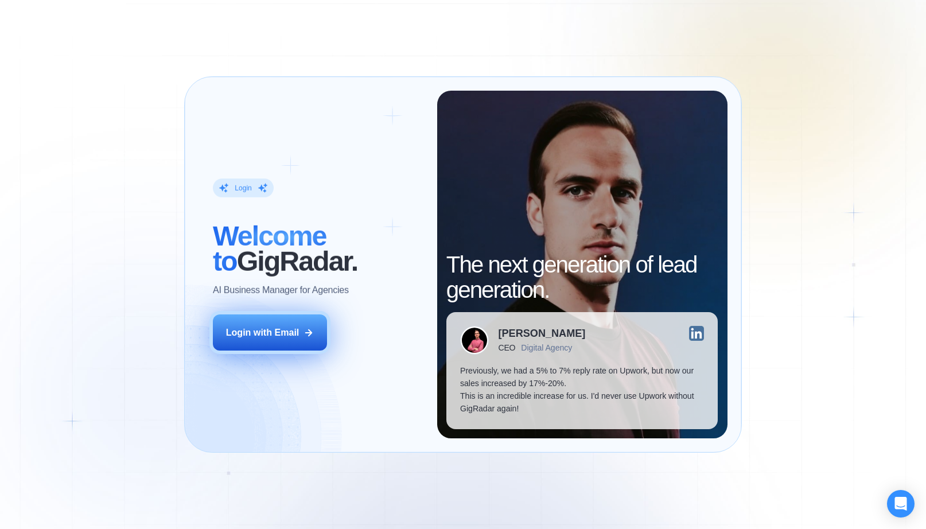
click at [279, 330] on div "Login with Email" at bounding box center [262, 332] width 73 height 13
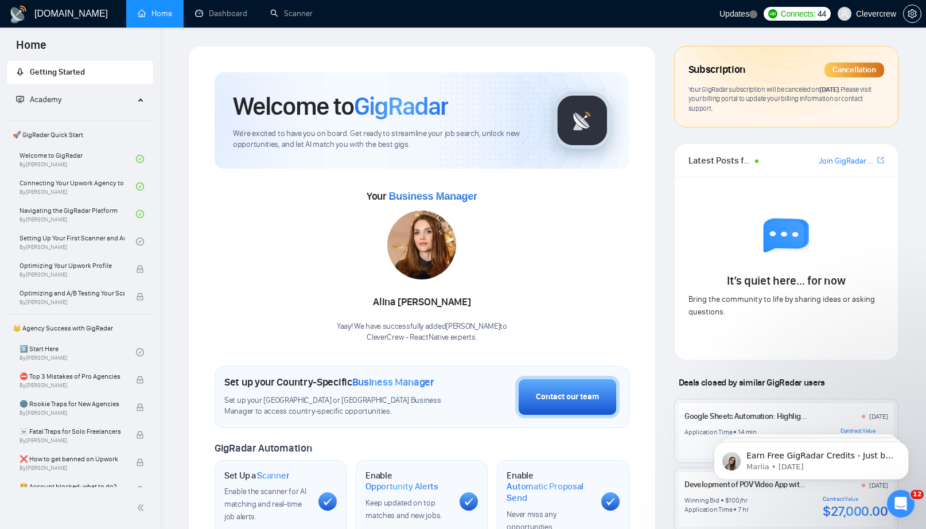
click at [667, 92] on div "Subscription Cancellation Your GigRadar subscription will be canceled on [DATE]…" at bounding box center [786, 428] width 243 height 765
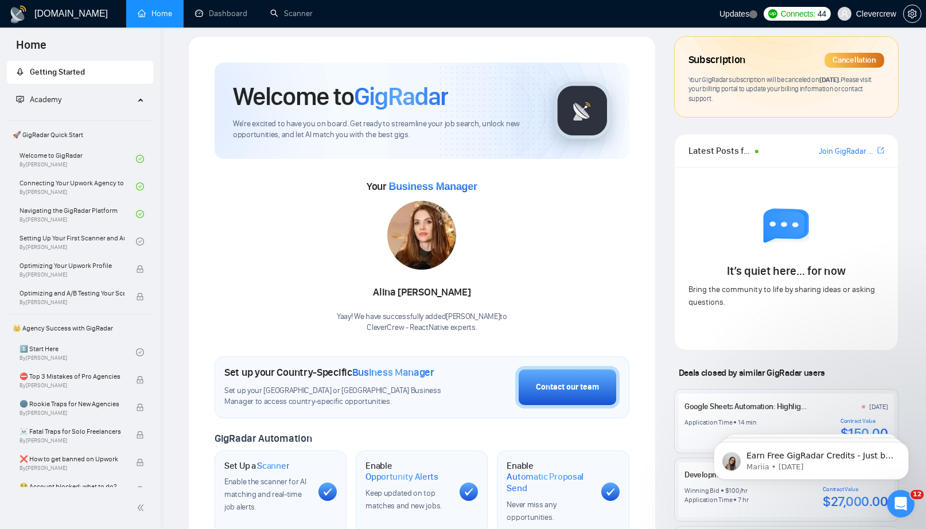
scroll to position [12, 0]
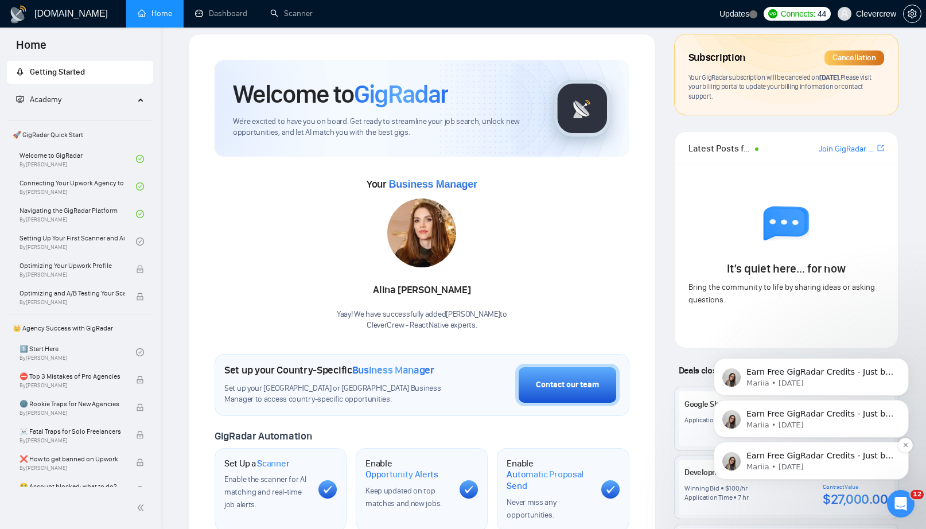
click at [848, 459] on p "Earn Free GigRadar Credits - Just by Sharing Your Story! 💬 Want more credits fo…" at bounding box center [820, 455] width 148 height 11
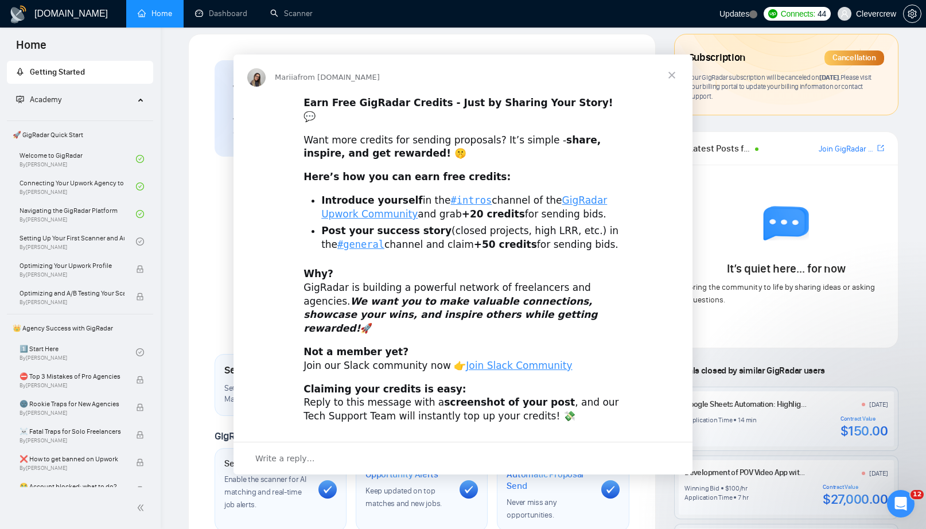
scroll to position [0, 0]
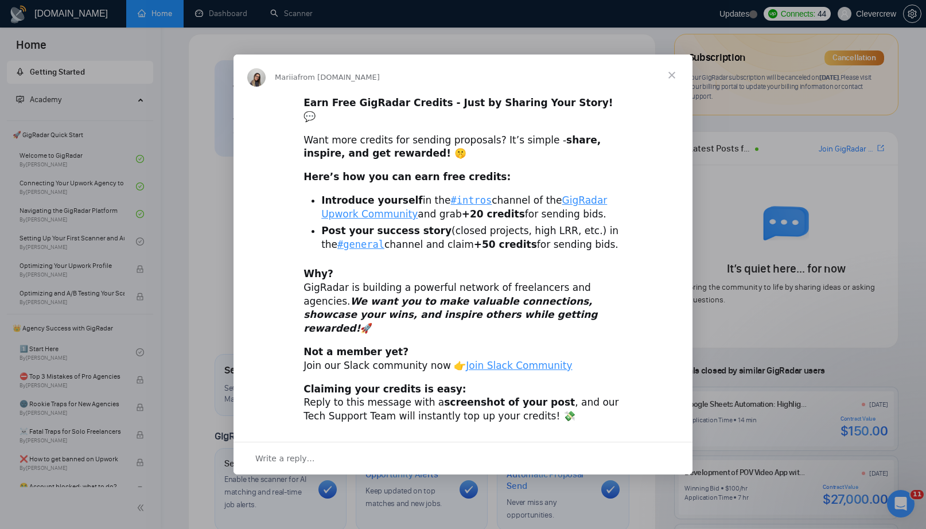
click at [667, 89] on span "Close" at bounding box center [671, 74] width 41 height 41
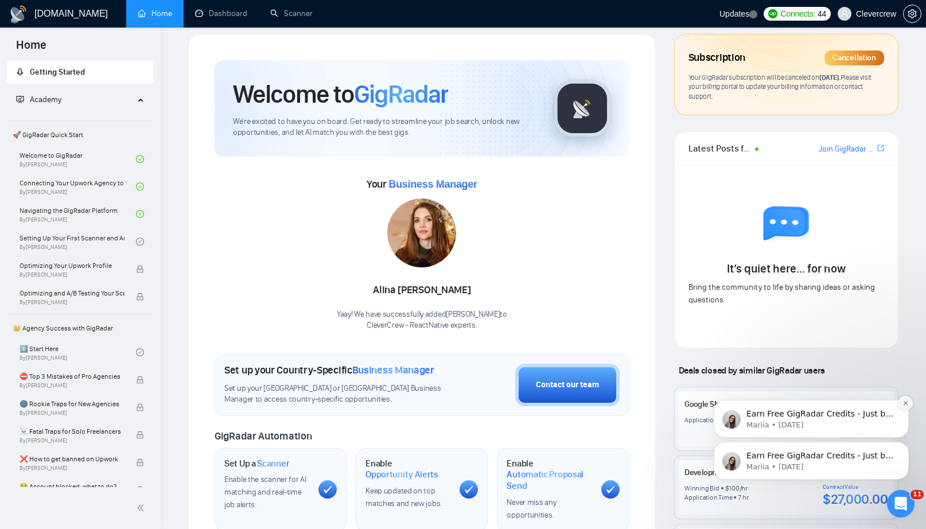
click at [906, 404] on icon "Dismiss notification" at bounding box center [905, 403] width 6 height 6
click at [906, 444] on icon "Dismiss notification" at bounding box center [905, 445] width 6 height 6
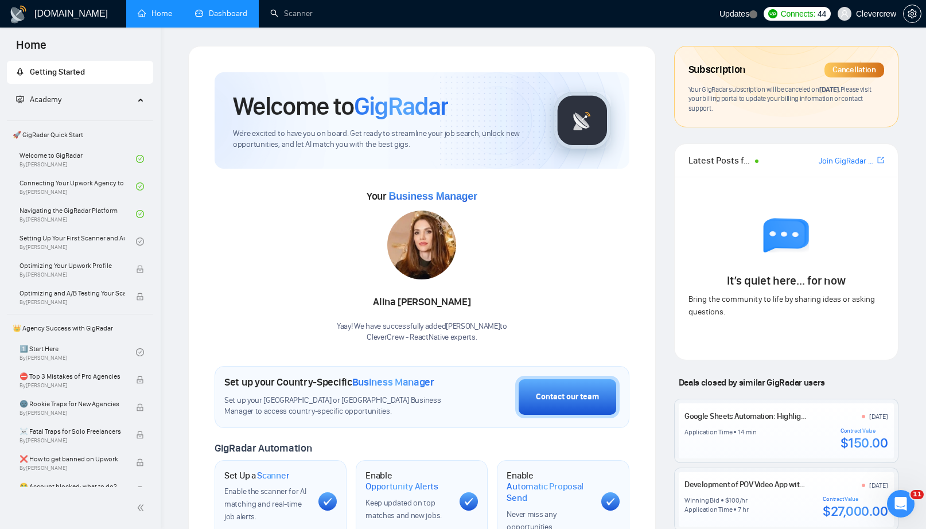
click at [244, 15] on link "Dashboard" at bounding box center [221, 14] width 52 height 10
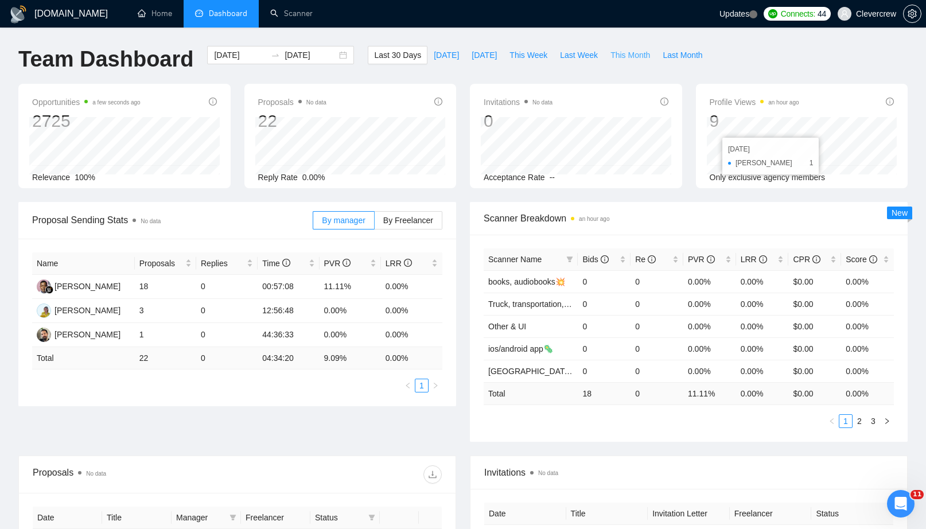
click at [629, 55] on span "This Month" at bounding box center [630, 55] width 40 height 13
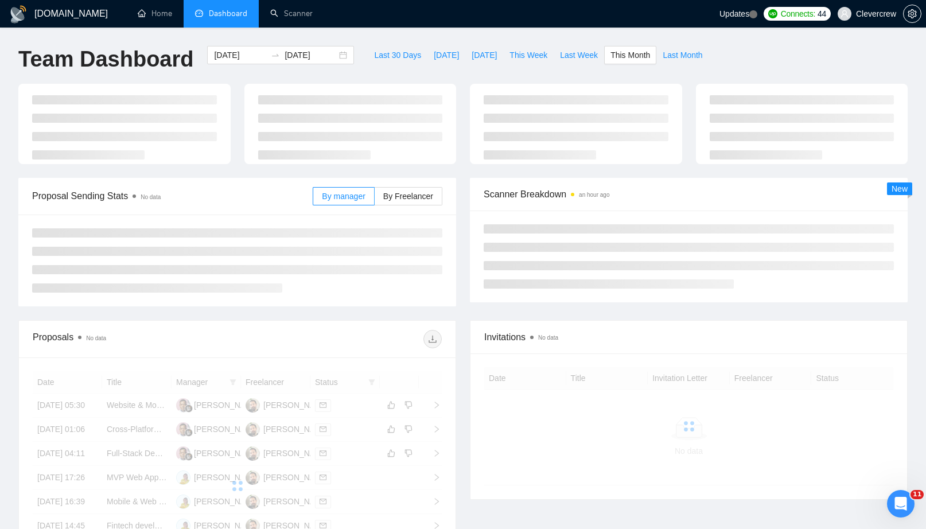
type input "[DATE]"
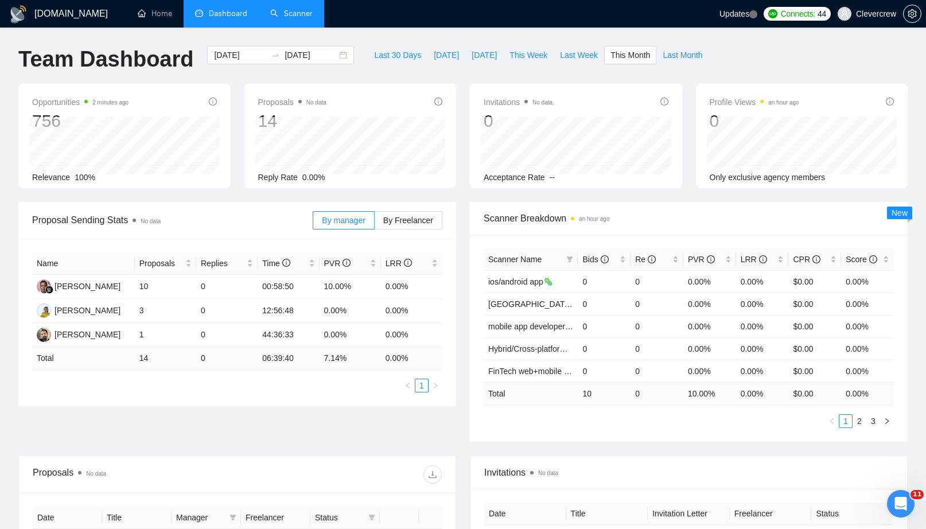
click at [305, 10] on link "Scanner" at bounding box center [291, 14] width 42 height 10
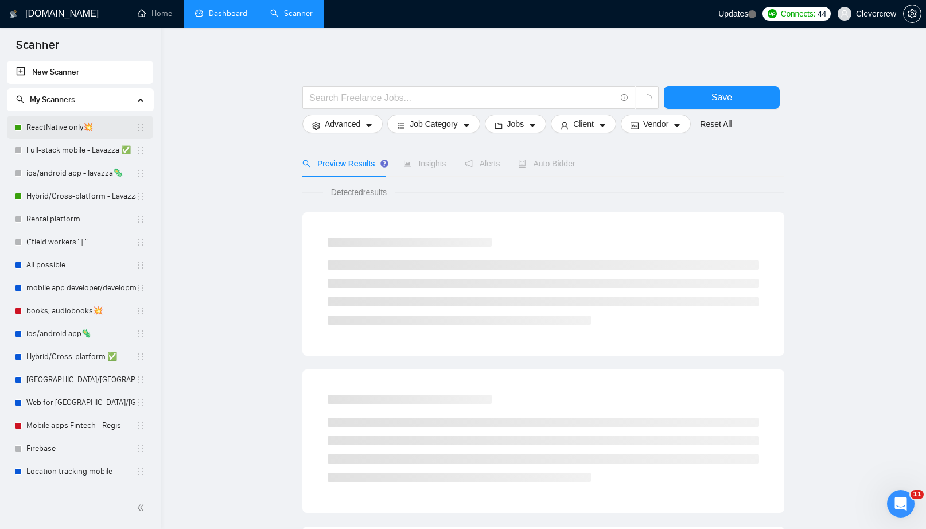
click at [106, 128] on link "ReactNative only💥" at bounding box center [81, 127] width 110 height 23
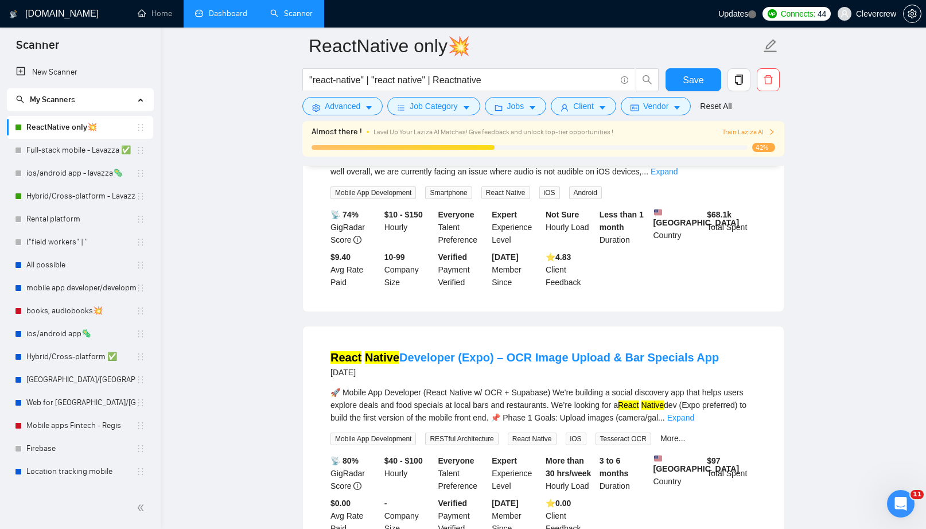
scroll to position [485, 0]
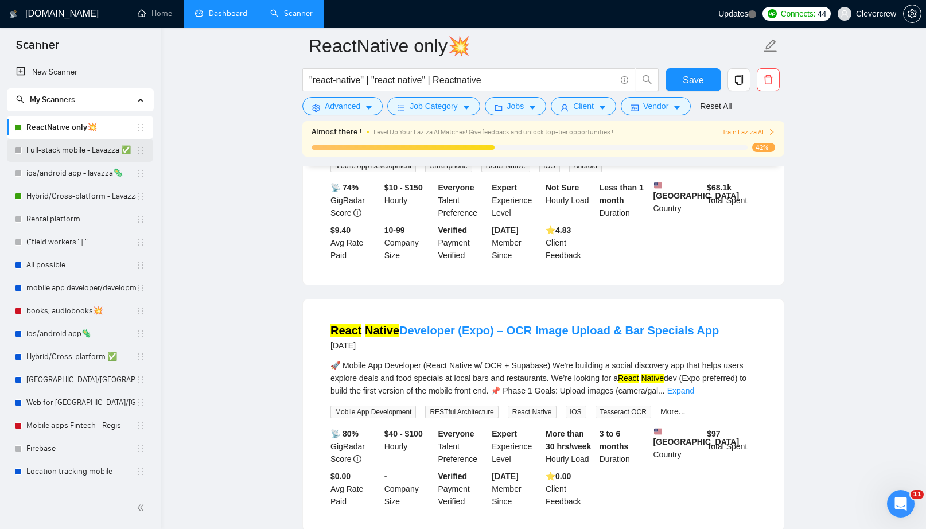
click at [93, 150] on link "Full-stack mobile - Lavazza ✅" at bounding box center [81, 150] width 110 height 23
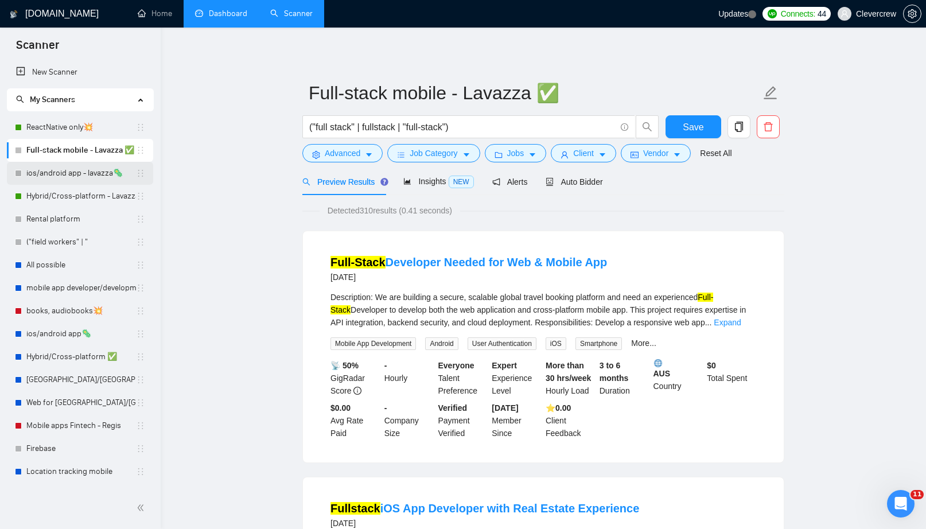
click at [53, 175] on link "ios/android app - lavazza🦠" at bounding box center [81, 173] width 110 height 23
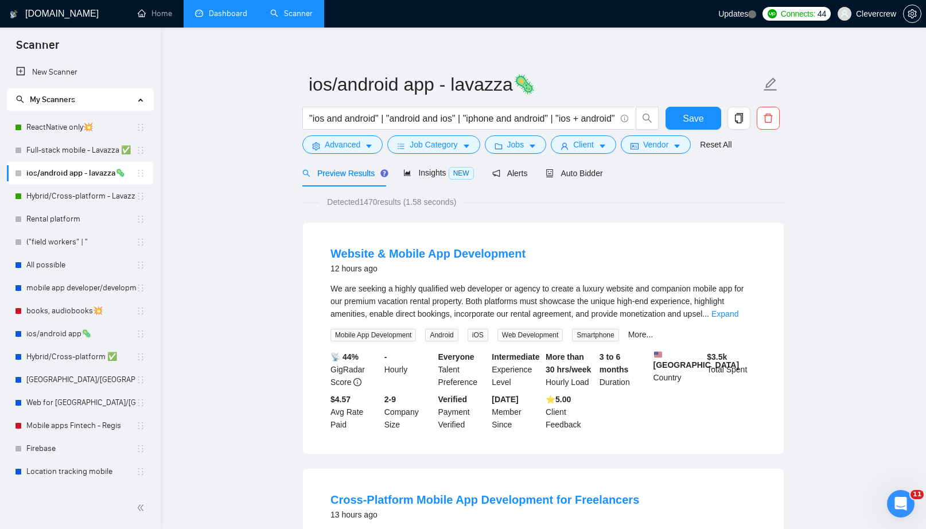
scroll to position [13, 0]
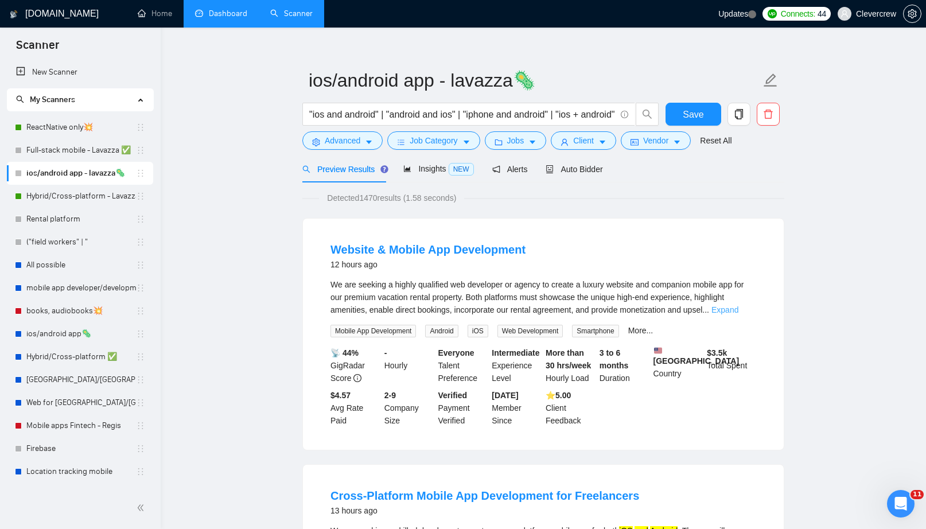
click at [738, 308] on link "Expand" at bounding box center [724, 309] width 27 height 9
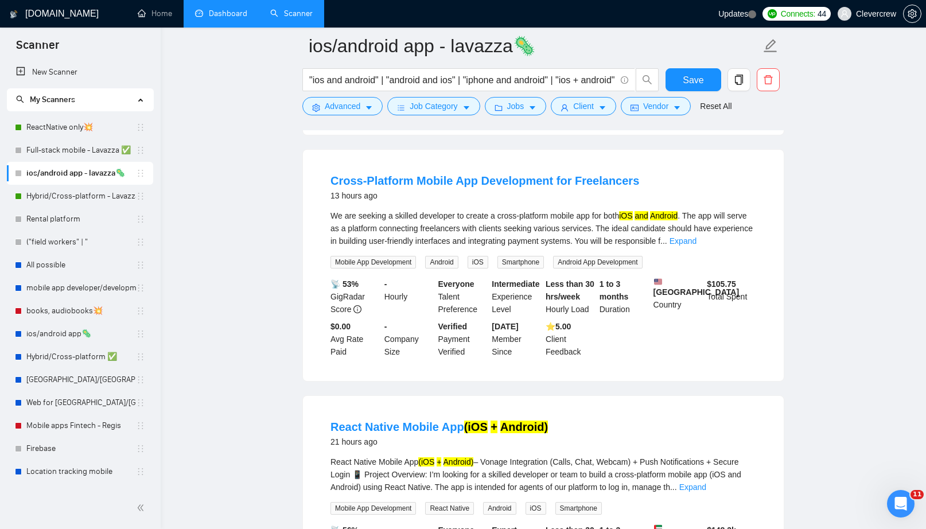
scroll to position [690, 0]
click at [696, 245] on link "Expand" at bounding box center [682, 240] width 27 height 9
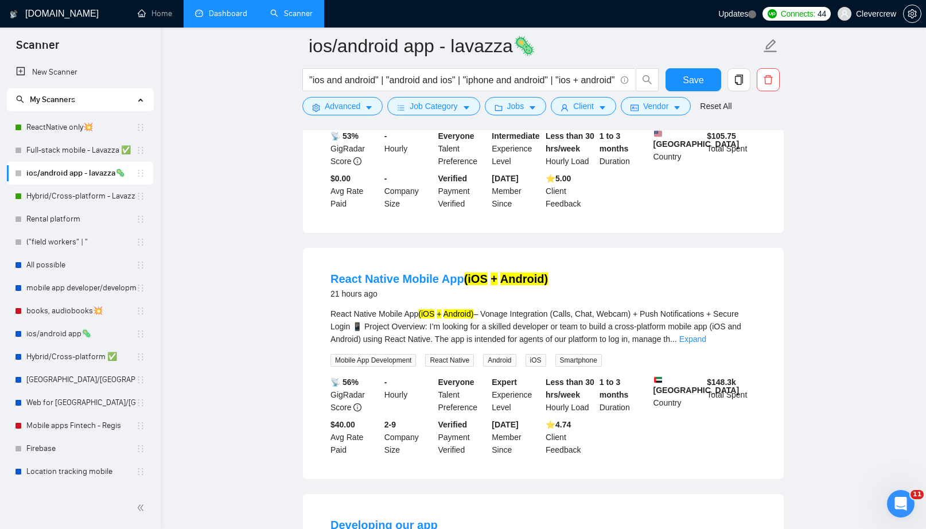
scroll to position [866, 0]
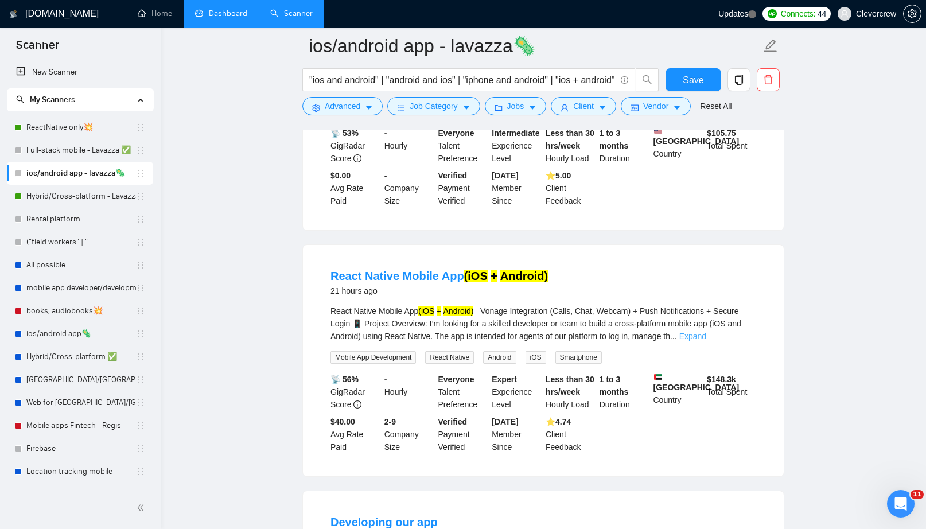
click at [706, 341] on link "Expand" at bounding box center [692, 335] width 27 height 9
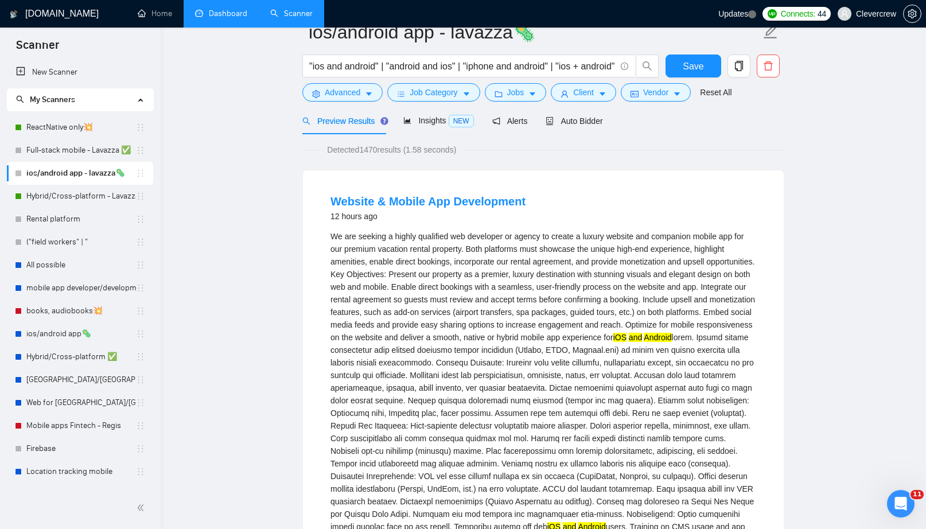
scroll to position [0, 0]
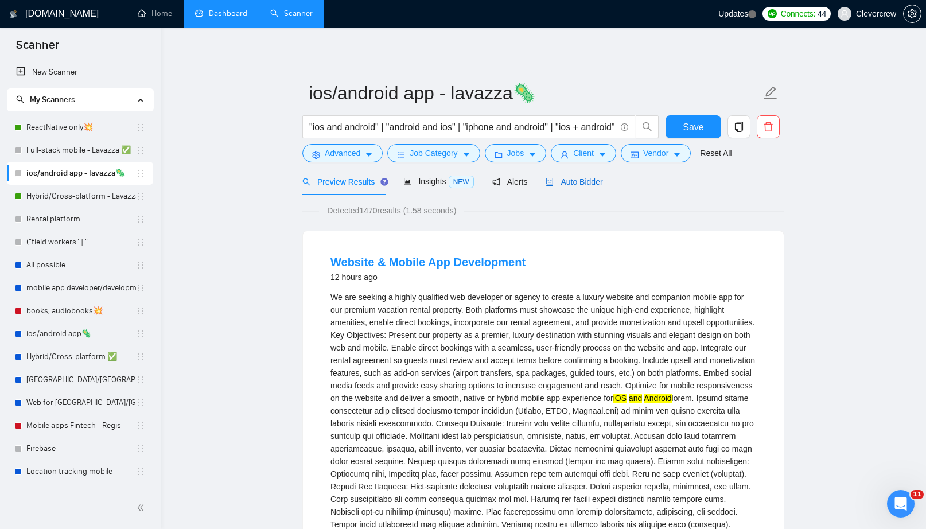
click at [585, 186] on span "Auto Bidder" at bounding box center [573, 181] width 57 height 9
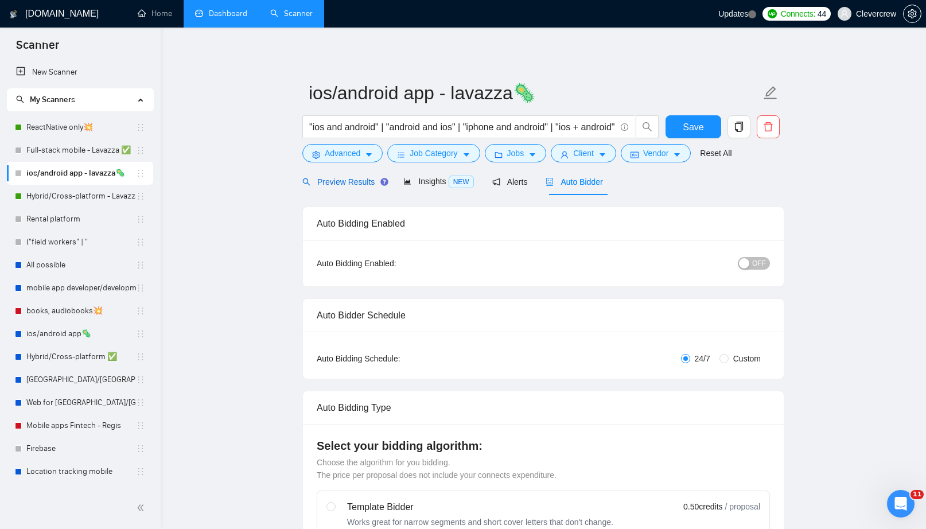
click at [356, 181] on span "Preview Results" at bounding box center [343, 181] width 83 height 9
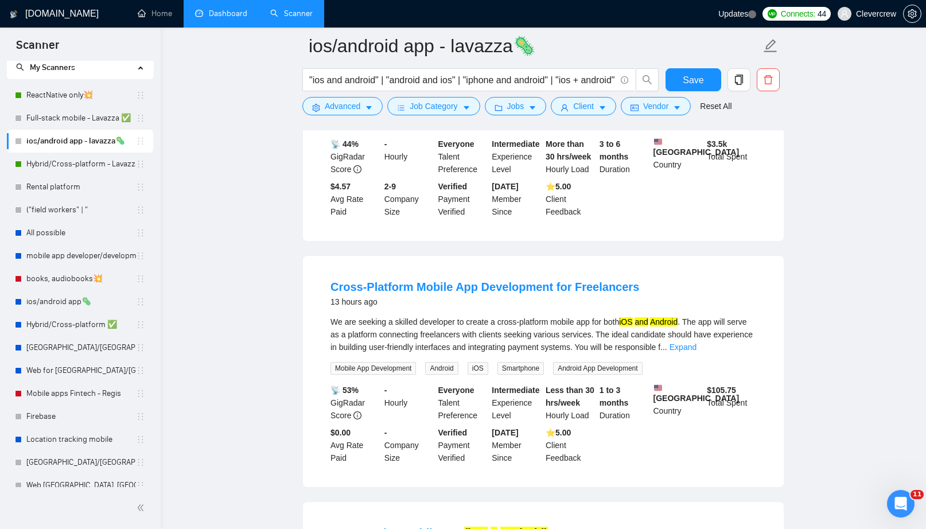
scroll to position [30, 0]
click at [75, 184] on link "Rental platform" at bounding box center [81, 188] width 110 height 23
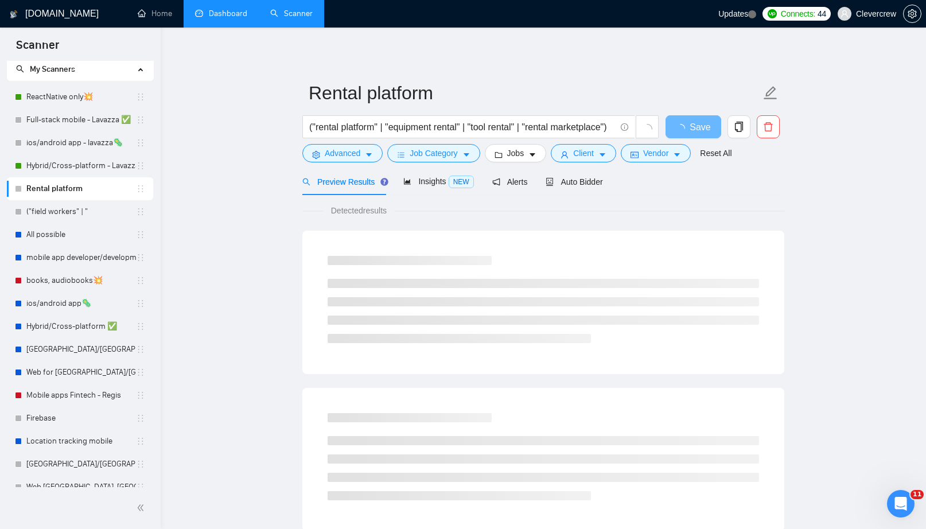
click at [780, 179] on div "Preview Results Insights NEW Alerts Auto Bidder" at bounding box center [543, 181] width 482 height 27
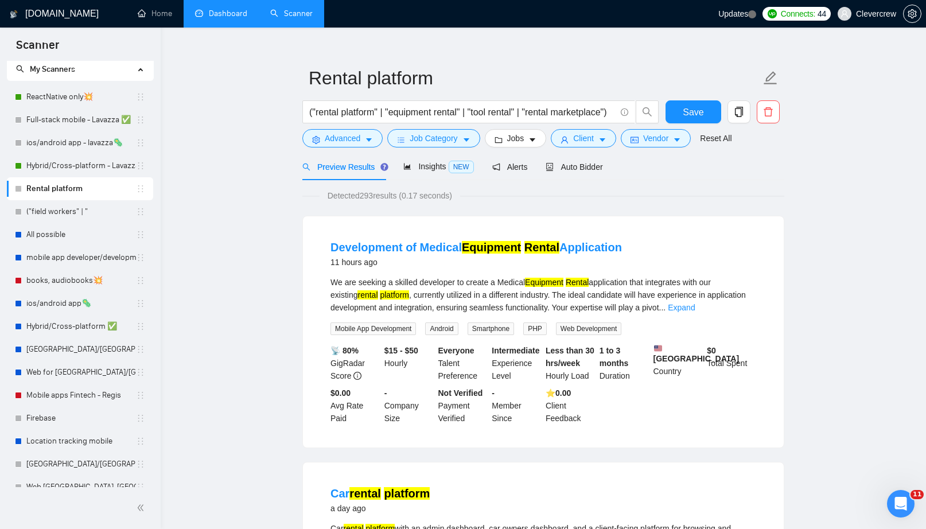
scroll to position [17, 0]
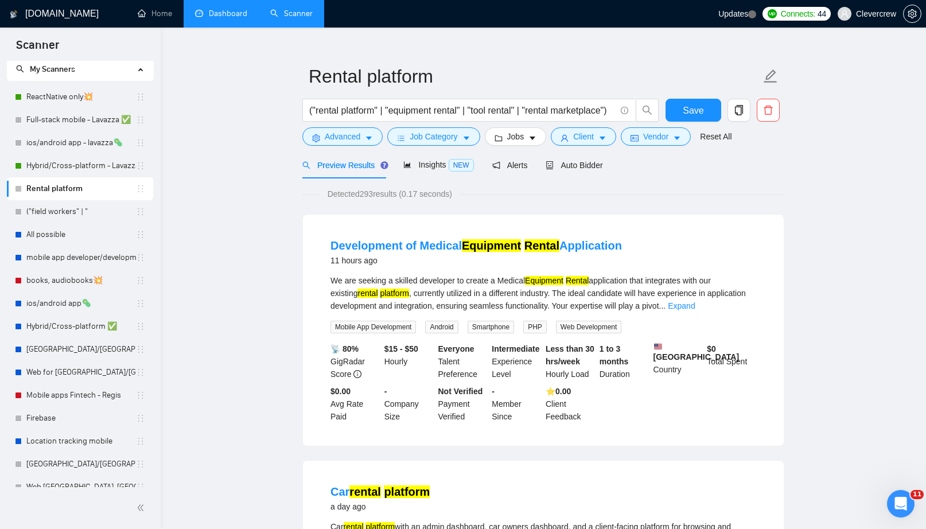
click at [741, 310] on div "We are seeking a skilled developer to create a Medical Equipment Rental applica…" at bounding box center [543, 293] width 426 height 38
click at [694, 305] on link "Expand" at bounding box center [681, 305] width 27 height 9
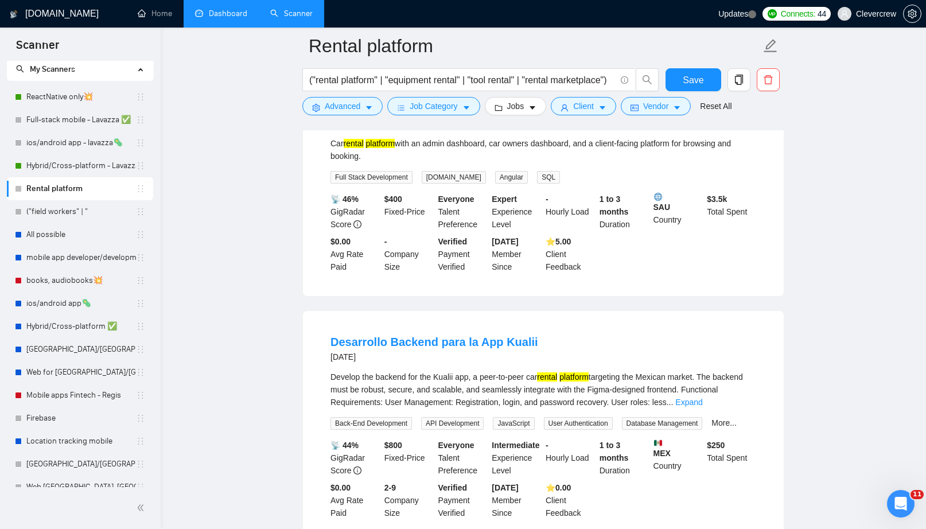
scroll to position [472, 0]
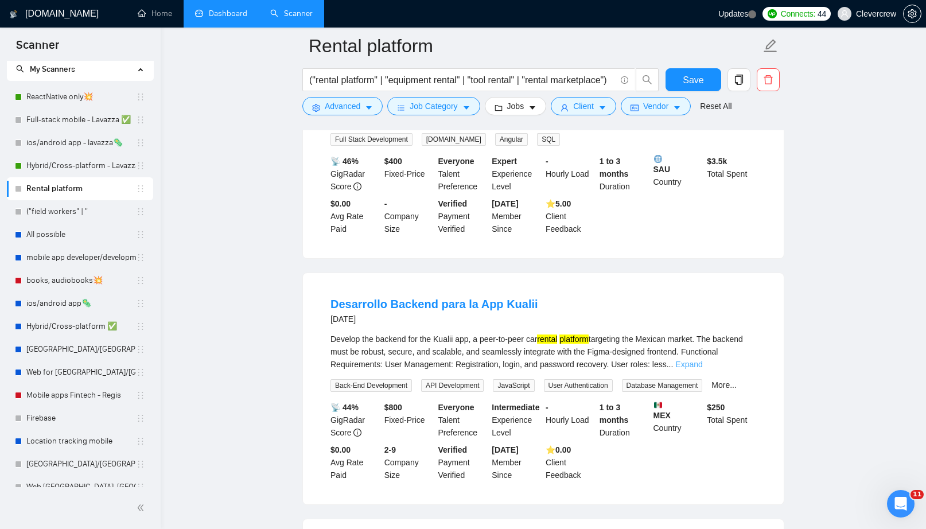
click at [702, 369] on link "Expand" at bounding box center [688, 364] width 27 height 9
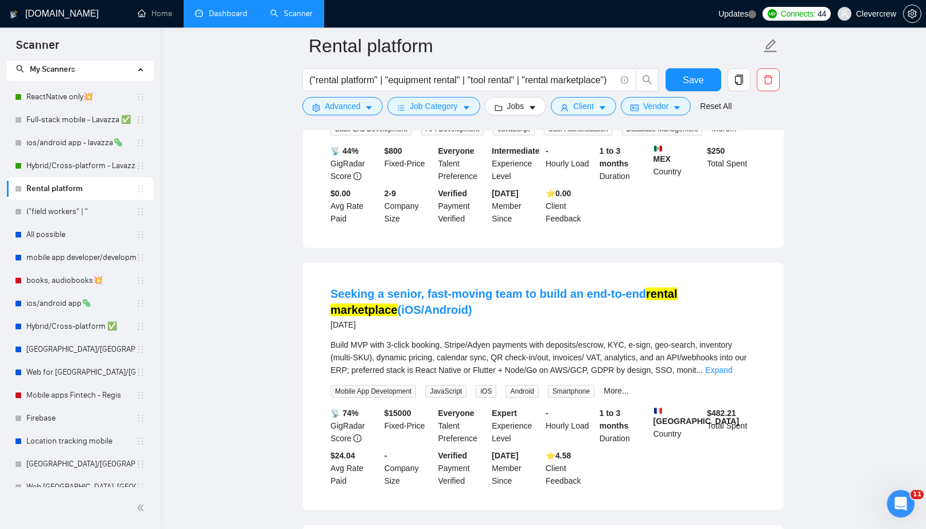
scroll to position [834, 0]
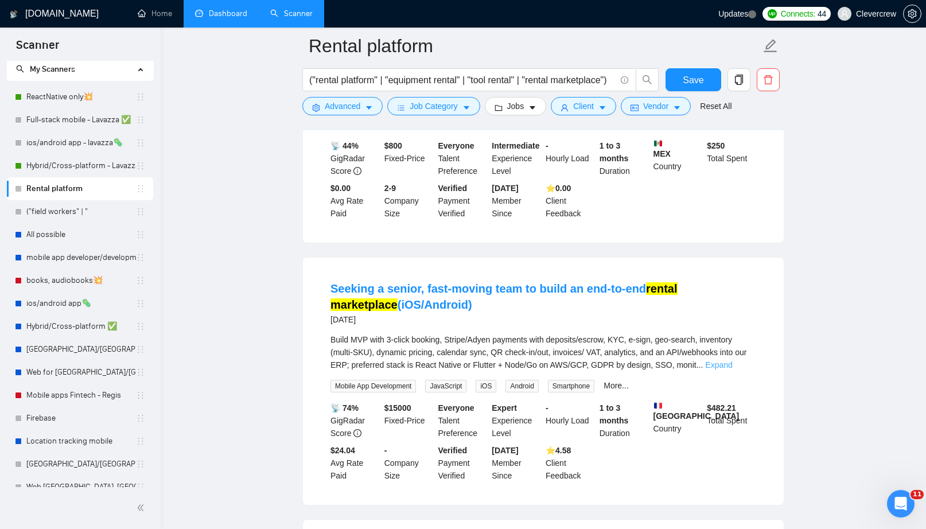
click at [732, 369] on link "Expand" at bounding box center [718, 364] width 27 height 9
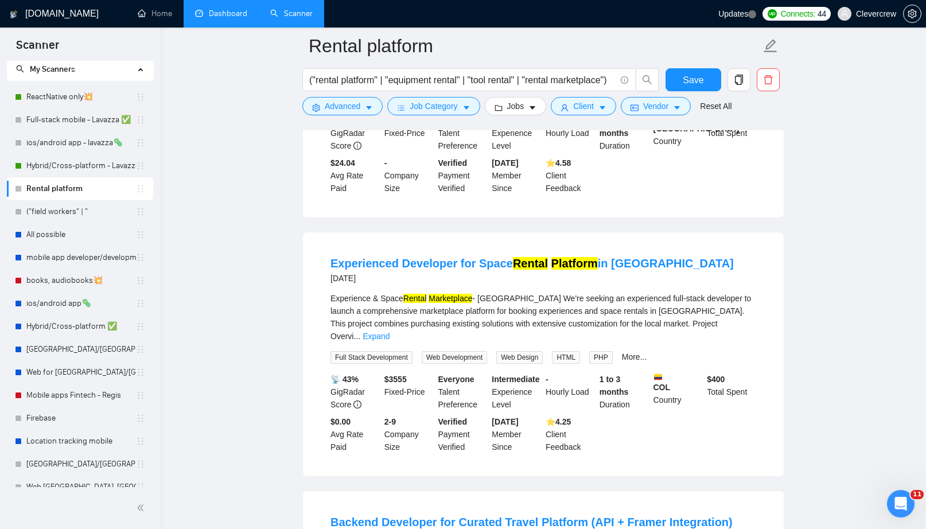
scroll to position [1165, 0]
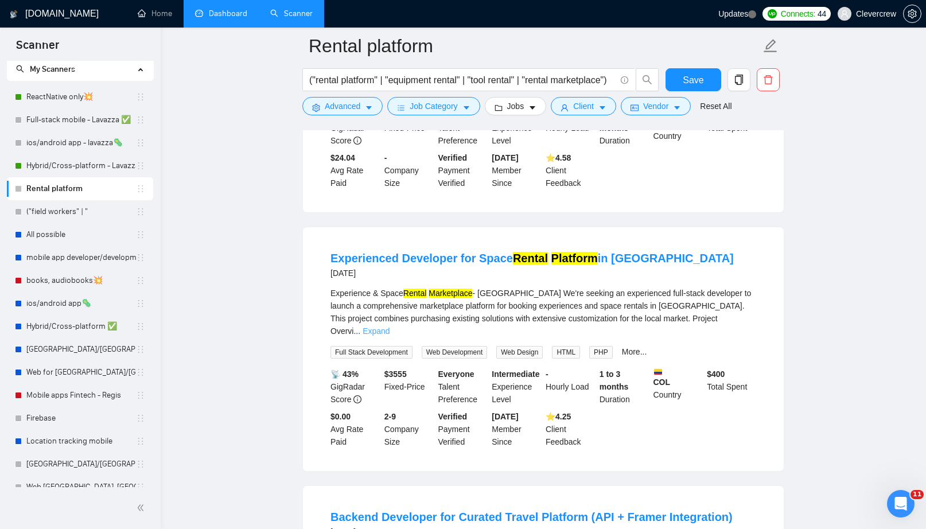
click at [389, 335] on link "Expand" at bounding box center [375, 330] width 27 height 9
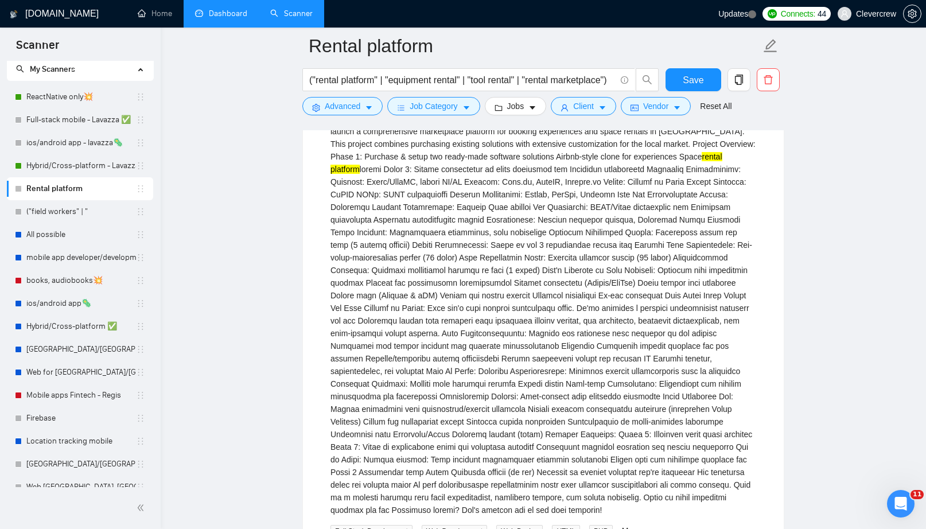
scroll to position [1338, 0]
drag, startPoint x: 334, startPoint y: 277, endPoint x: 376, endPoint y: 280, distance: 42.5
click at [376, 280] on div "Experience & Space Rental Marketplace - [GEOGRAPHIC_DATA] We're seeking an expe…" at bounding box center [543, 316] width 426 height 404
click at [523, 273] on div "Experience & Space Rental Marketplace - [GEOGRAPHIC_DATA] We're seeking an expe…" at bounding box center [543, 316] width 426 height 404
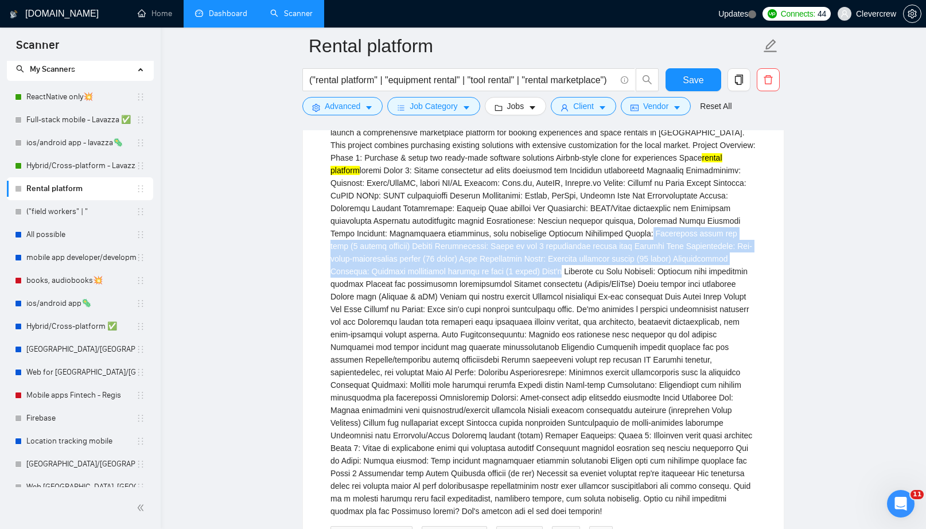
drag, startPoint x: 699, startPoint y: 279, endPoint x: 647, endPoint y: 310, distance: 60.5
click at [647, 310] on div "Experience & Space Rental Marketplace - [GEOGRAPHIC_DATA] We're seeking an expe…" at bounding box center [543, 316] width 426 height 404
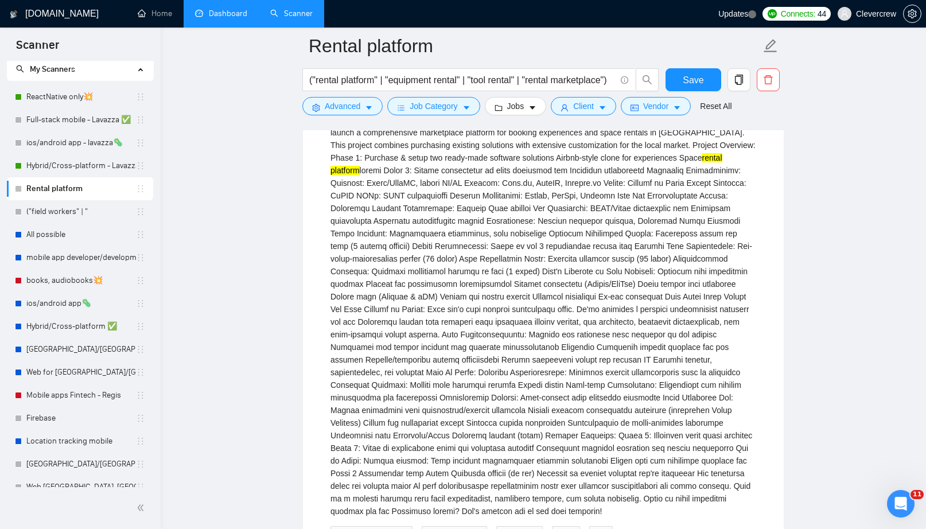
click at [650, 348] on div "Experience & Space Rental Marketplace - [GEOGRAPHIC_DATA] We're seeking an expe…" at bounding box center [543, 316] width 426 height 404
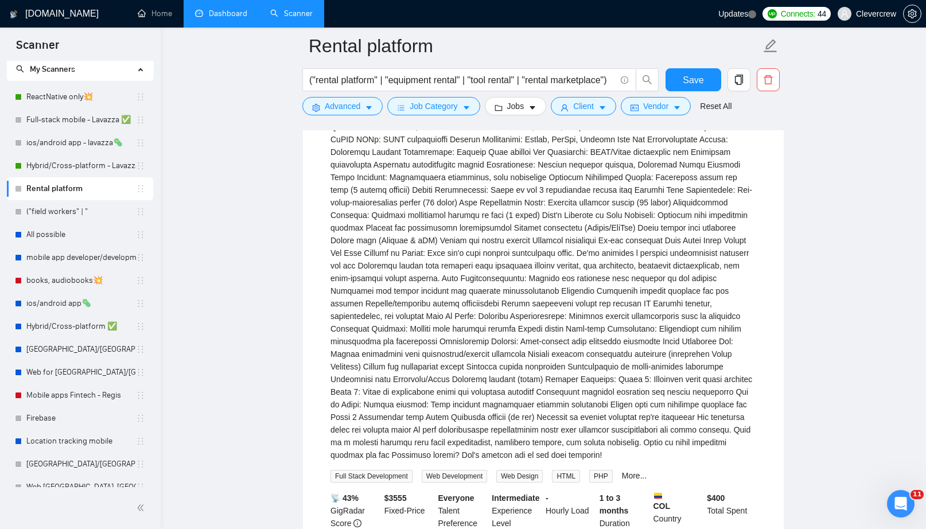
scroll to position [1395, 0]
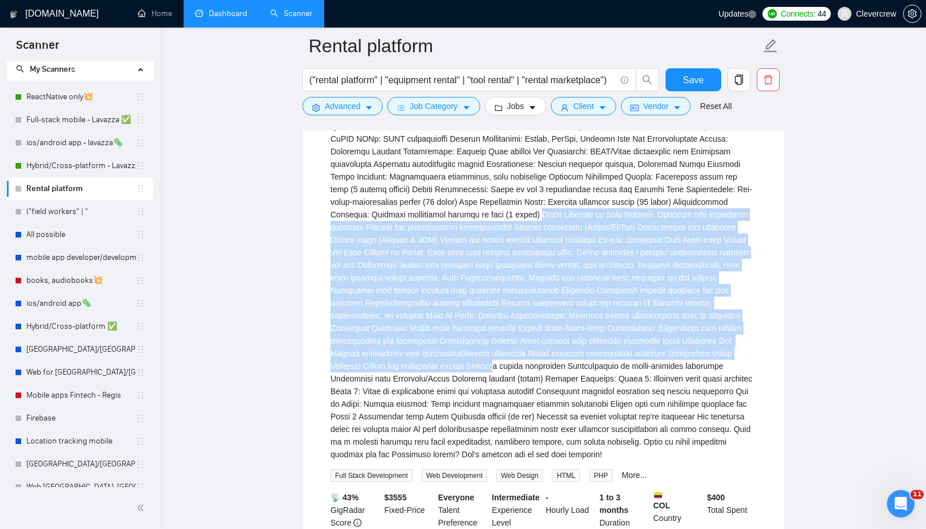
drag, startPoint x: 625, startPoint y: 257, endPoint x: 648, endPoint y: 405, distance: 149.8
click at [651, 405] on div "Experience & Space Rental Marketplace - [GEOGRAPHIC_DATA] We're seeking an expe…" at bounding box center [543, 259] width 426 height 404
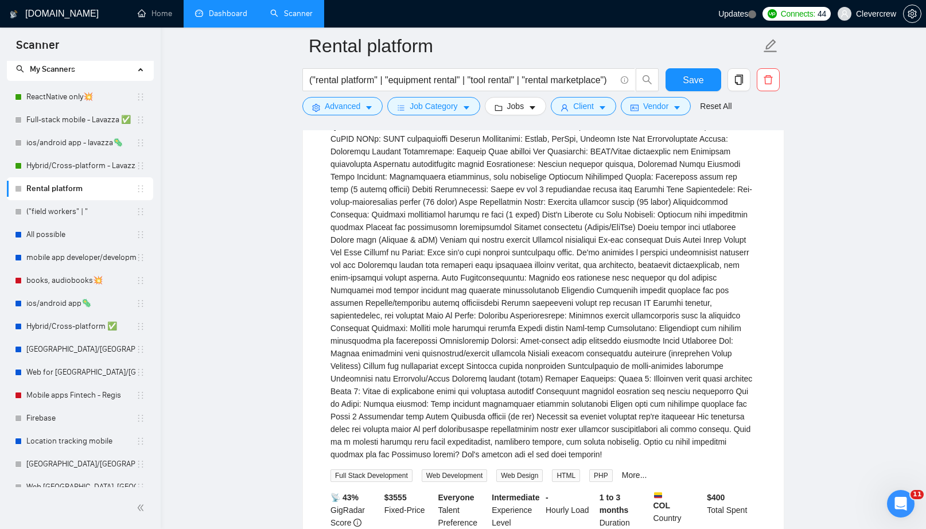
click at [645, 431] on div "Experience & Space Rental Marketplace - [GEOGRAPHIC_DATA] We're seeking an expe…" at bounding box center [543, 259] width 426 height 404
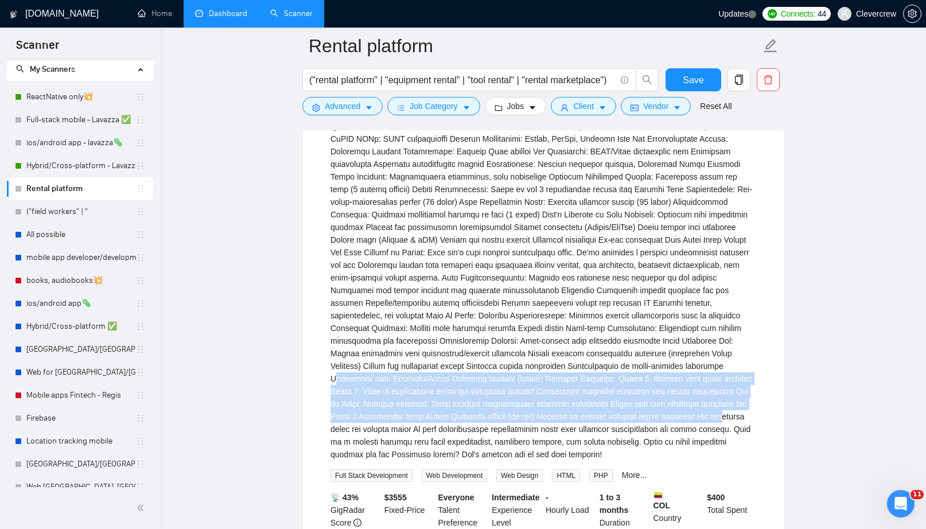
drag, startPoint x: 494, startPoint y: 422, endPoint x: 529, endPoint y: 470, distance: 59.1
click at [529, 460] on div "Experience & Space Rental Marketplace - [GEOGRAPHIC_DATA] We're seeking an expe…" at bounding box center [543, 259] width 426 height 404
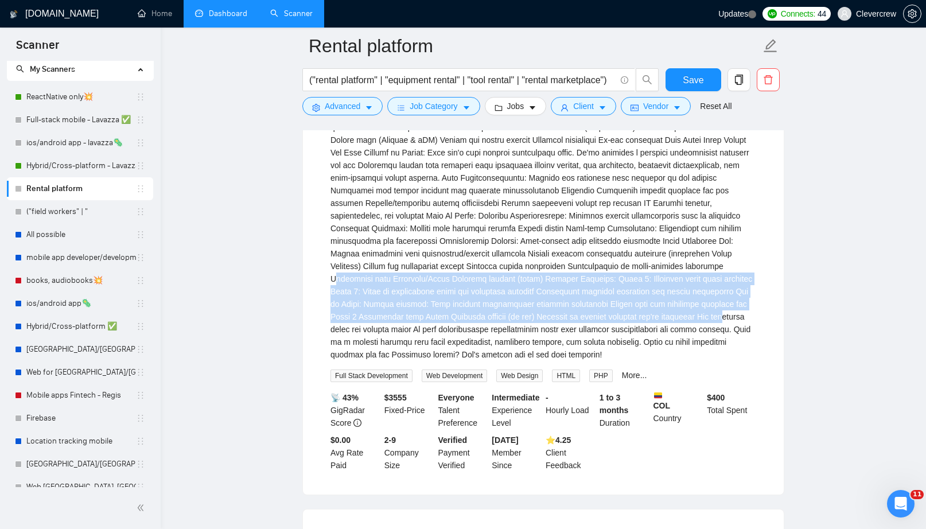
scroll to position [1496, 0]
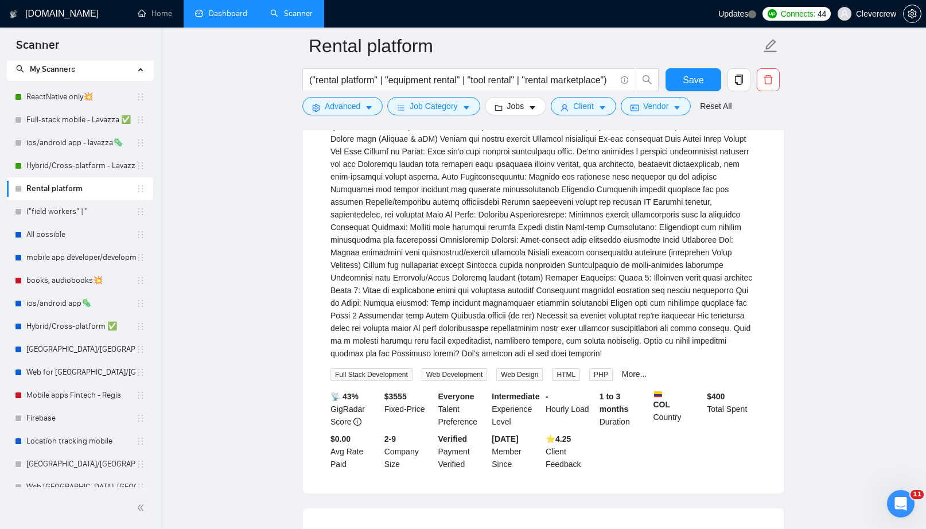
click at [678, 381] on div "Experience & Space Rental Marketplace - [GEOGRAPHIC_DATA] We're seeking an expe…" at bounding box center [543, 168] width 426 height 425
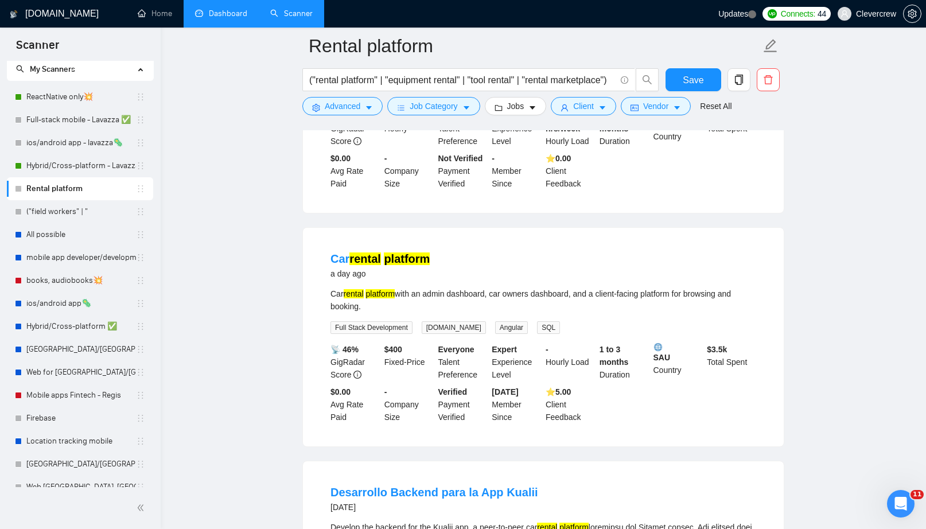
scroll to position [0, 0]
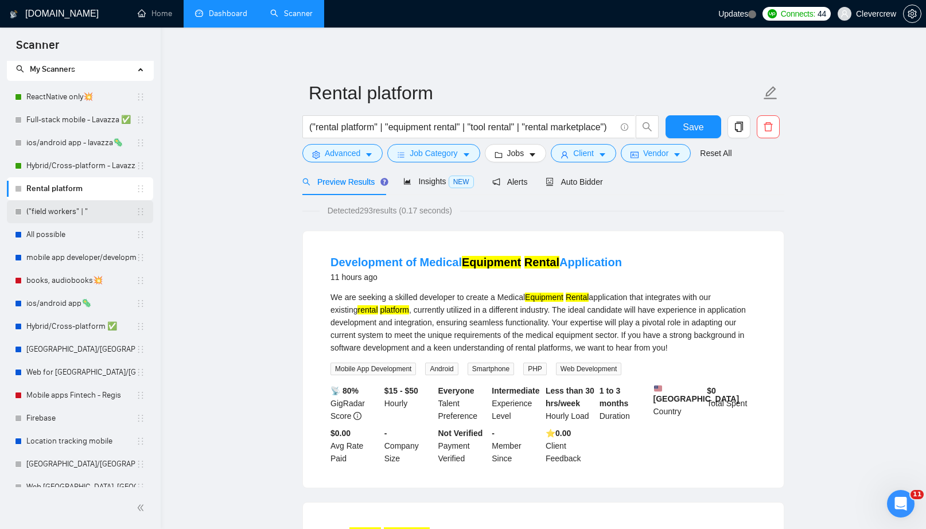
click at [79, 212] on link "("field workers" | "" at bounding box center [81, 211] width 110 height 23
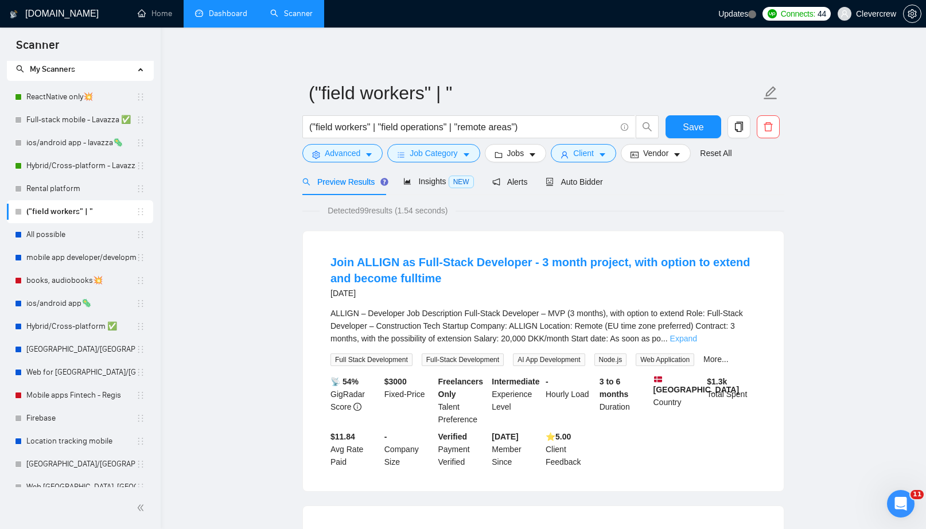
click at [697, 339] on link "Expand" at bounding box center [683, 338] width 27 height 9
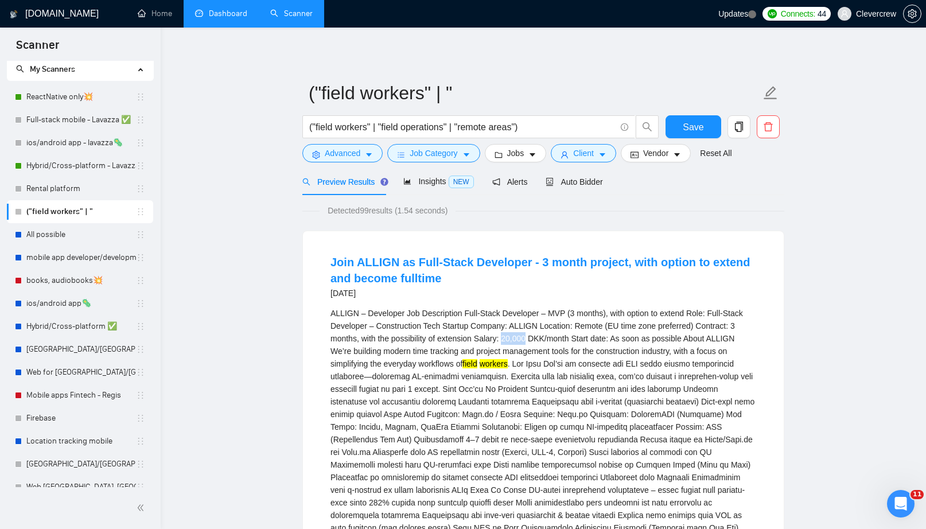
drag, startPoint x: 554, startPoint y: 336, endPoint x: 579, endPoint y: 334, distance: 25.3
click at [579, 334] on div "ALLIGN – Developer Job Description Full-Stack Developer – MVP (3 months), with …" at bounding box center [543, 452] width 426 height 290
copy div "20,000"
click at [576, 292] on div "[DATE]" at bounding box center [543, 293] width 426 height 14
drag, startPoint x: 552, startPoint y: 340, endPoint x: 598, endPoint y: 340, distance: 46.5
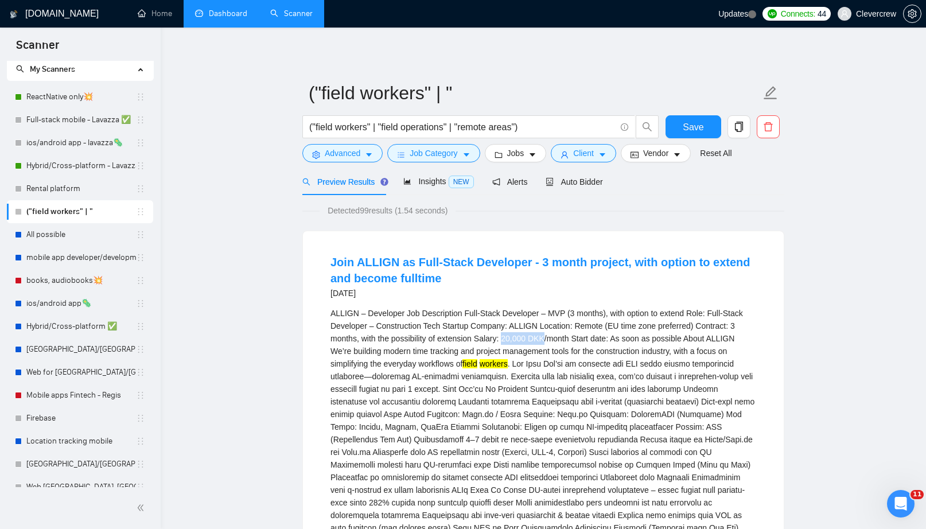
click at [598, 339] on div "ALLIGN – Developer Job Description Full-Stack Developer – MVP (3 months), with …" at bounding box center [543, 452] width 426 height 290
copy div "20,000 DKK"
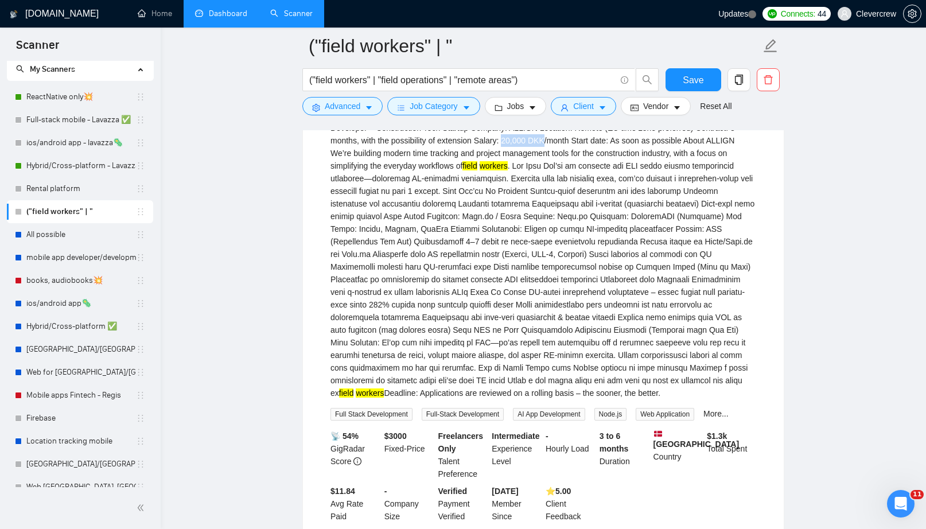
scroll to position [65, 0]
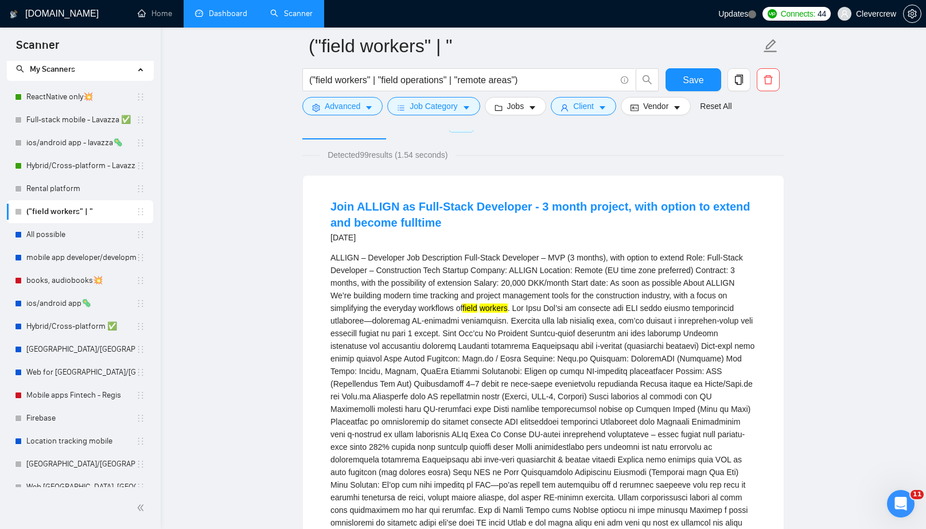
click at [341, 262] on div "ALLIGN – Developer Job Description Full-Stack Developer – MVP (3 months), with …" at bounding box center [543, 396] width 426 height 290
copy div "ALLIGN"
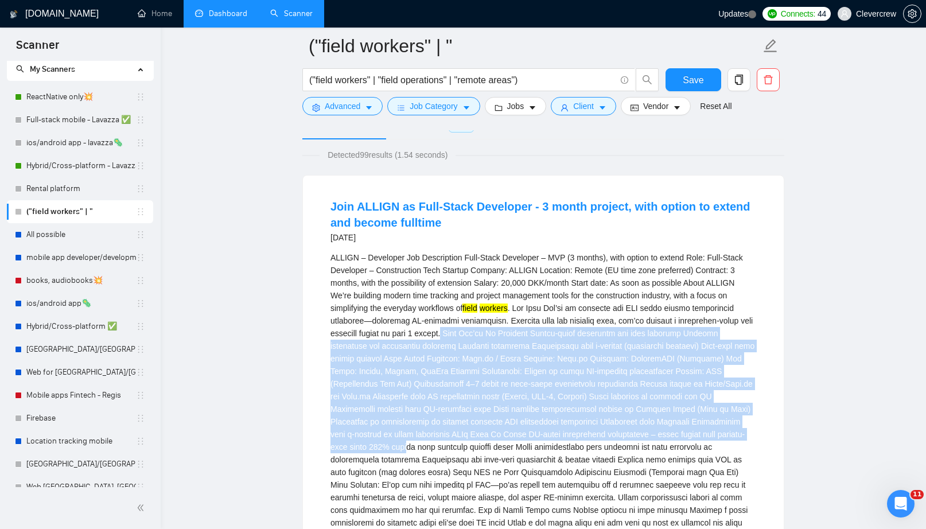
drag, startPoint x: 572, startPoint y: 335, endPoint x: 658, endPoint y: 448, distance: 142.3
click at [658, 448] on div "ALLIGN – Developer Job Description Full-Stack Developer – MVP (3 months), with …" at bounding box center [543, 396] width 426 height 290
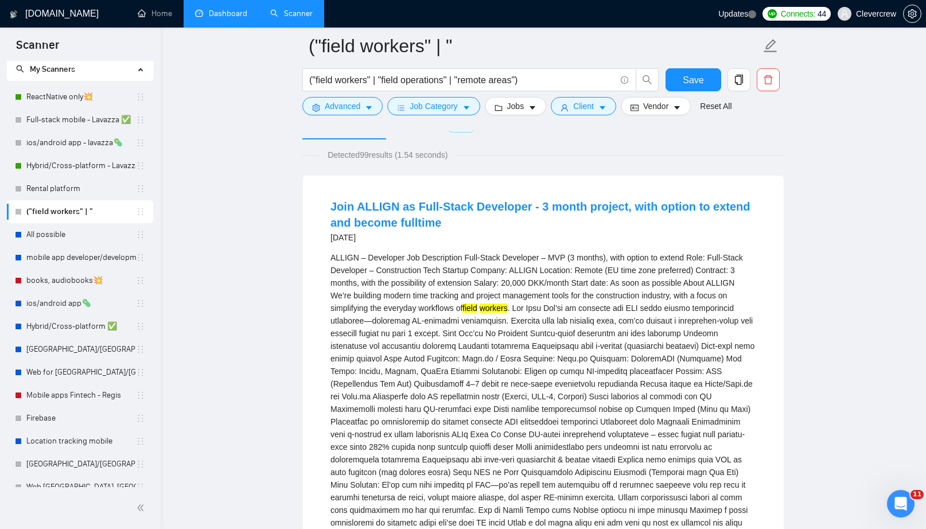
click at [711, 425] on div "ALLIGN – Developer Job Description Full-Stack Developer – MVP (3 months), with …" at bounding box center [543, 396] width 426 height 290
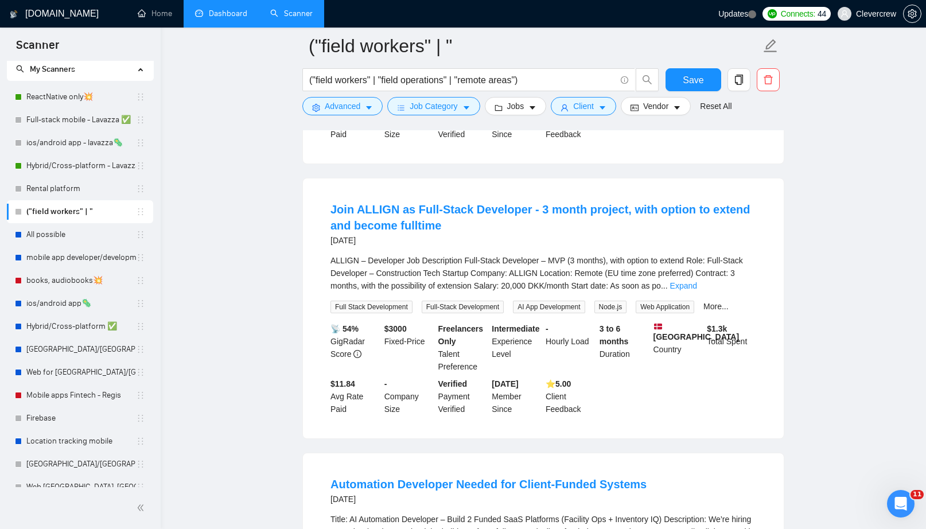
scroll to position [556, 0]
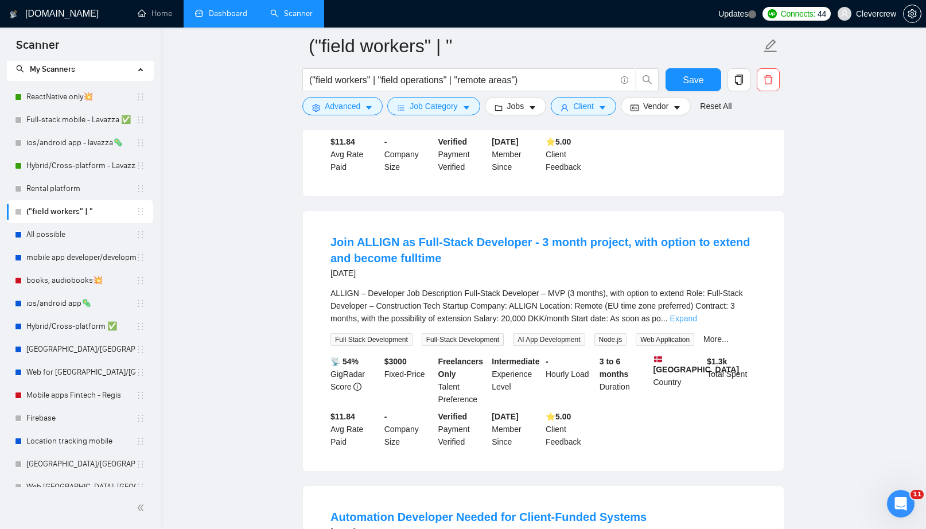
click at [697, 323] on link "Expand" at bounding box center [683, 318] width 27 height 9
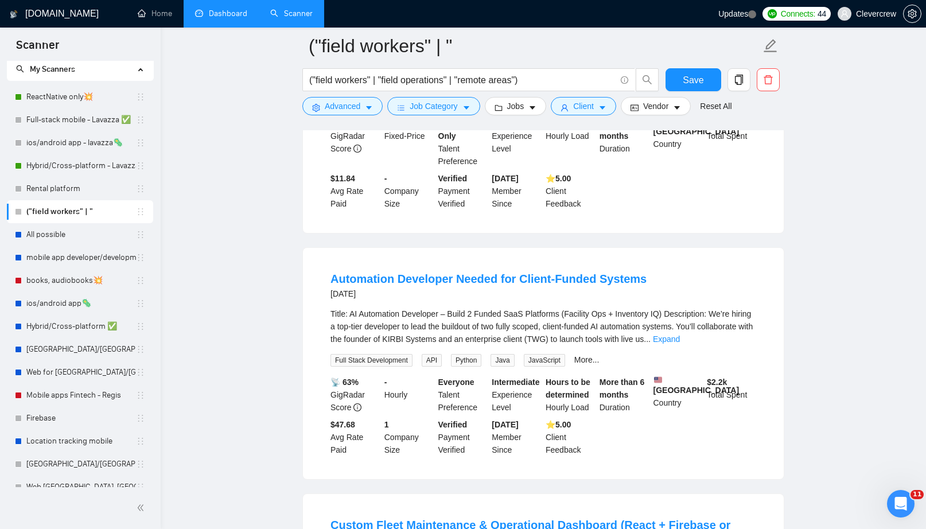
scroll to position [1122, 0]
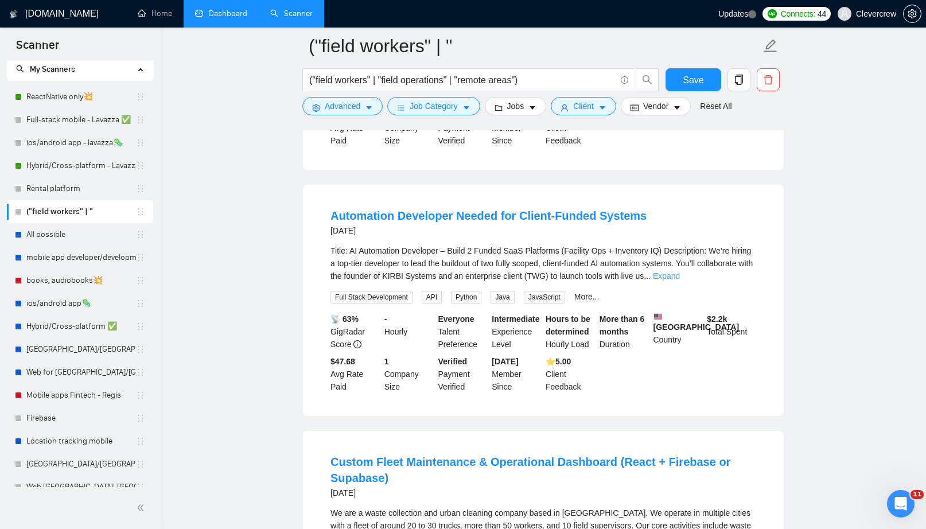
click at [680, 280] on link "Expand" at bounding box center [666, 275] width 27 height 9
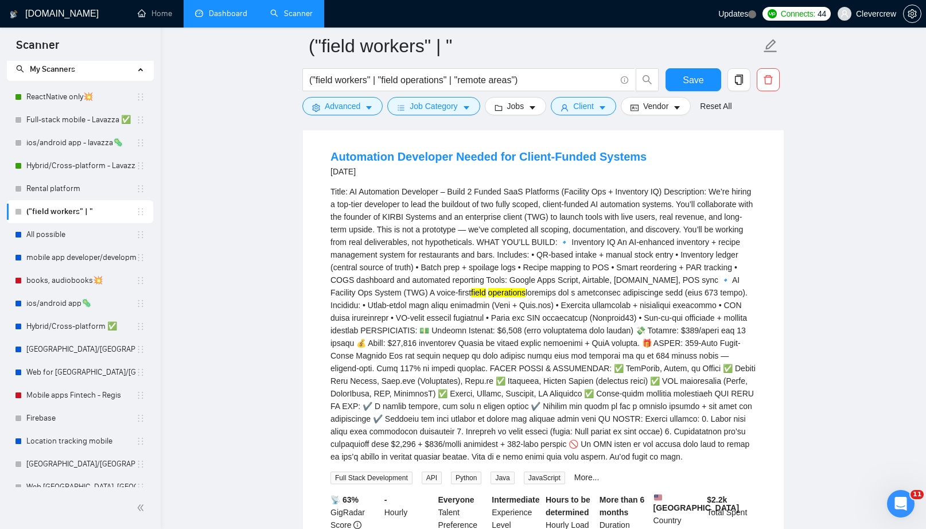
scroll to position [1186, 0]
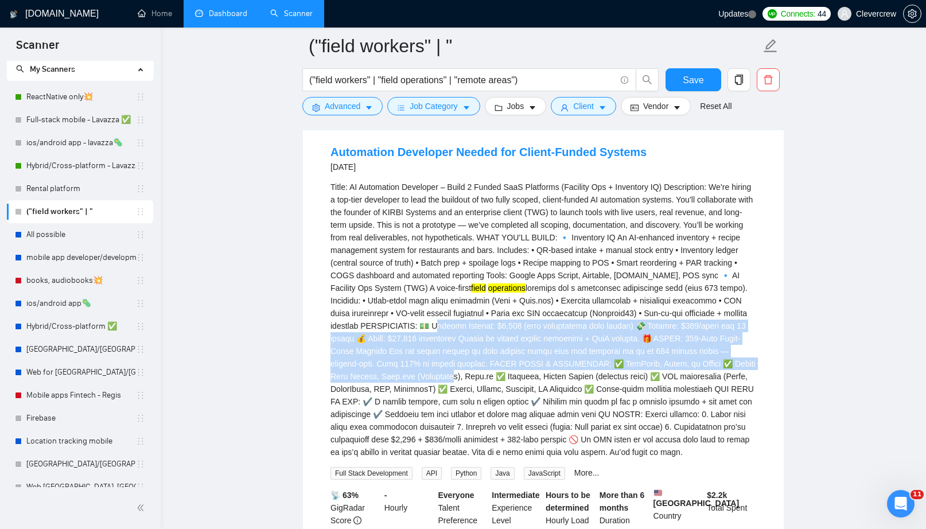
drag, startPoint x: 654, startPoint y: 352, endPoint x: 694, endPoint y: 400, distance: 62.7
click at [694, 400] on div "Title: AI Automation Developer – Build 2 Funded SaaS Platforms (Facility Ops + …" at bounding box center [543, 320] width 426 height 278
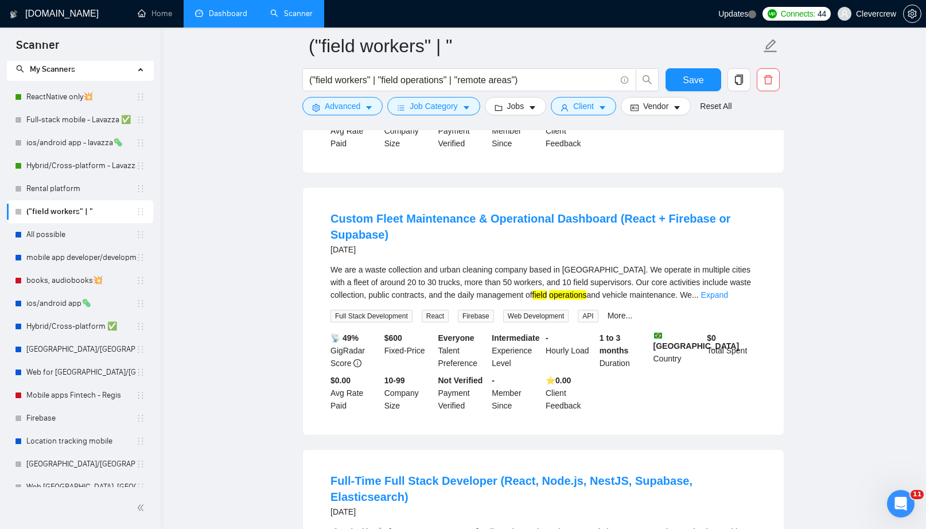
scroll to position [1606, 0]
click at [728, 298] on link "Expand" at bounding box center [714, 293] width 27 height 9
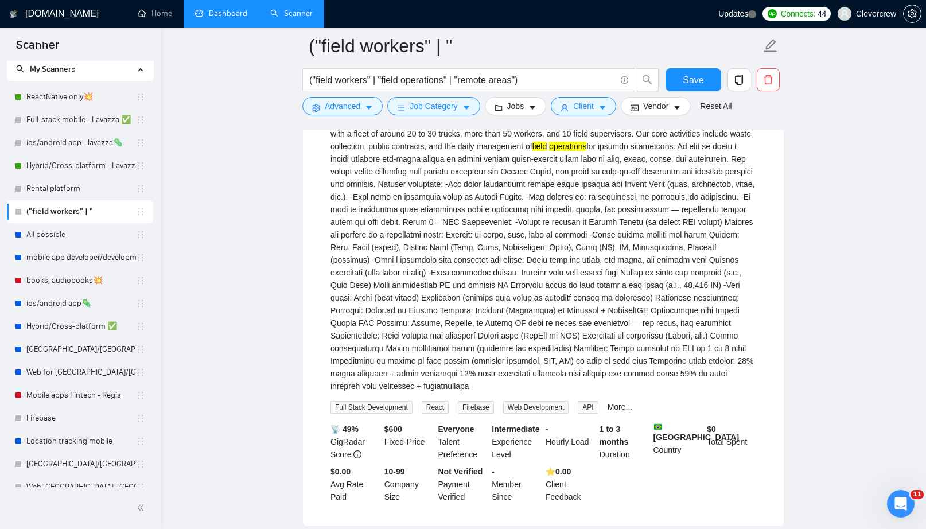
scroll to position [1753, 0]
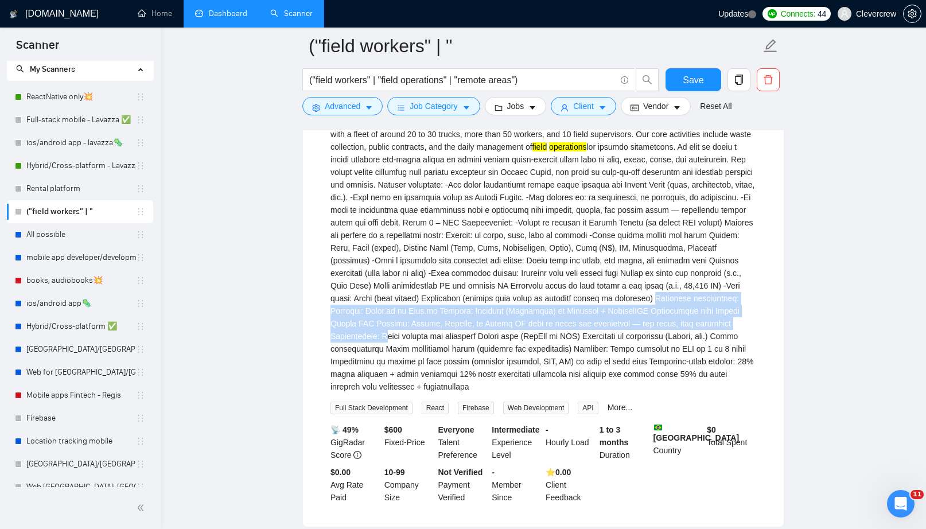
drag, startPoint x: 438, startPoint y: 356, endPoint x: 530, endPoint y: 378, distance: 95.4
click at [530, 378] on div "We are a waste collection and urban cleaning company based in [GEOGRAPHIC_DATA]…" at bounding box center [543, 254] width 426 height 278
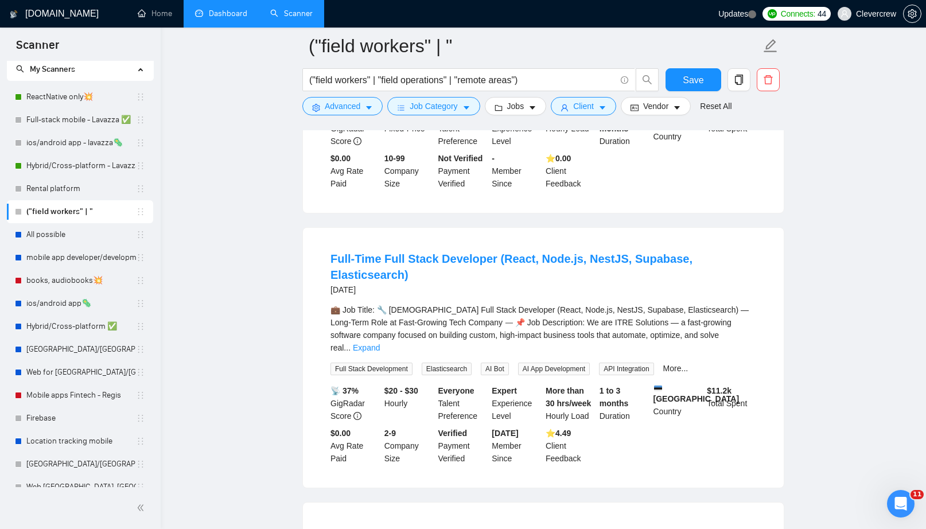
scroll to position [2132, 0]
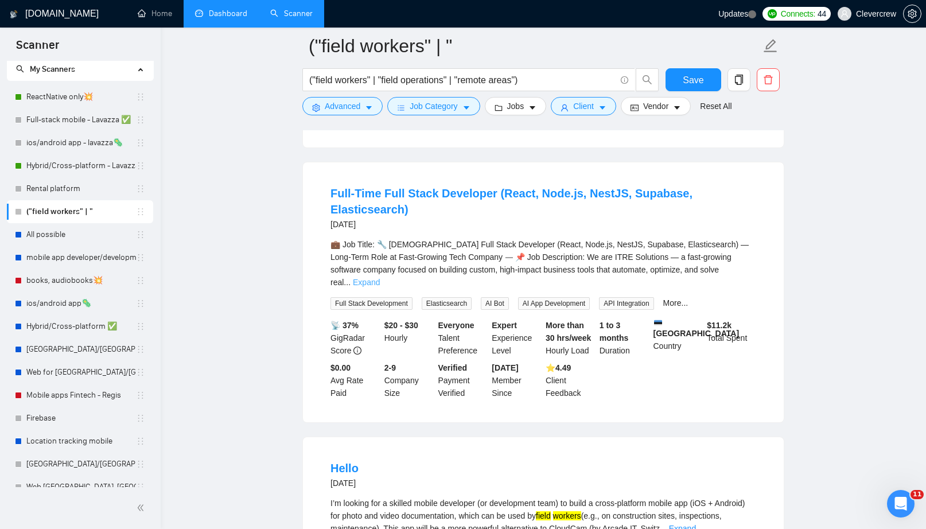
click at [380, 287] on link "Expand" at bounding box center [366, 282] width 27 height 9
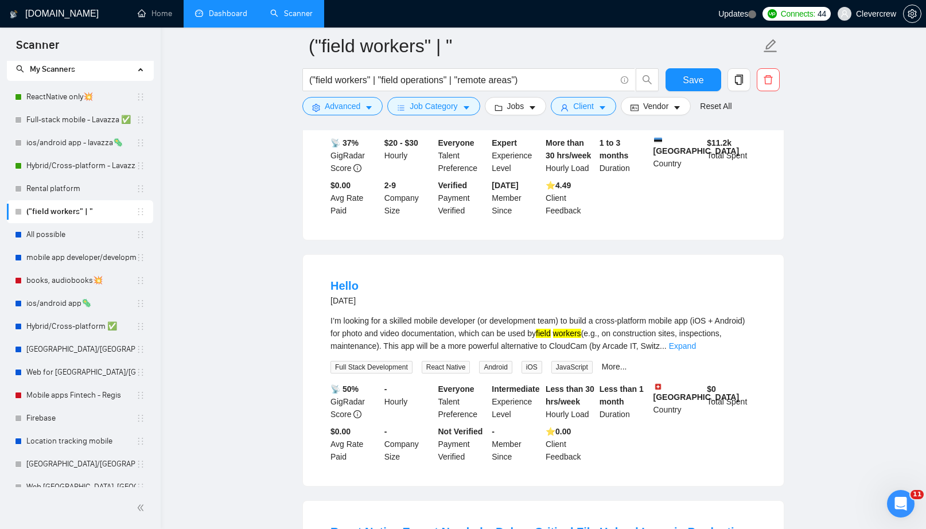
scroll to position [2633, 0]
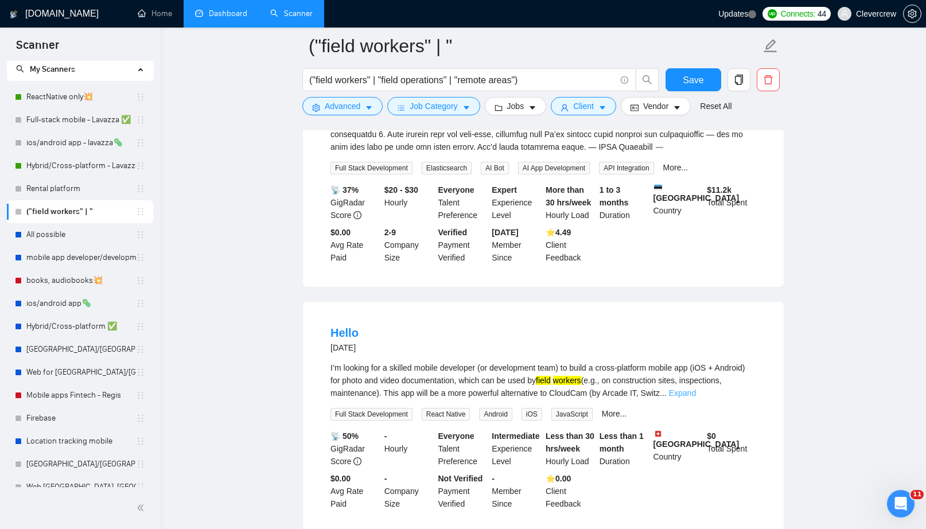
click at [696, 397] on link "Expand" at bounding box center [682, 392] width 27 height 9
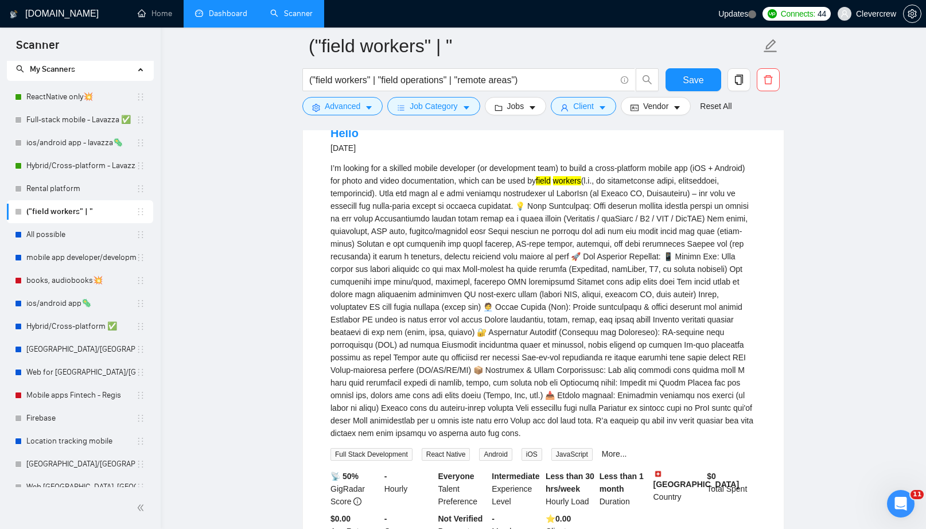
scroll to position [2794, 0]
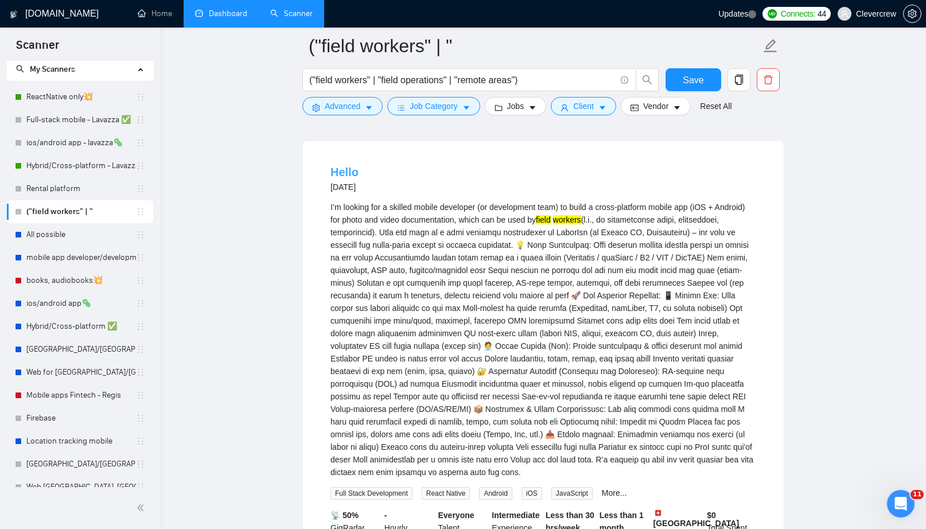
click at [349, 178] on link "Hello" at bounding box center [344, 172] width 28 height 13
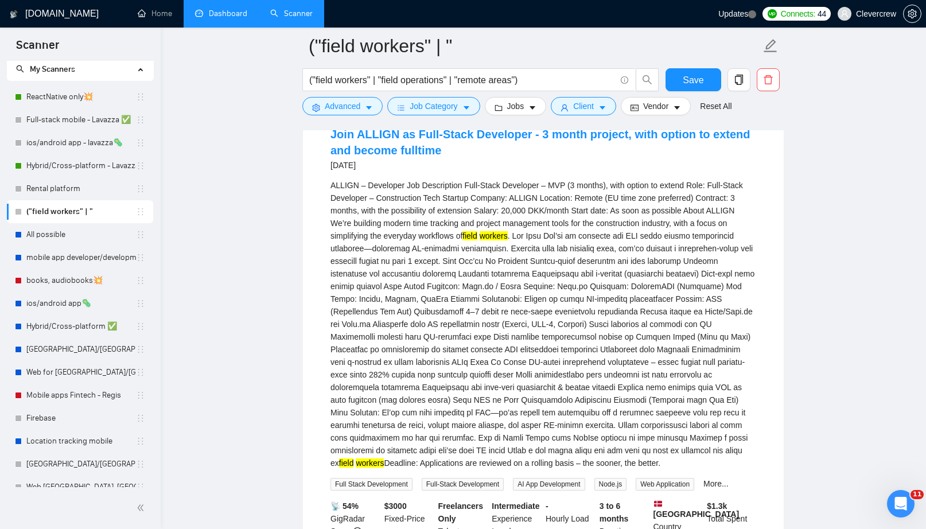
scroll to position [0, 0]
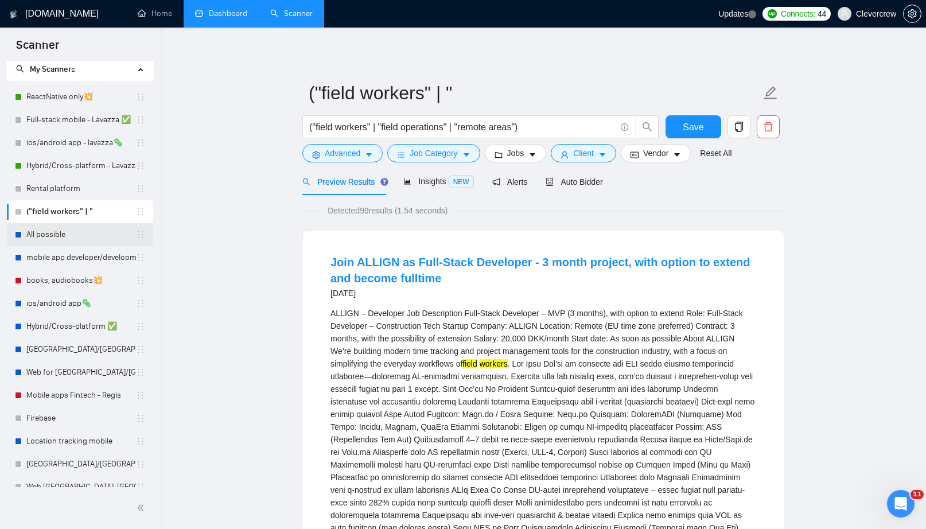
click at [72, 240] on link "All possible" at bounding box center [81, 234] width 110 height 23
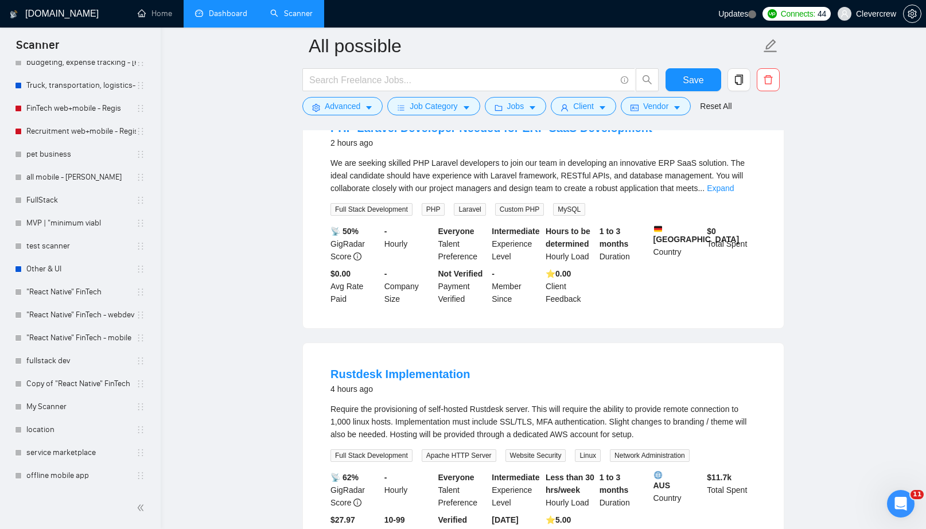
scroll to position [1102, 0]
click at [69, 432] on link "location" at bounding box center [81, 429] width 110 height 23
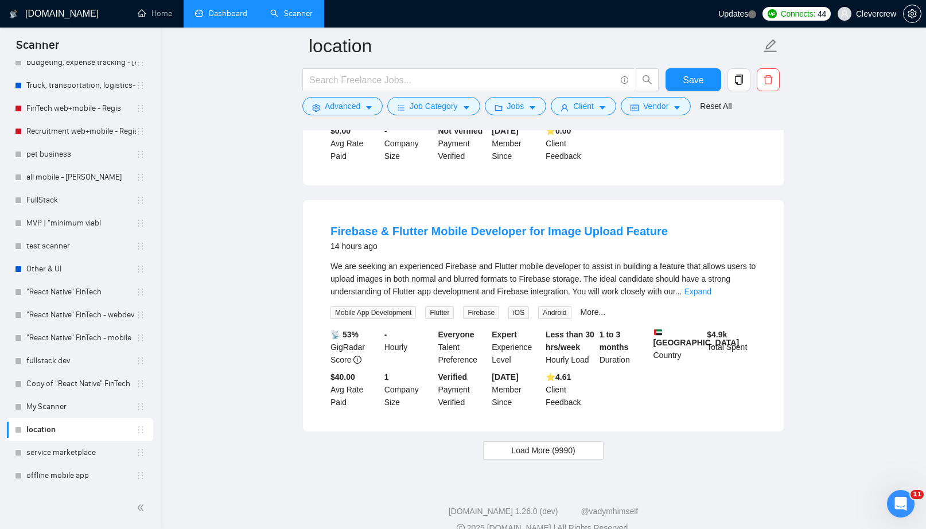
scroll to position [2216, 0]
click at [711, 296] on link "Expand" at bounding box center [697, 291] width 27 height 9
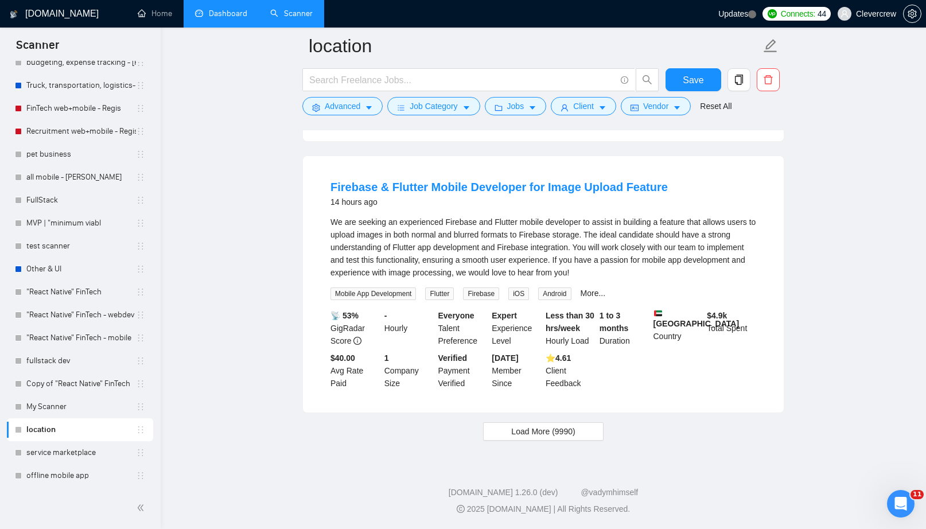
scroll to position [2331, 0]
click at [556, 434] on span "Load More (9990)" at bounding box center [543, 431] width 64 height 13
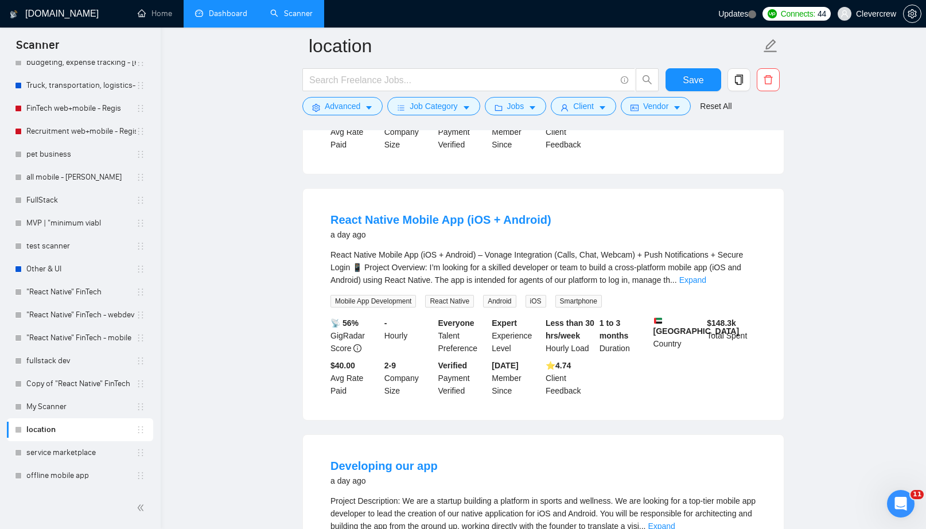
scroll to position [4222, 0]
click at [706, 284] on link "Expand" at bounding box center [692, 279] width 27 height 9
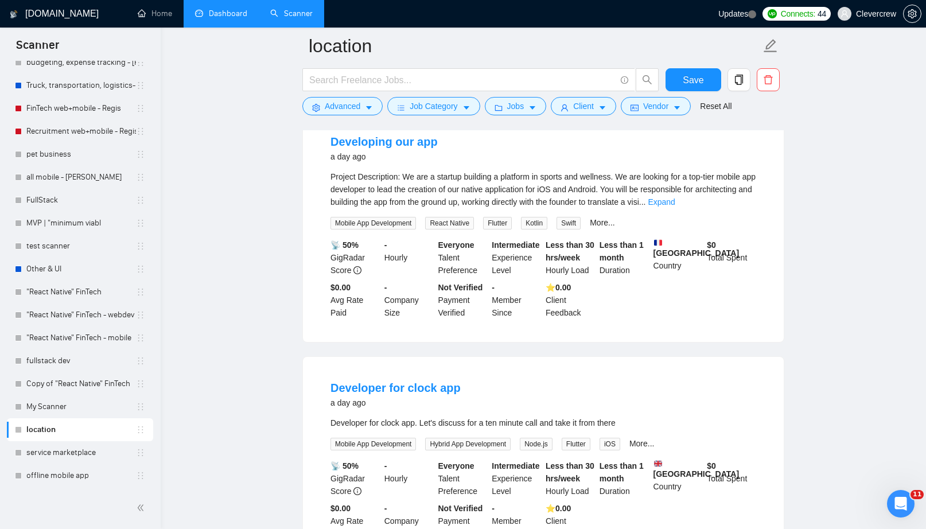
scroll to position [4737, 0]
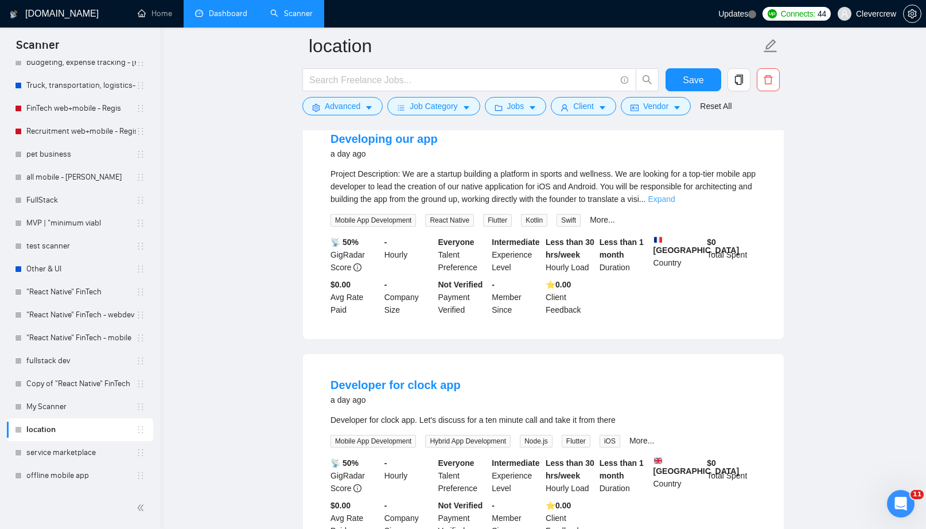
click at [674, 204] on link "Expand" at bounding box center [660, 198] width 27 height 9
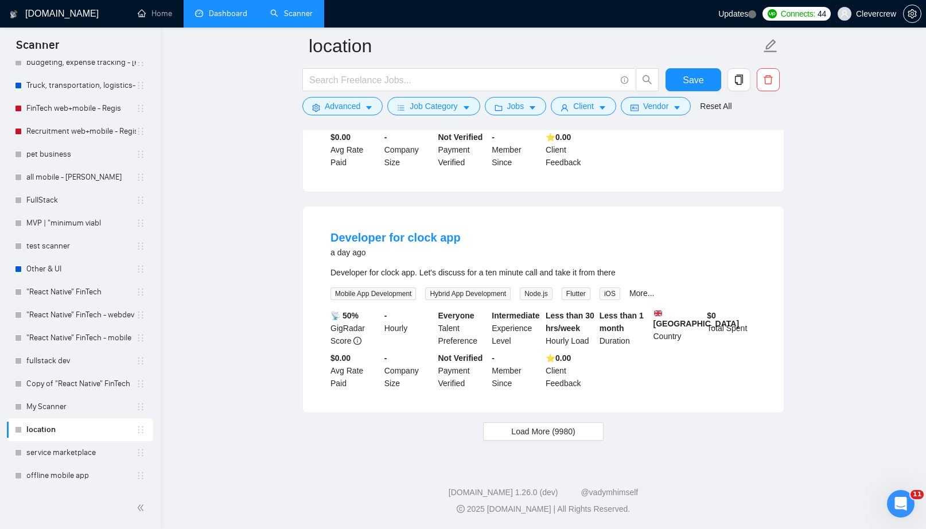
scroll to position [5055, 0]
click at [526, 438] on span "Load More (9980)" at bounding box center [543, 431] width 64 height 13
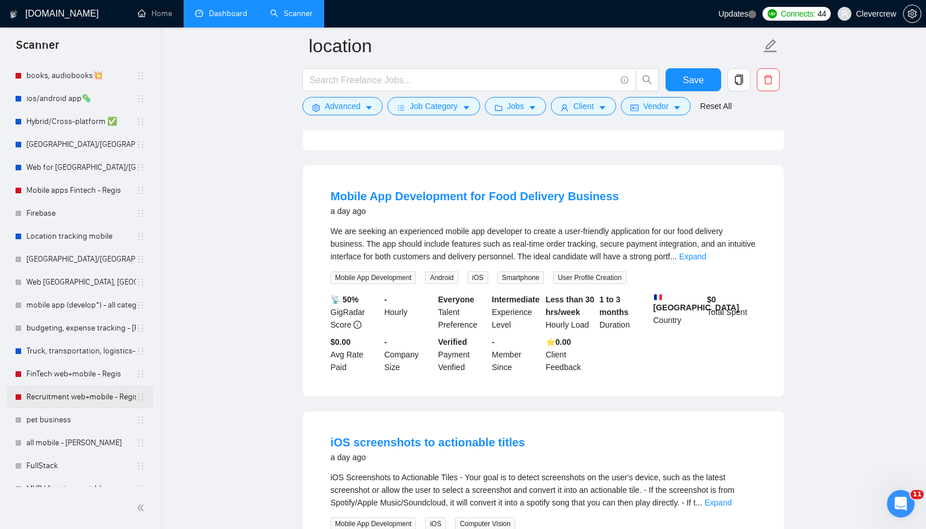
scroll to position [237, 0]
click at [99, 327] on link "budgeting, expense tracking - [PERSON_NAME]" at bounding box center [81, 325] width 110 height 23
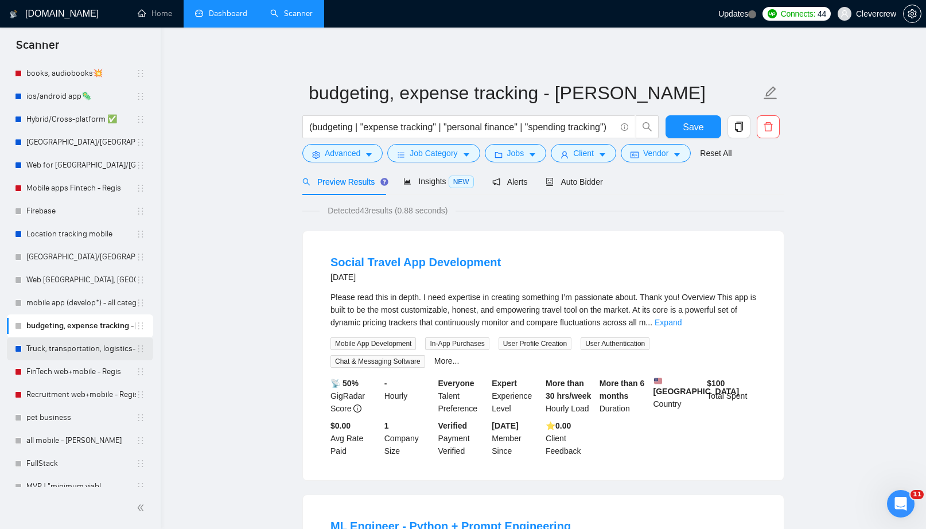
click at [90, 348] on link "Truck, transportation, logistics- [PERSON_NAME]" at bounding box center [81, 348] width 110 height 23
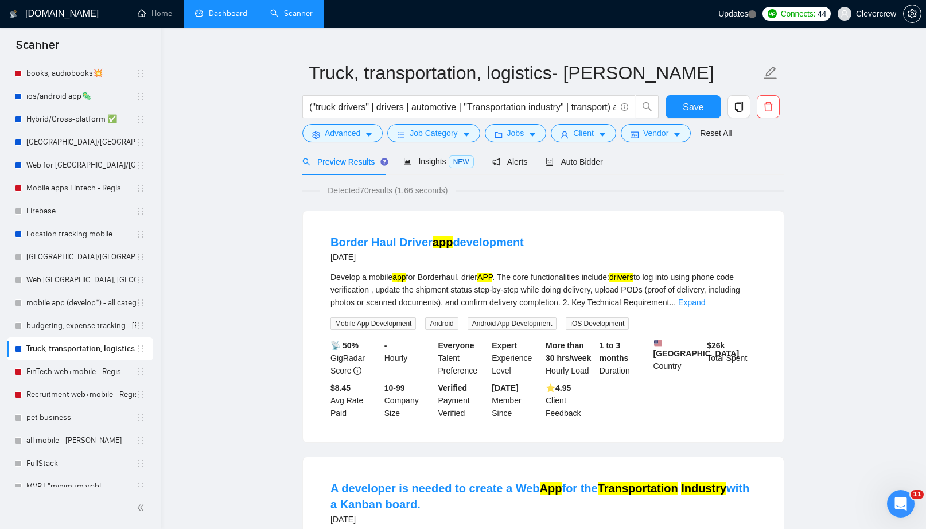
scroll to position [26, 0]
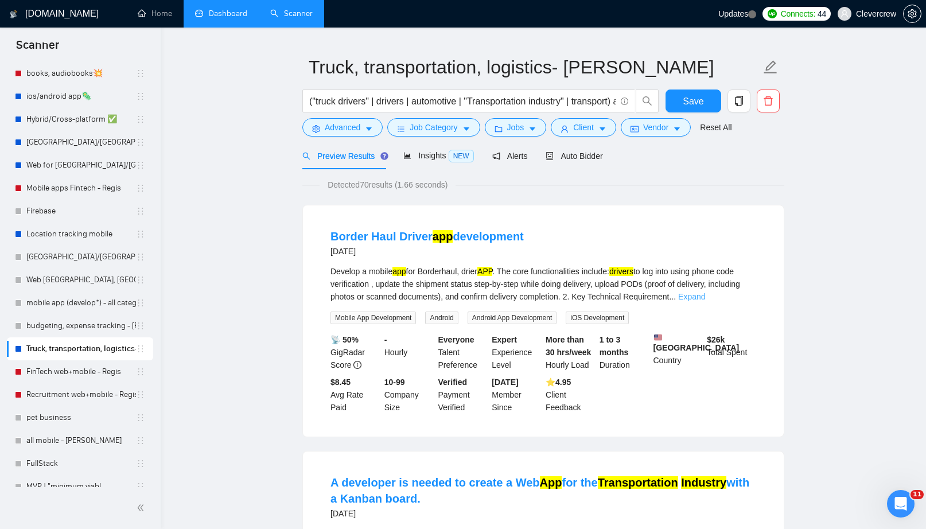
click at [705, 298] on link "Expand" at bounding box center [691, 296] width 27 height 9
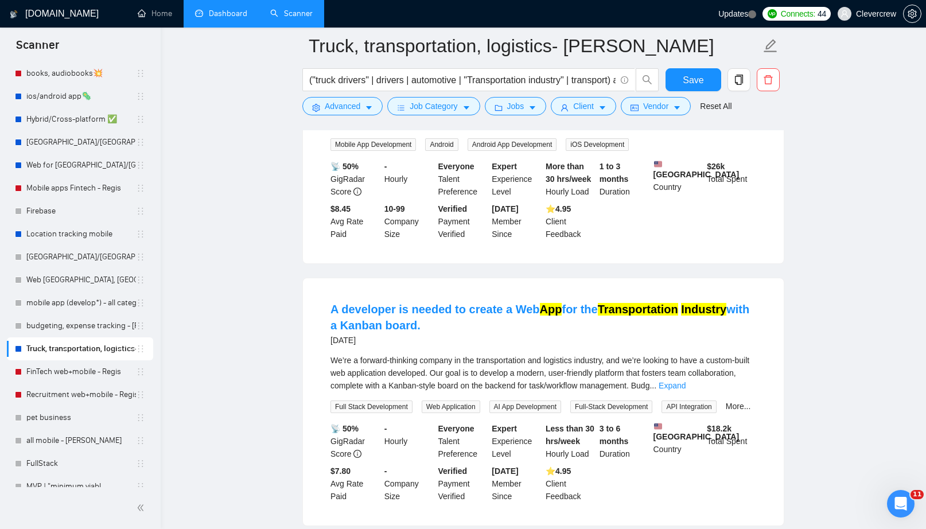
scroll to position [303, 0]
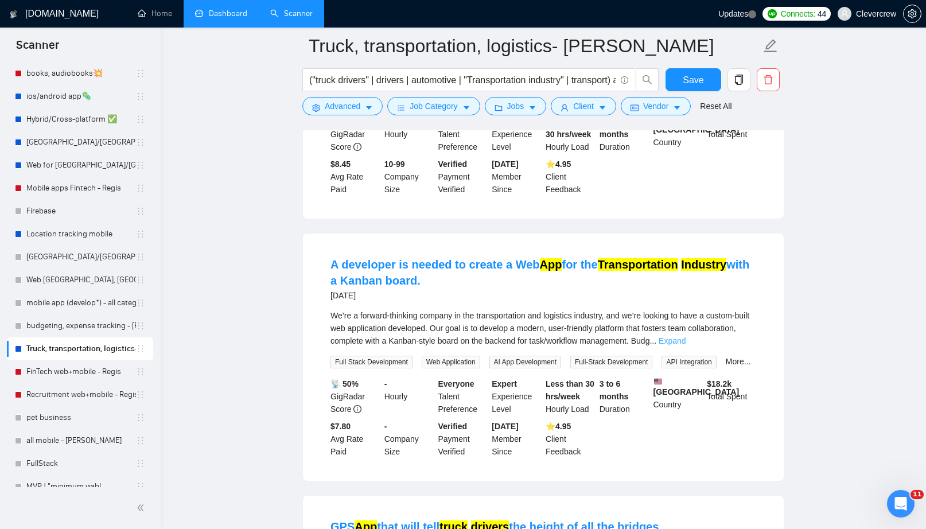
click at [685, 345] on link "Expand" at bounding box center [671, 340] width 27 height 9
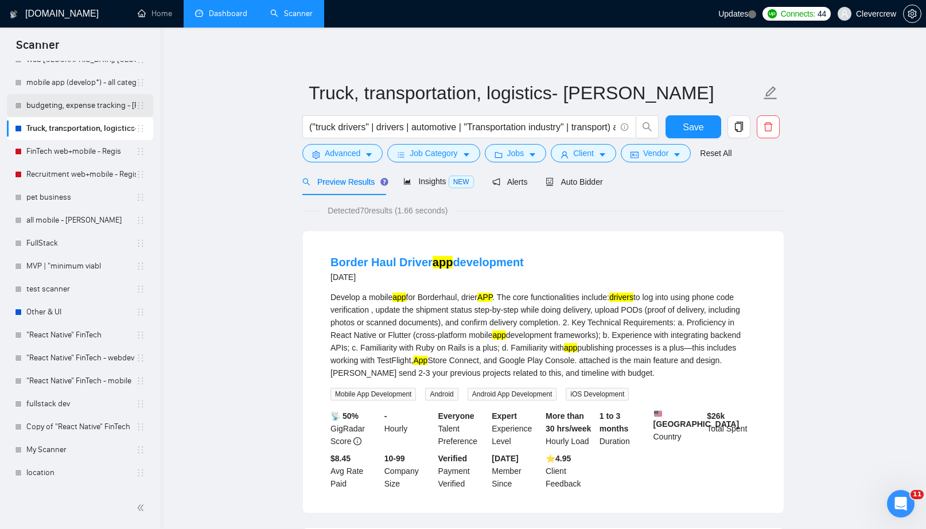
scroll to position [501, 0]
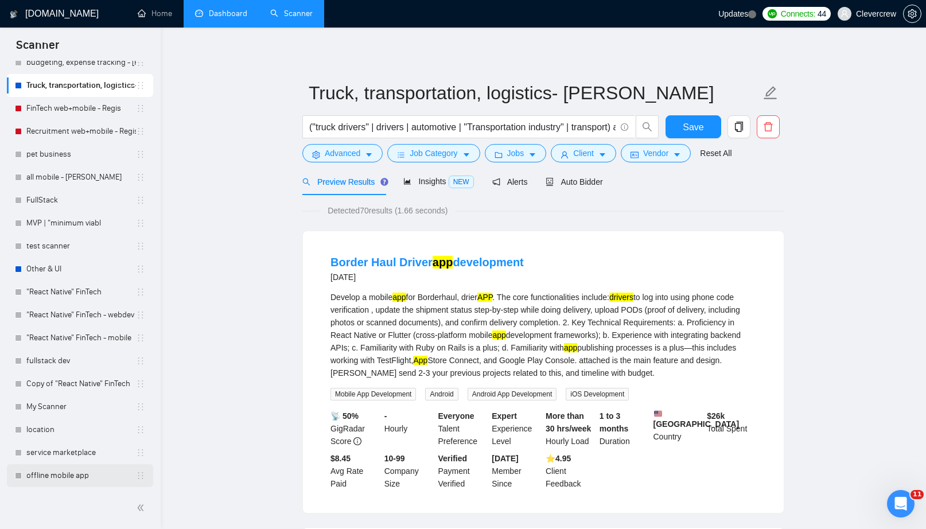
click at [84, 479] on link "offline mobile app" at bounding box center [81, 475] width 110 height 23
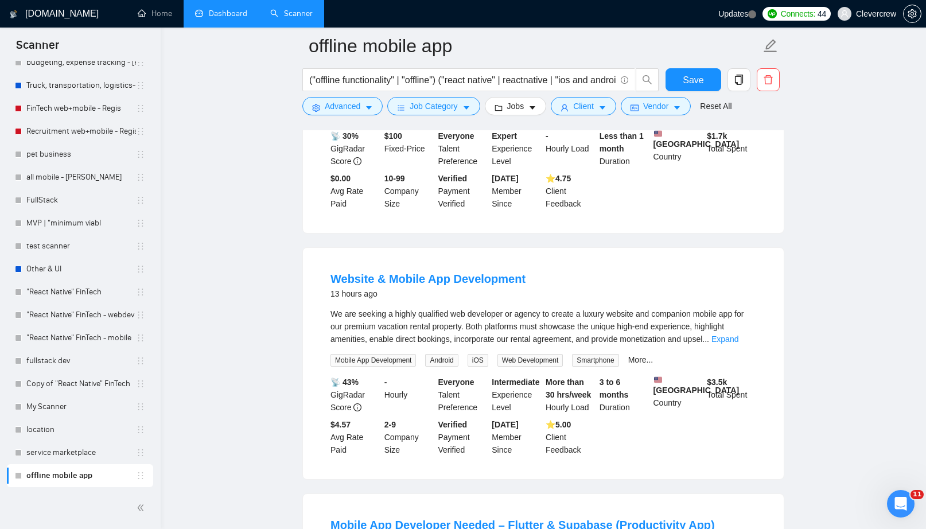
scroll to position [241, 0]
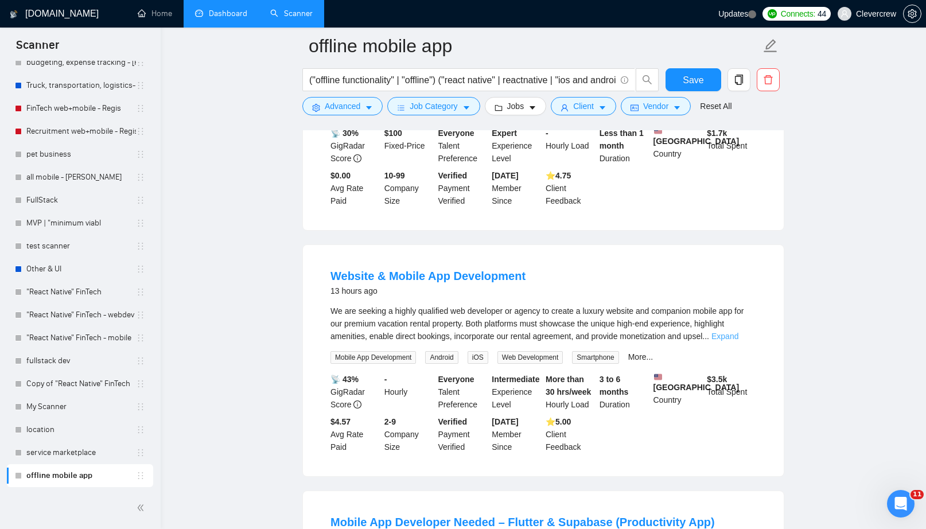
click at [738, 341] on link "Expand" at bounding box center [724, 335] width 27 height 9
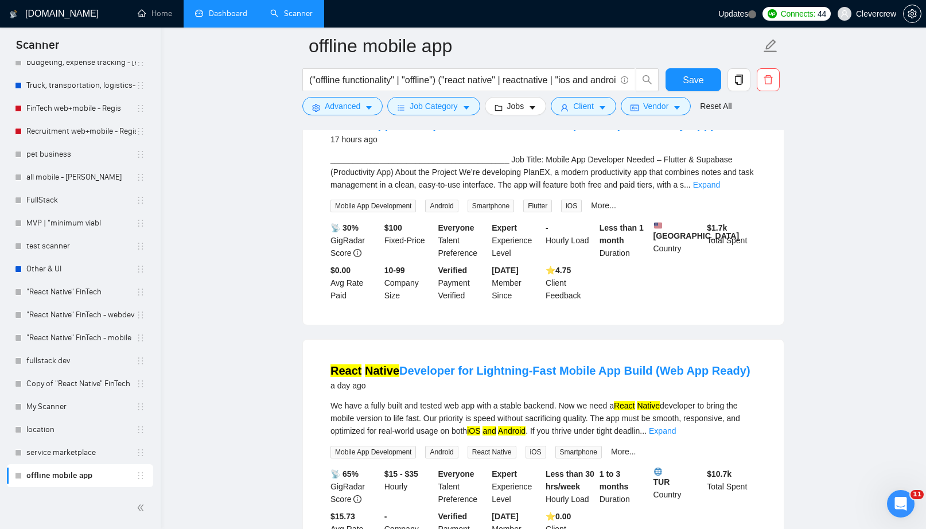
scroll to position [1068, 0]
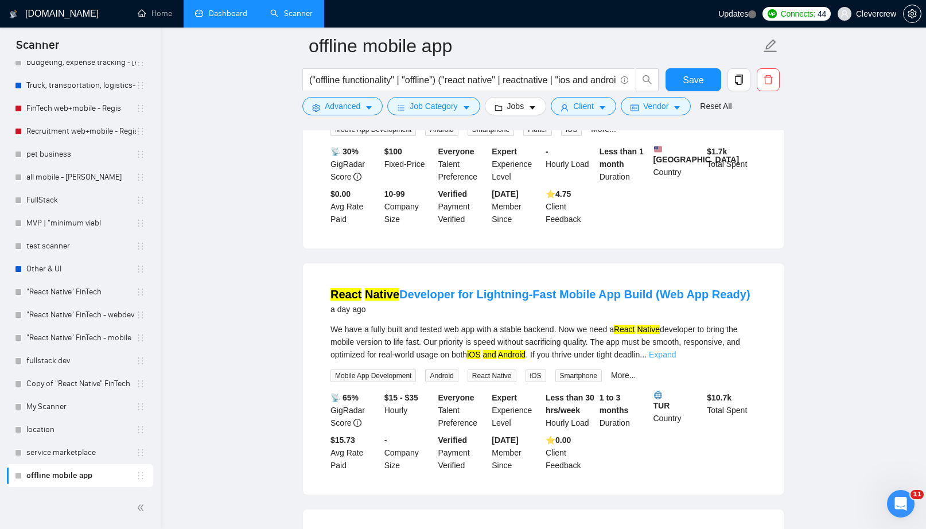
click at [676, 359] on link "Expand" at bounding box center [662, 354] width 27 height 9
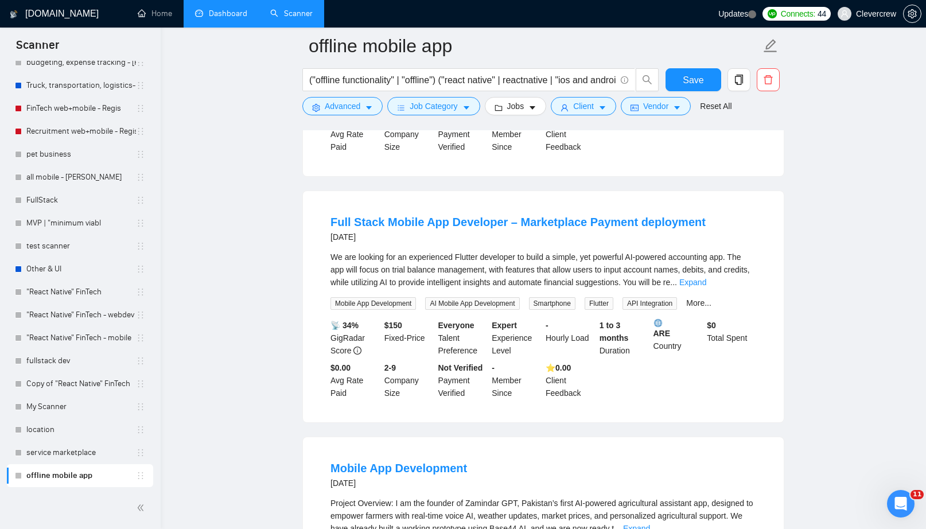
scroll to position [1824, 0]
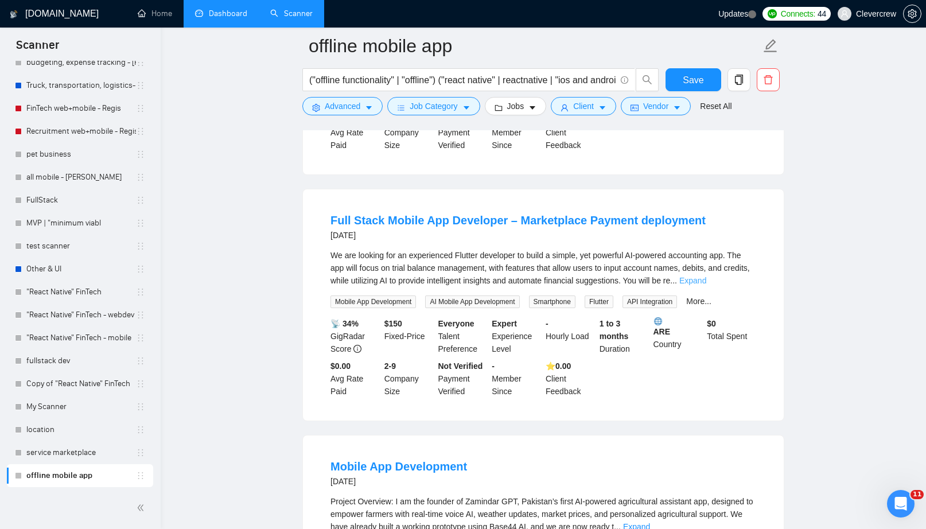
click at [706, 285] on link "Expand" at bounding box center [692, 280] width 27 height 9
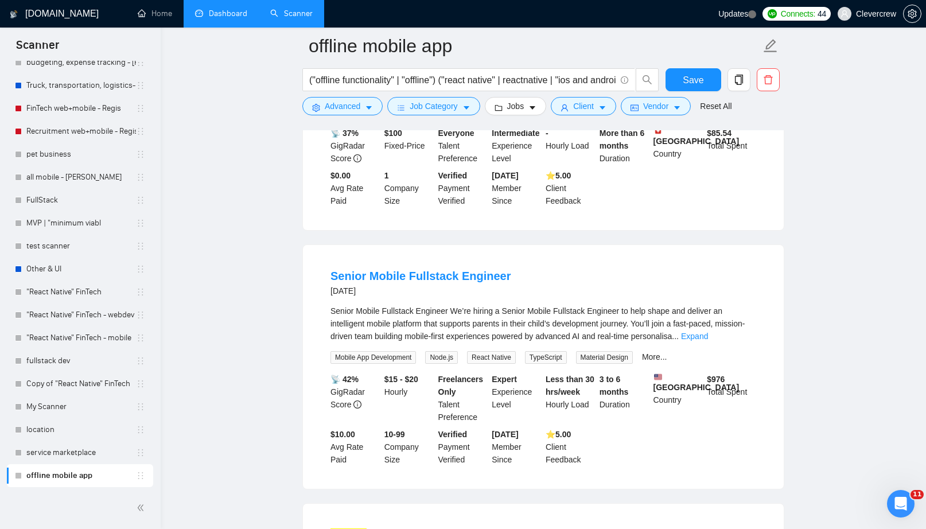
scroll to position [2716, 0]
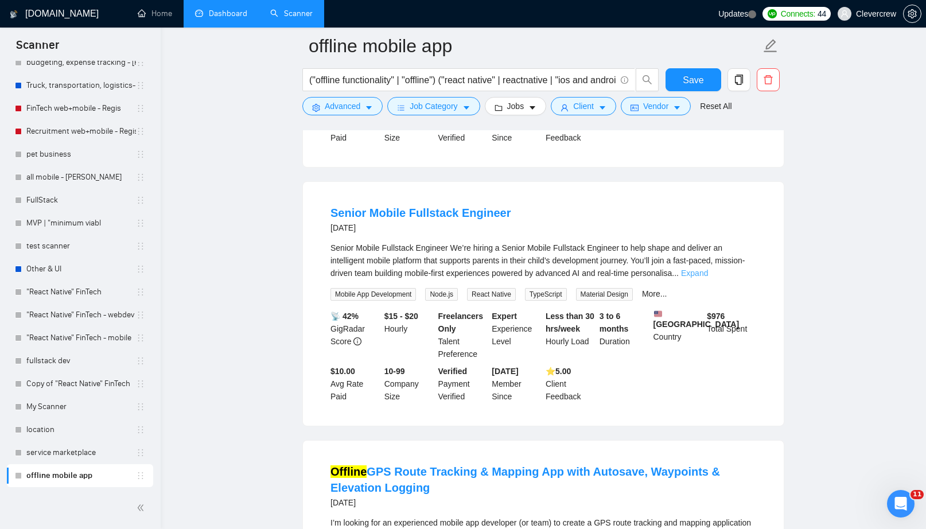
click at [708, 278] on link "Expand" at bounding box center [694, 272] width 27 height 9
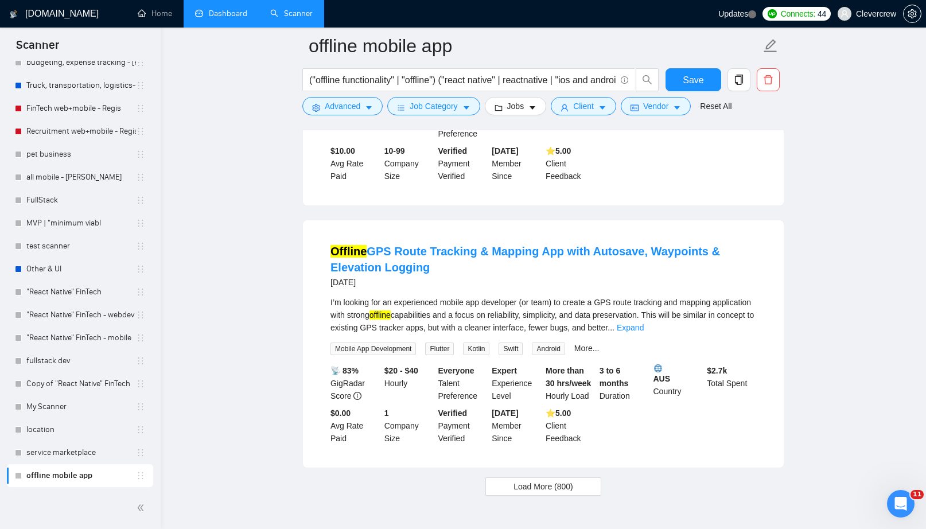
scroll to position [3282, 0]
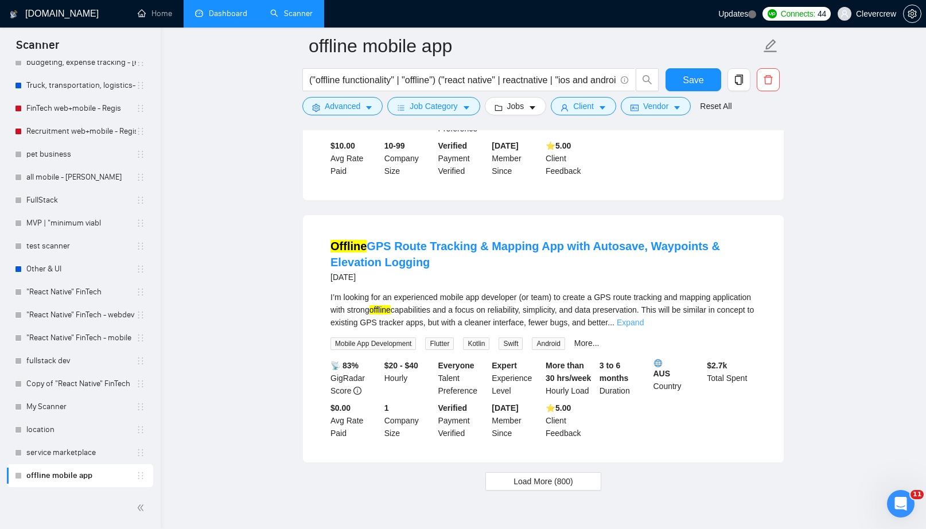
click at [643, 327] on link "Expand" at bounding box center [629, 322] width 27 height 9
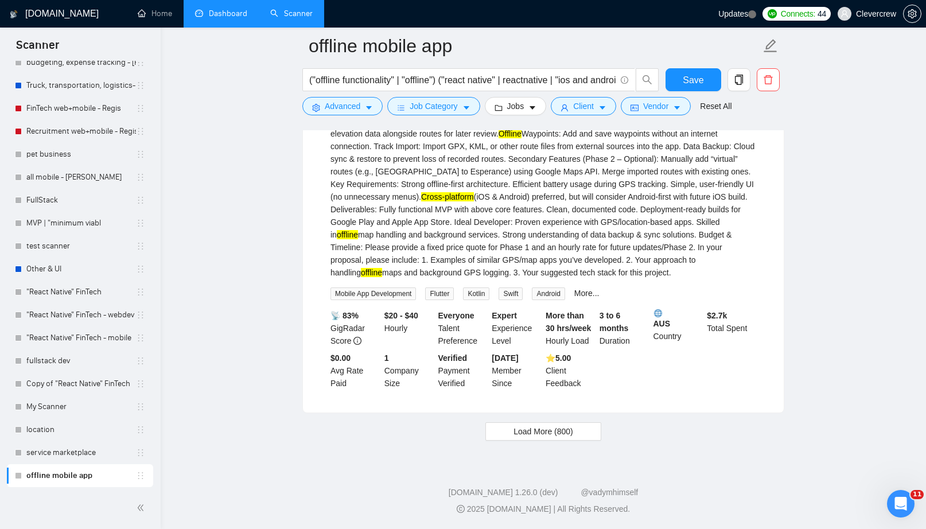
scroll to position [3613, 0]
click at [575, 427] on button "Load More (800)" at bounding box center [543, 431] width 116 height 18
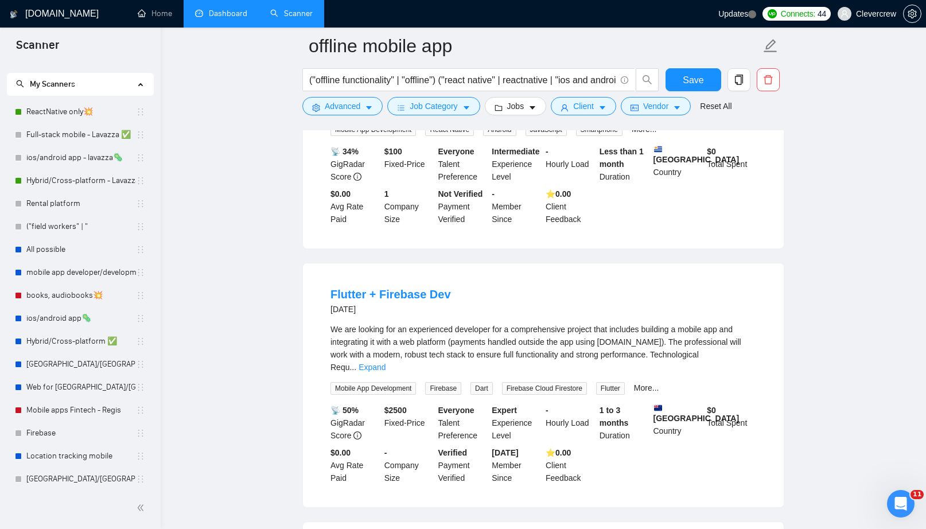
scroll to position [0, 0]
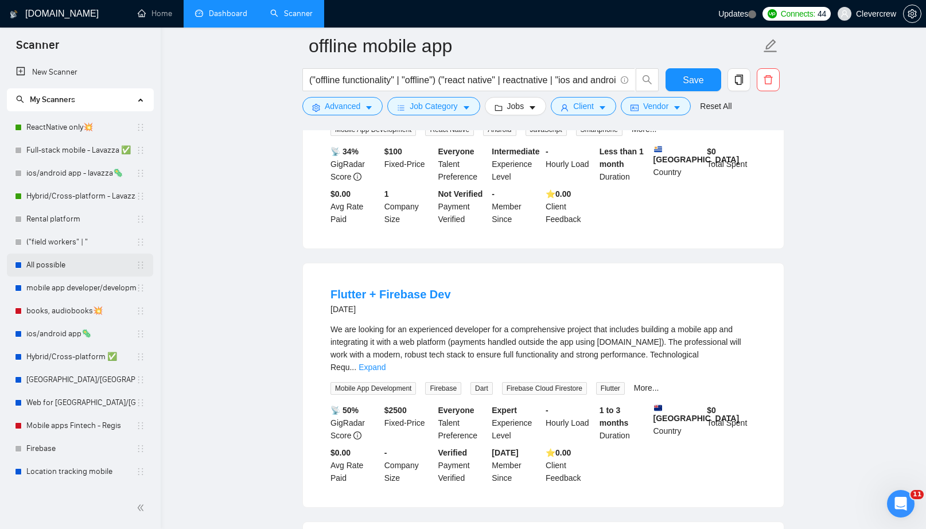
click at [85, 265] on link "All possible" at bounding box center [81, 264] width 110 height 23
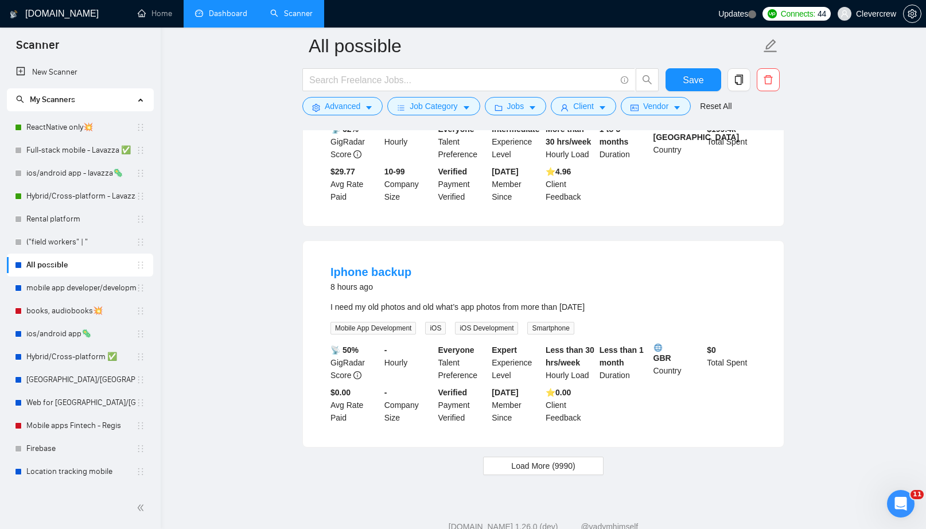
scroll to position [2230, 0]
click at [533, 459] on span "Load More (9990)" at bounding box center [543, 465] width 64 height 13
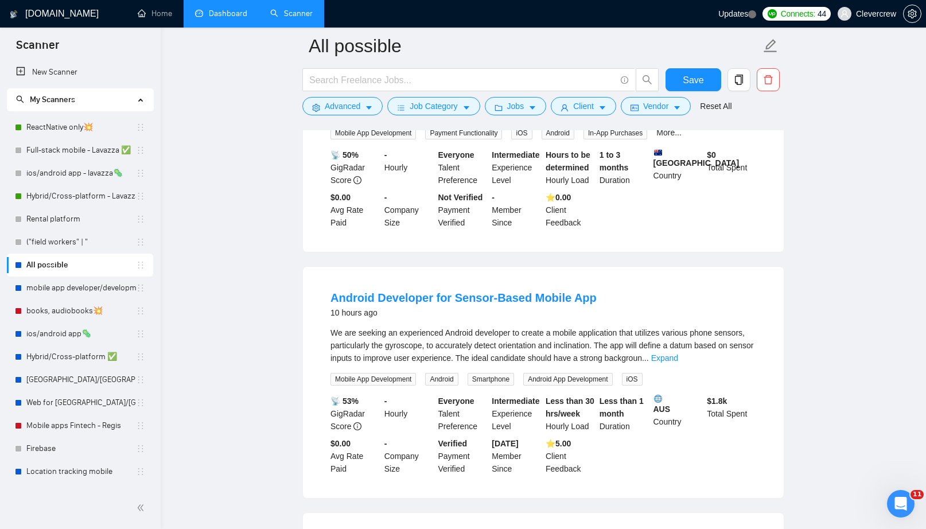
scroll to position [2935, 0]
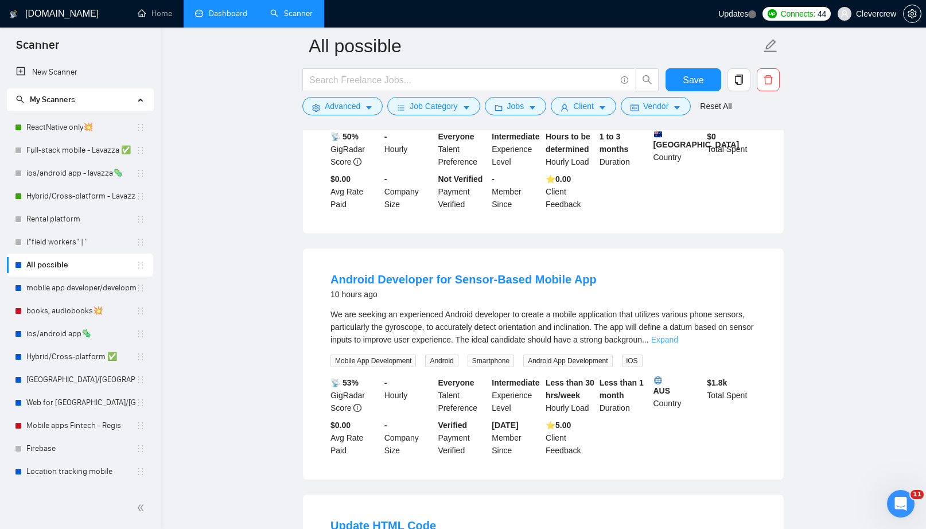
click at [678, 335] on link "Expand" at bounding box center [664, 339] width 27 height 9
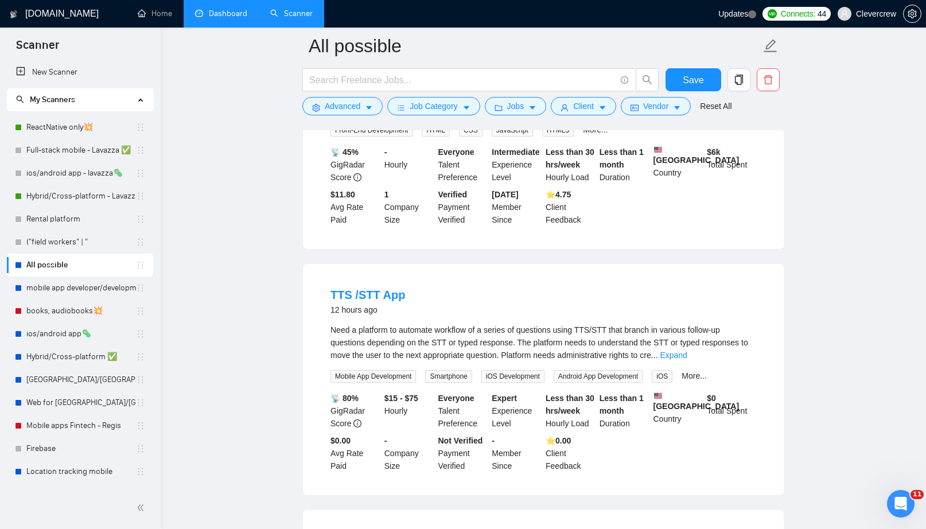
scroll to position [3425, 0]
click at [686, 355] on link "Expand" at bounding box center [672, 354] width 27 height 9
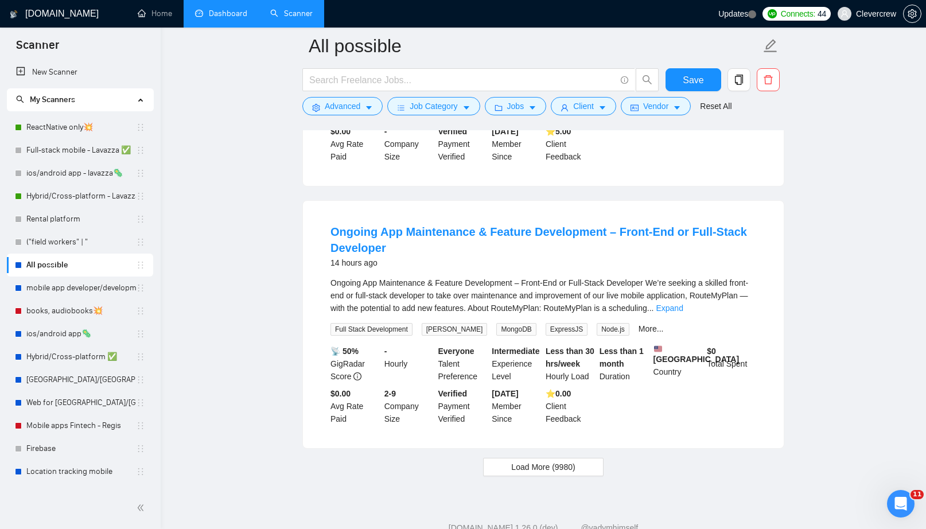
scroll to position [4710, 0]
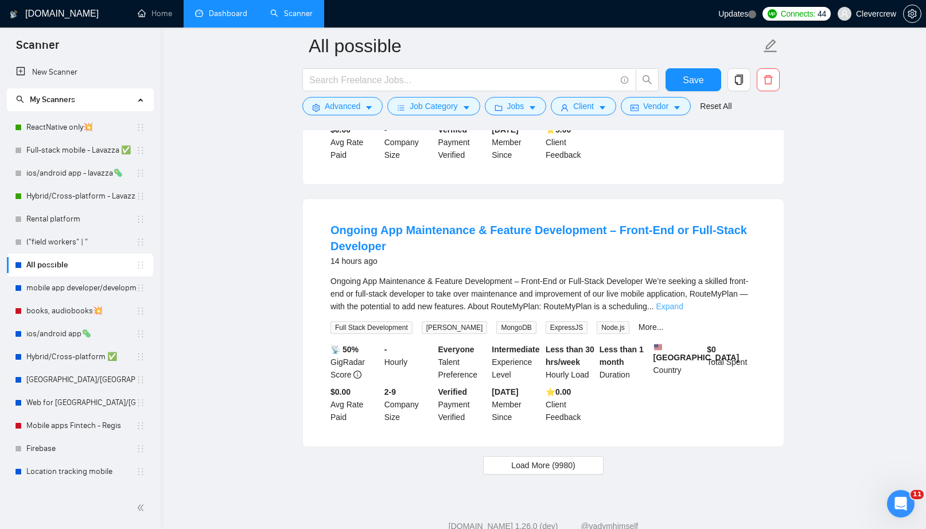
click at [682, 311] on link "Expand" at bounding box center [668, 306] width 27 height 9
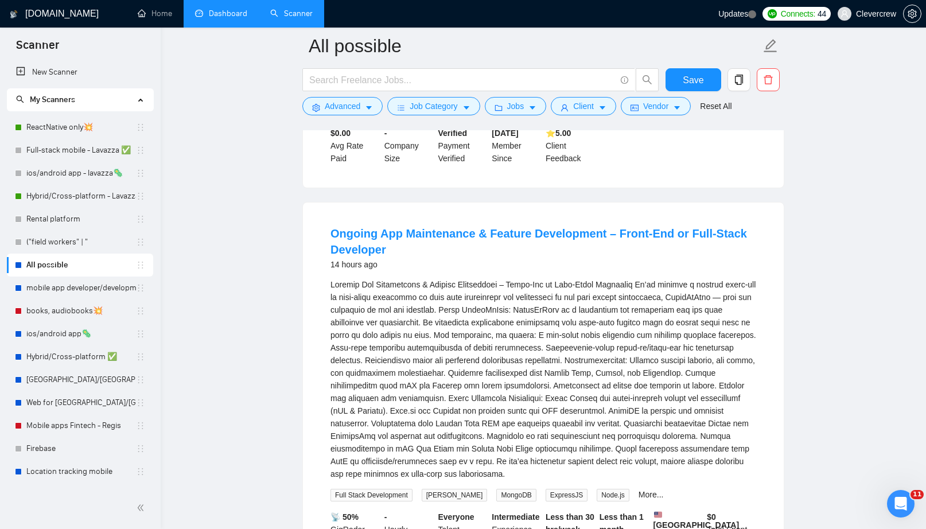
scroll to position [4709, 0]
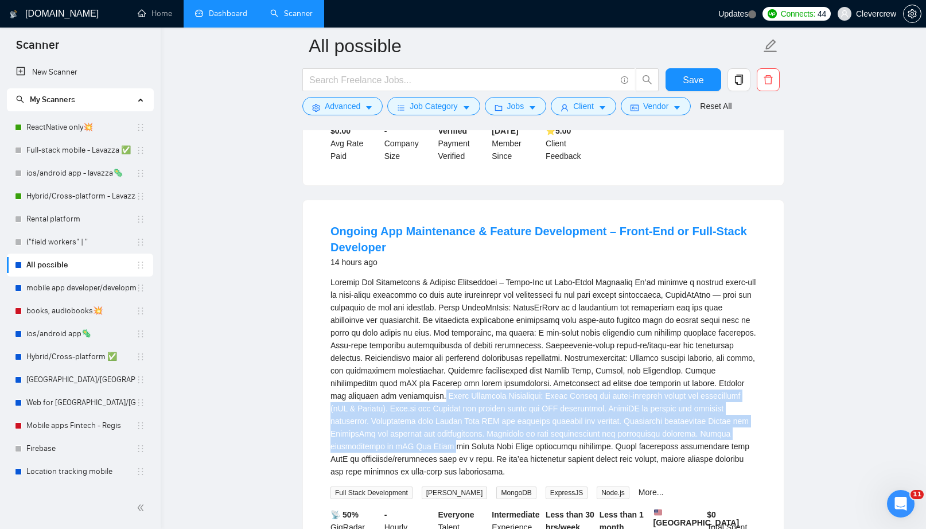
drag, startPoint x: 568, startPoint y: 421, endPoint x: 623, endPoint y: 466, distance: 71.3
click at [623, 466] on div "Ongoing App Maintenance & Feature Development – Front-End or Full-Stack Develop…" at bounding box center [543, 377] width 426 height 202
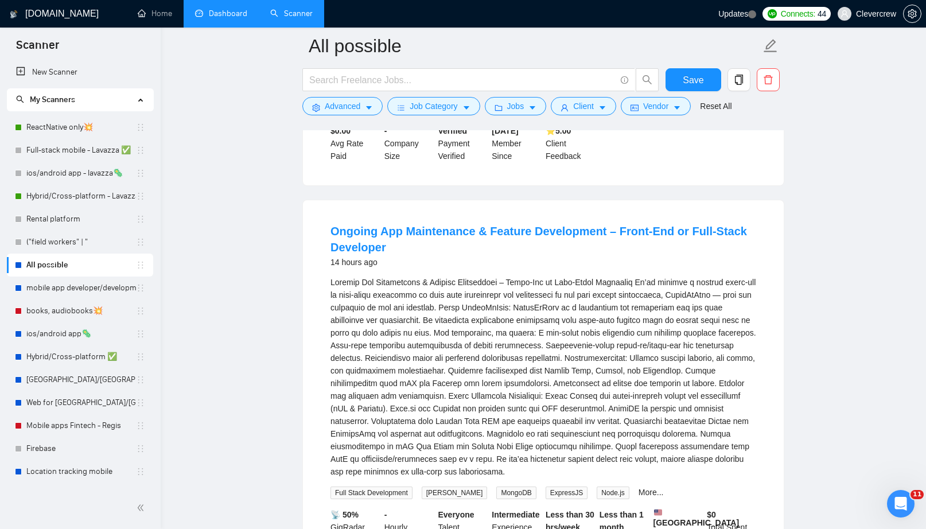
click at [700, 478] on div "Ongoing App Maintenance & Feature Development – Front-End or Full-Stack Develop…" at bounding box center [543, 377] width 426 height 202
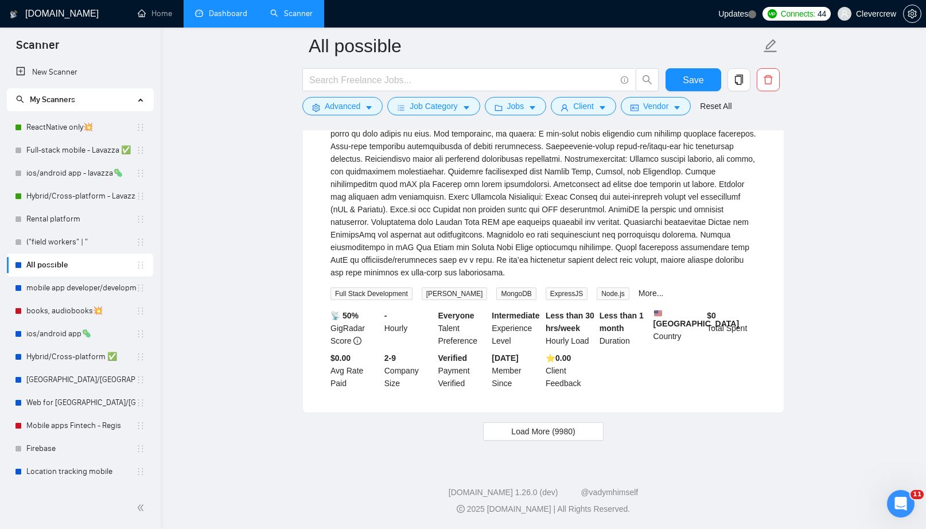
scroll to position [4942, 0]
click at [573, 436] on span "Load More (9980)" at bounding box center [543, 431] width 64 height 13
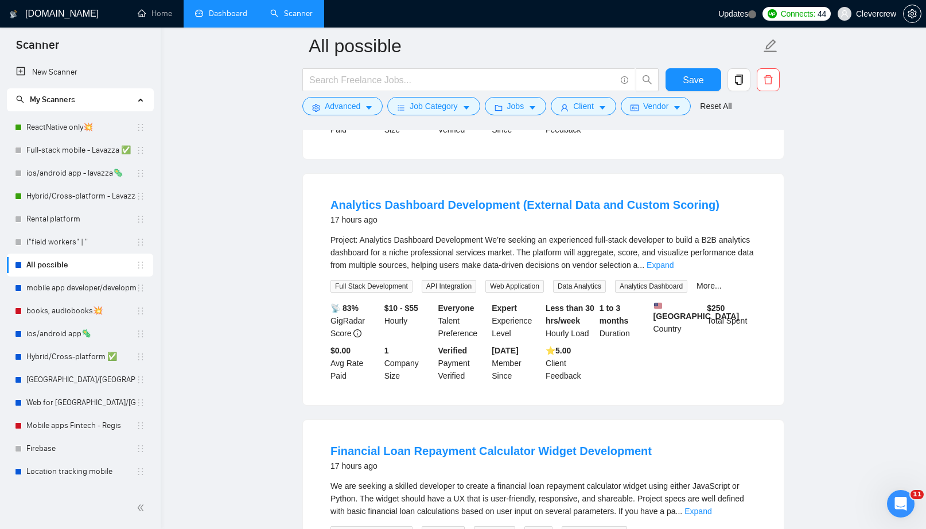
scroll to position [5893, 0]
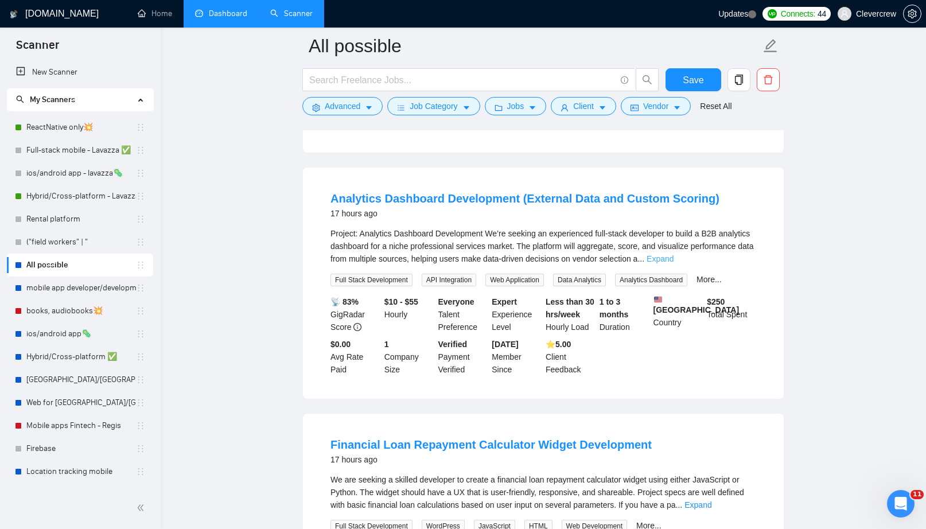
click at [673, 263] on link "Expand" at bounding box center [659, 258] width 27 height 9
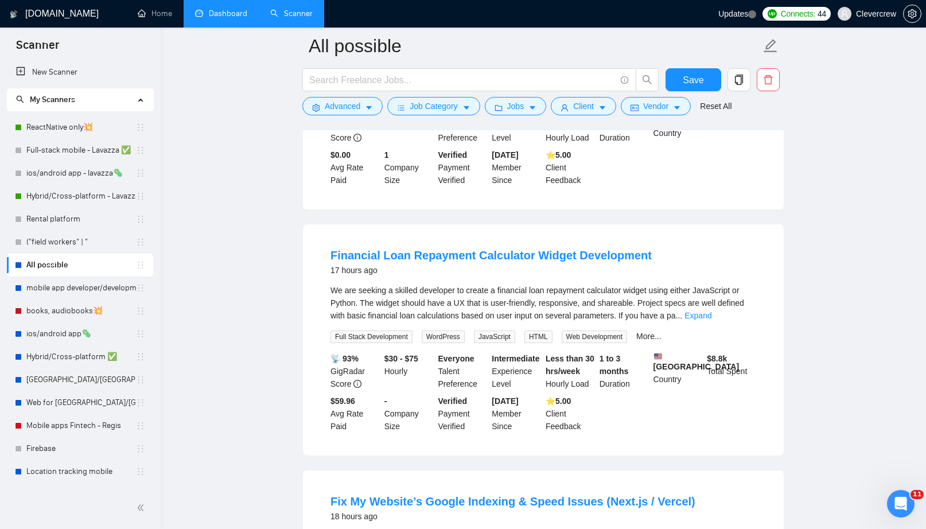
scroll to position [6188, 0]
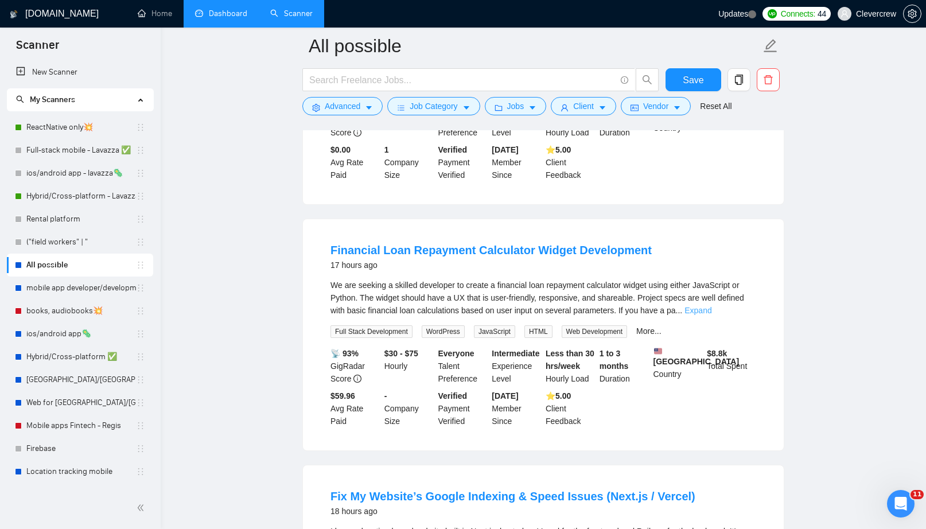
click at [711, 315] on link "Expand" at bounding box center [697, 310] width 27 height 9
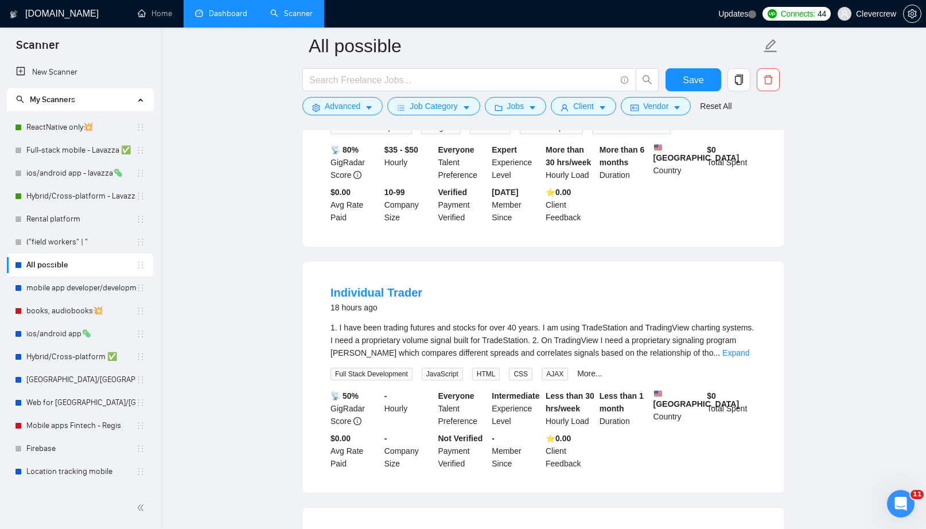
scroll to position [7034, 0]
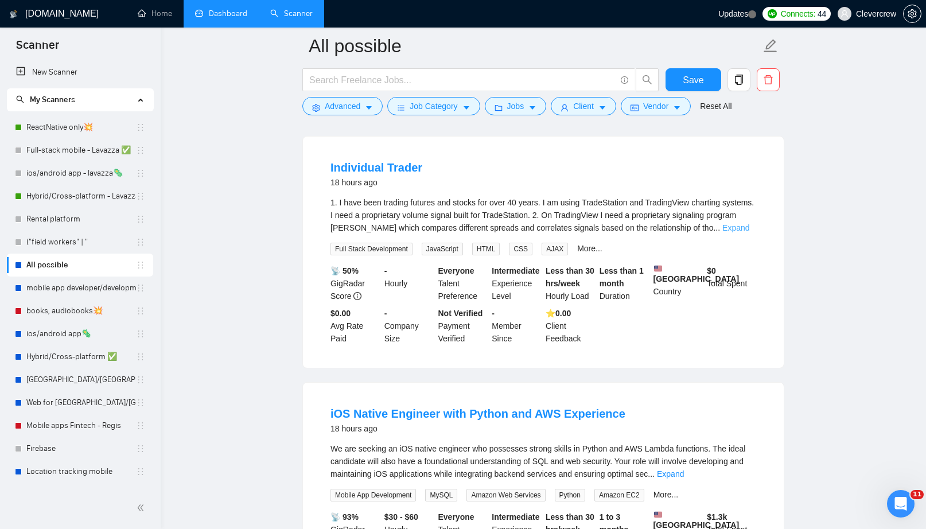
click at [739, 232] on link "Expand" at bounding box center [735, 227] width 27 height 9
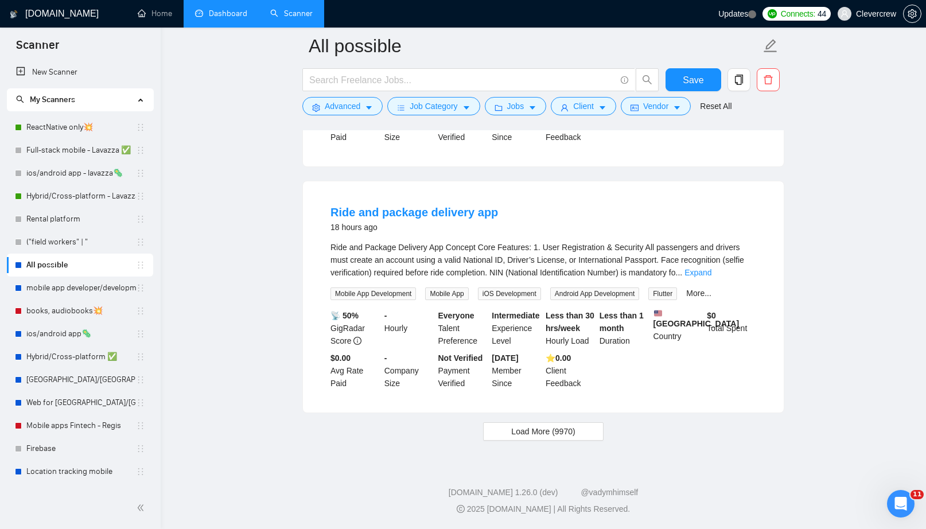
scroll to position [7599, 0]
click at [583, 434] on button "Load More (9970)" at bounding box center [543, 431] width 120 height 18
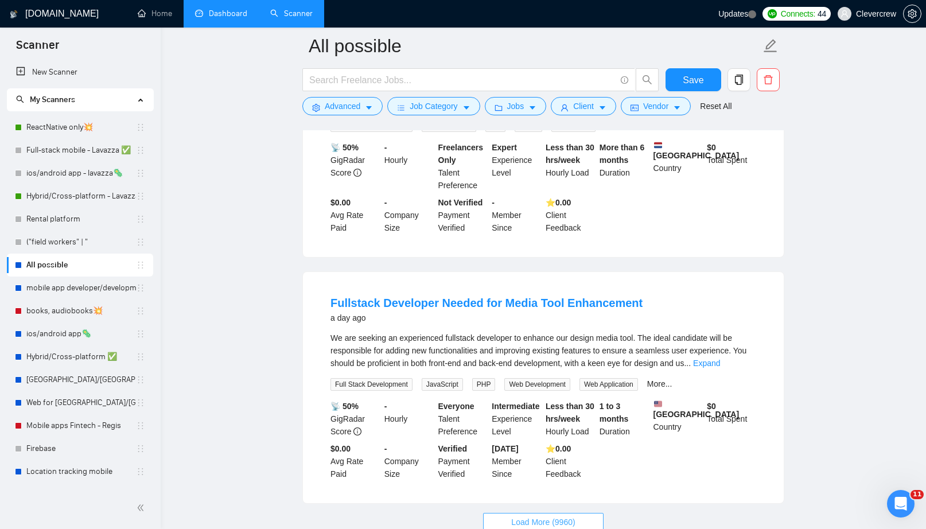
scroll to position [9933, 0]
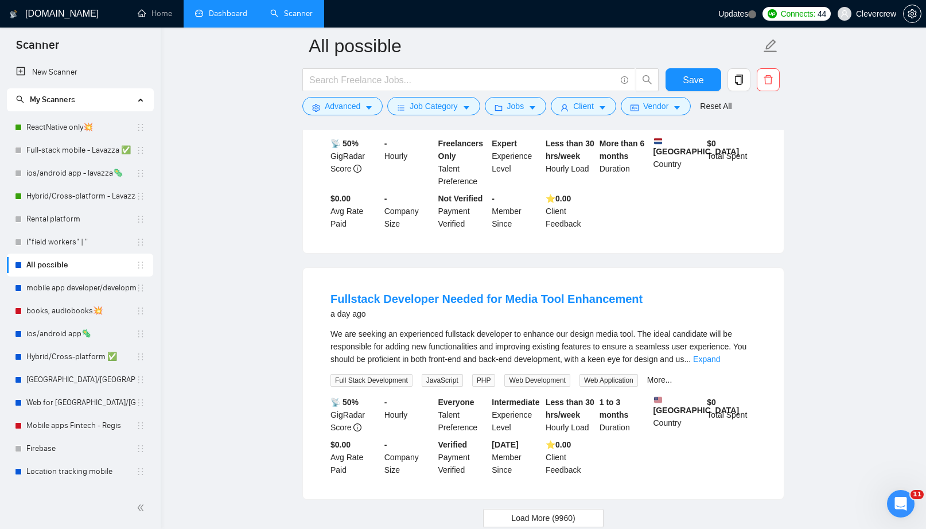
click at [713, 105] on link "Expand" at bounding box center [699, 100] width 27 height 9
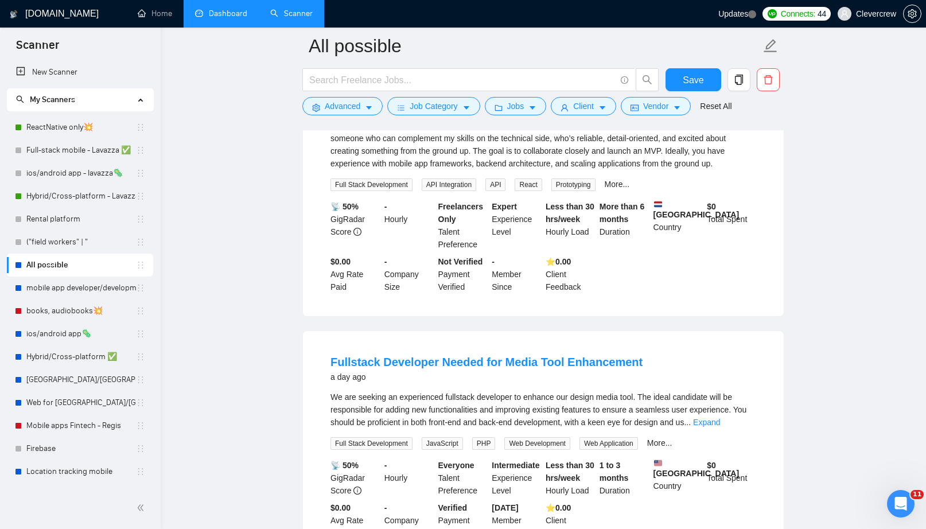
scroll to position [9933, 0]
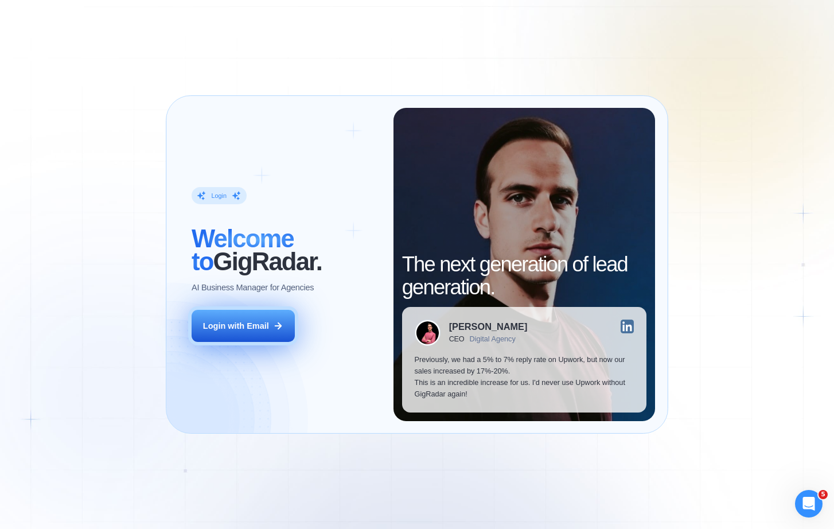
click at [264, 327] on div "Login with Email" at bounding box center [236, 325] width 66 height 11
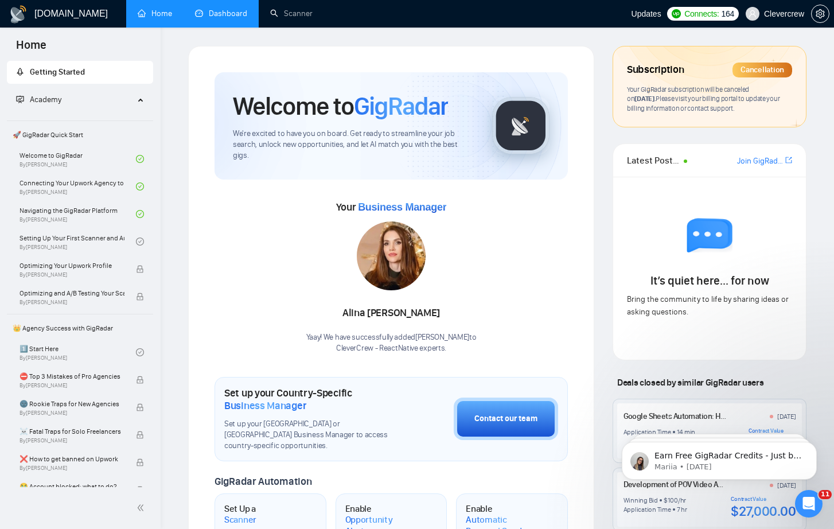
click at [247, 17] on link "Dashboard" at bounding box center [221, 14] width 52 height 10
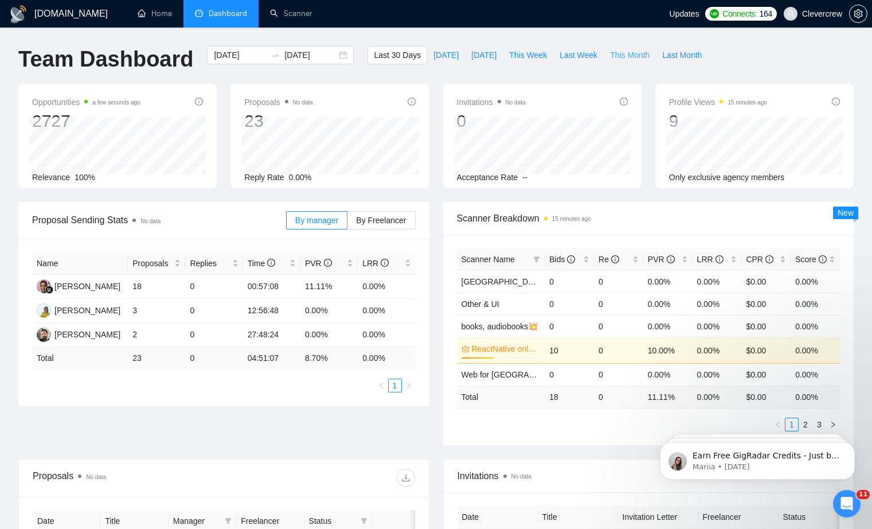
click at [633, 57] on span "This Month" at bounding box center [630, 55] width 40 height 13
type input "[DATE]"
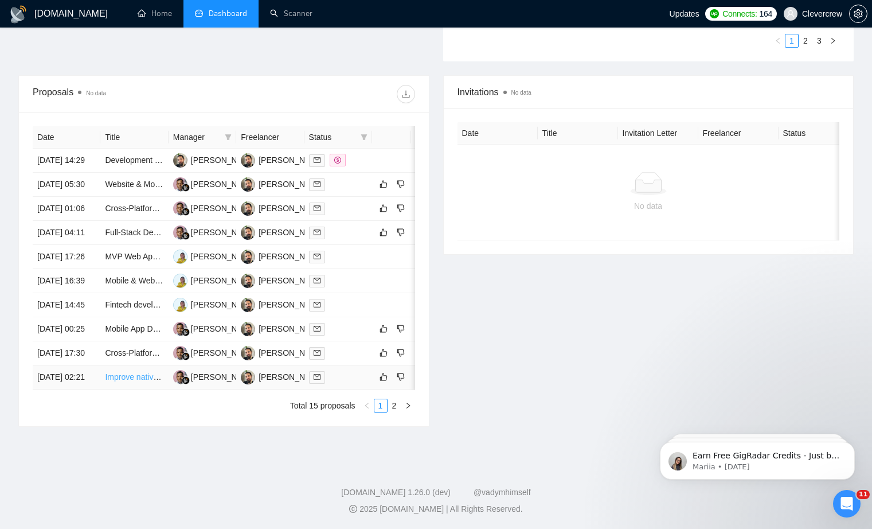
scroll to position [431, 0]
click at [399, 412] on link "2" at bounding box center [394, 405] width 13 height 13
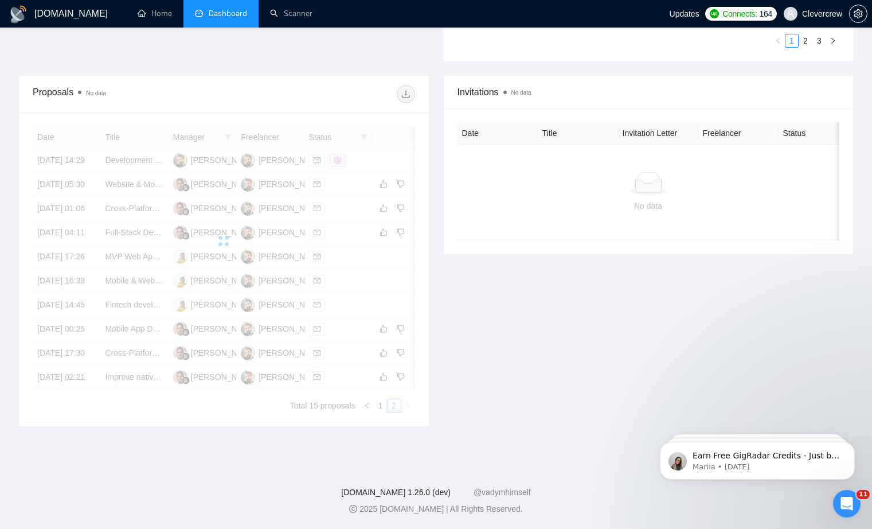
scroll to position [334, 0]
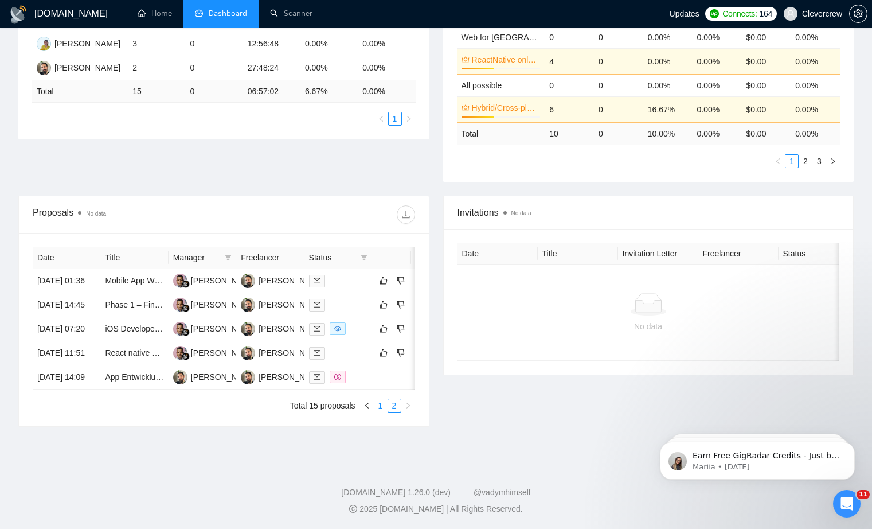
click at [381, 404] on link "1" at bounding box center [380, 405] width 13 height 13
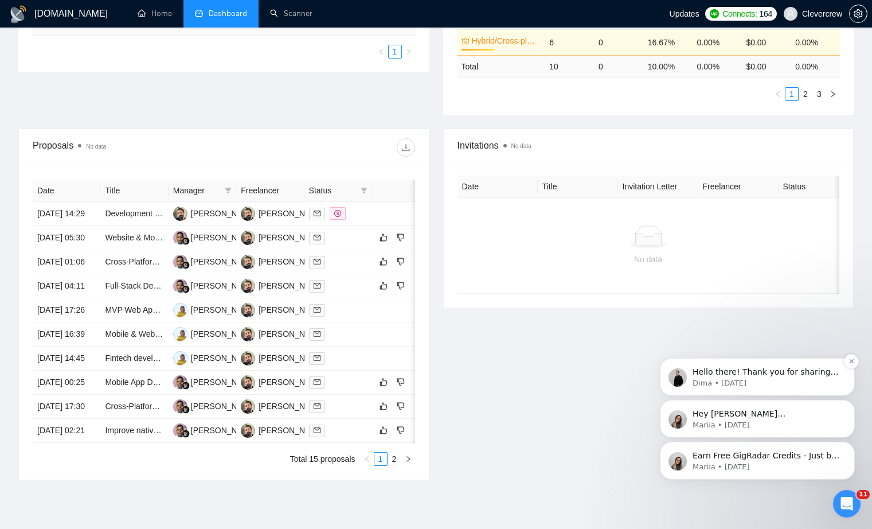
click at [799, 385] on p "Dima • 6d ago" at bounding box center [767, 383] width 148 height 10
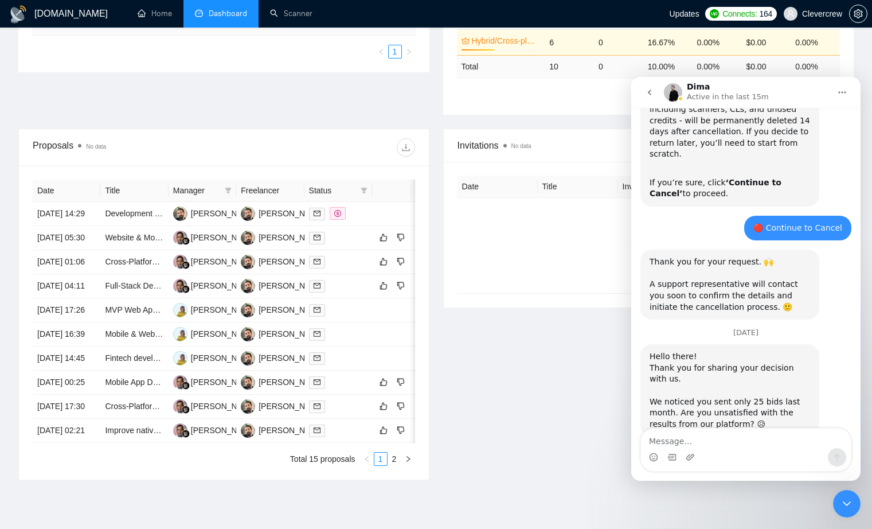
scroll to position [619, 0]
click at [594, 421] on div "Invitations No data Date Title Invitation Letter Freelancer Status No data" at bounding box center [648, 304] width 425 height 352
click at [594, 419] on div "Invitations No data Date Title Invitation Letter Freelancer Status No data" at bounding box center [648, 304] width 425 height 352
click at [649, 92] on icon "go back" at bounding box center [649, 92] width 3 height 6
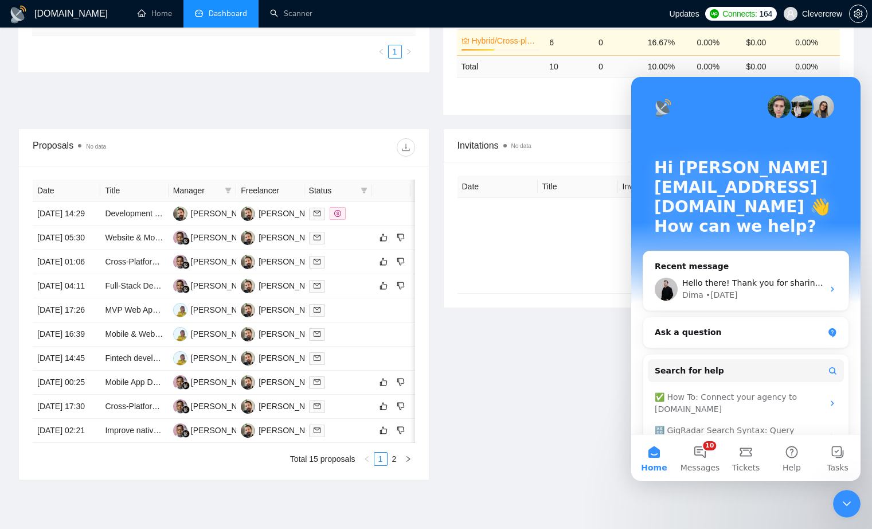
scroll to position [0, 0]
click at [833, 506] on icon "Close Intercom Messenger" at bounding box center [847, 504] width 14 height 14
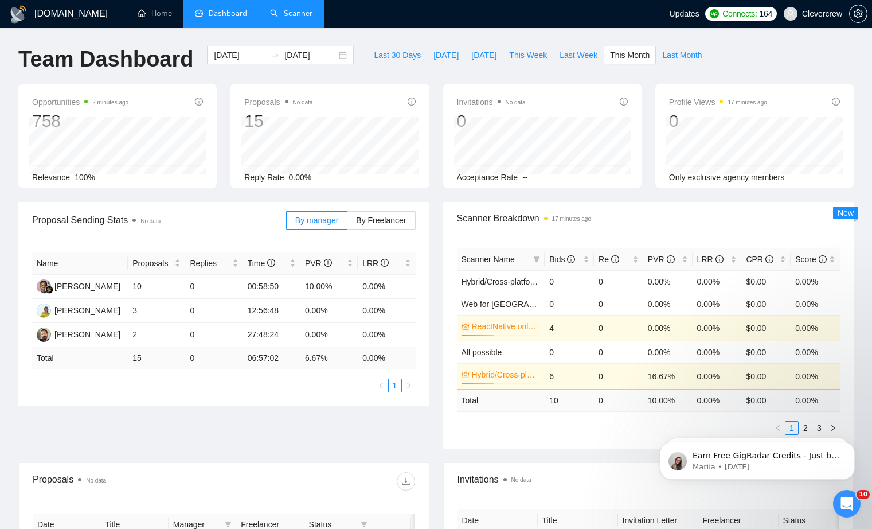
click at [300, 17] on link "Scanner" at bounding box center [291, 14] width 42 height 10
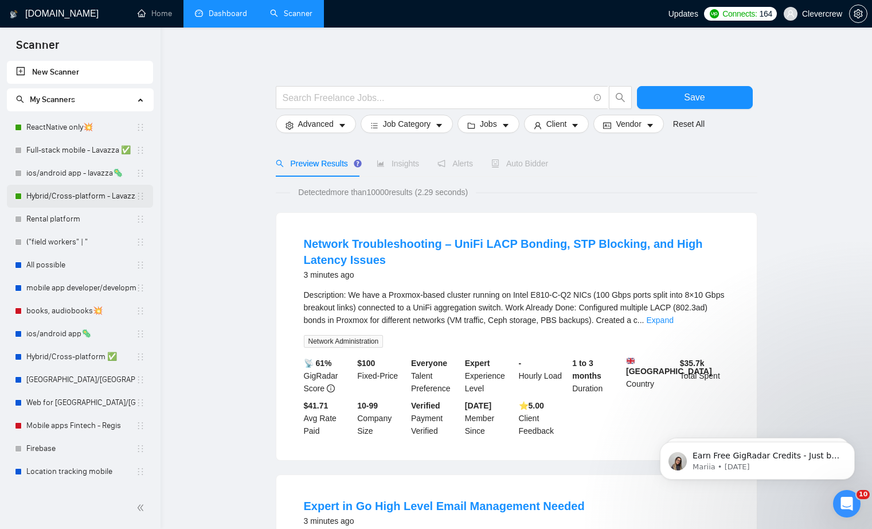
click at [105, 196] on link "Hybrid/Cross-platform - Lavazza ✅" at bounding box center [81, 196] width 110 height 23
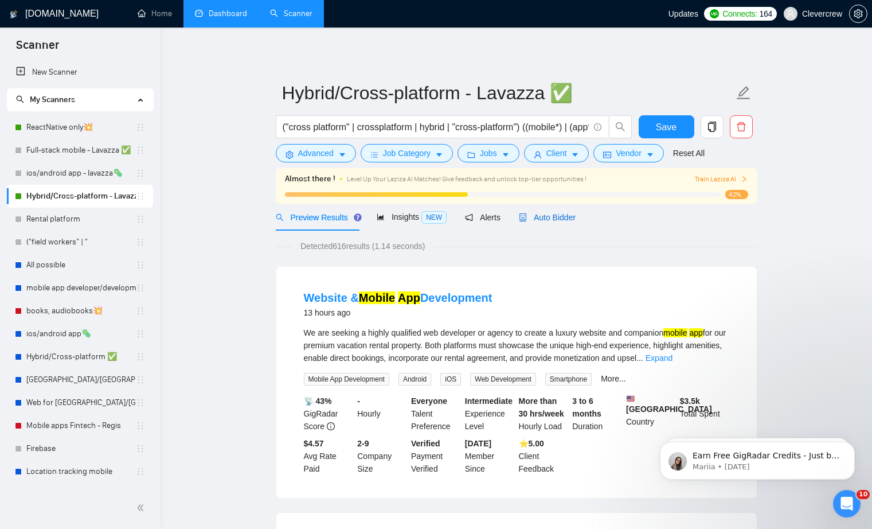
click at [567, 220] on span "Auto Bidder" at bounding box center [547, 217] width 57 height 9
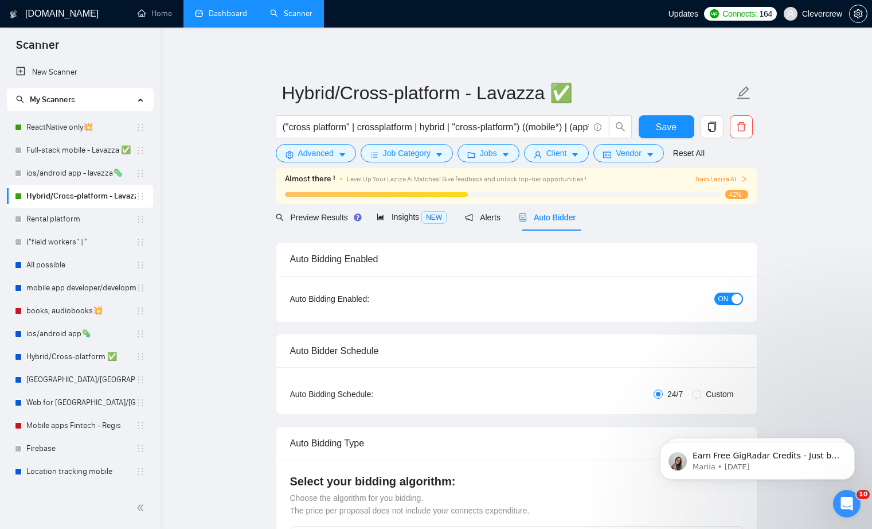
checkbox input "true"
click at [341, 220] on span "Preview Results" at bounding box center [317, 217] width 83 height 9
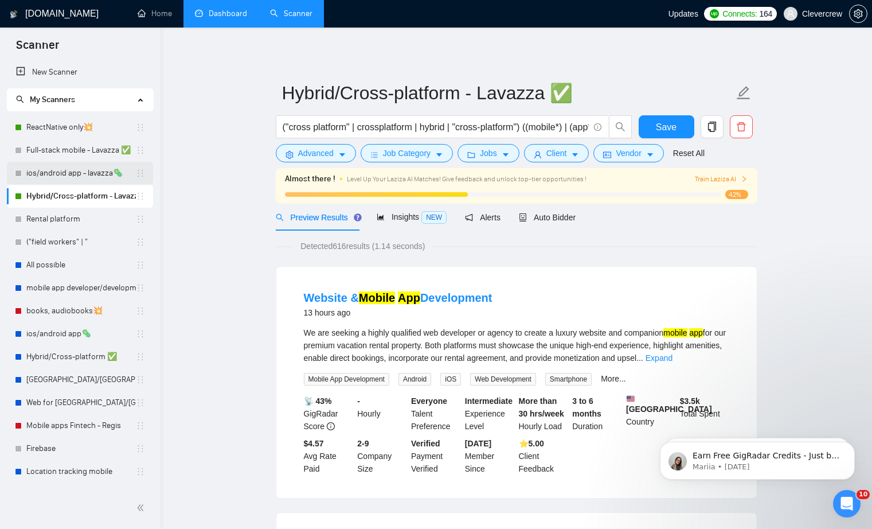
drag, startPoint x: 81, startPoint y: 170, endPoint x: 107, endPoint y: 167, distance: 26.0
click at [81, 170] on link "ios/android app - lavazza🦠" at bounding box center [81, 173] width 110 height 23
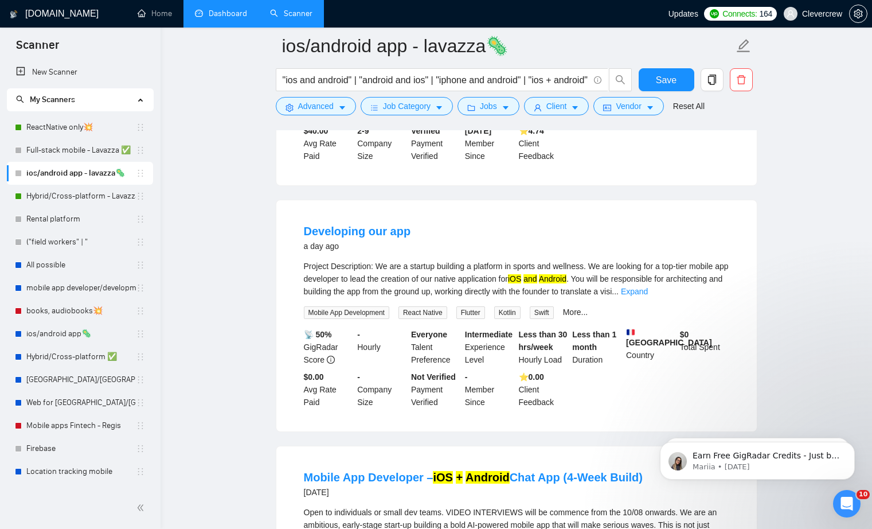
scroll to position [797, 0]
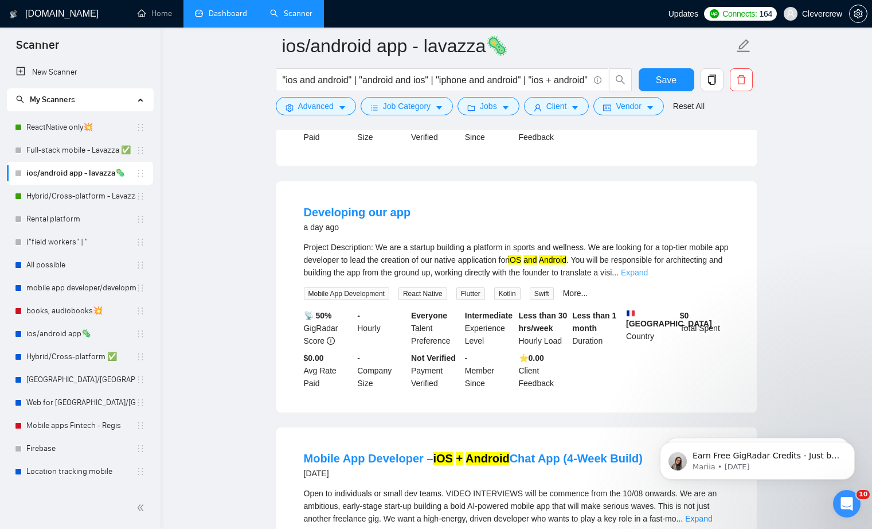
click at [648, 277] on link "Expand" at bounding box center [634, 272] width 27 height 9
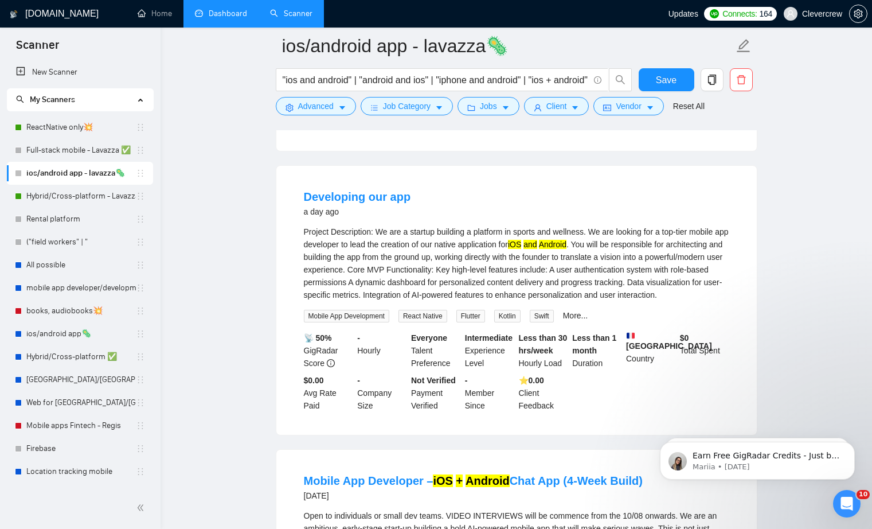
scroll to position [810, 0]
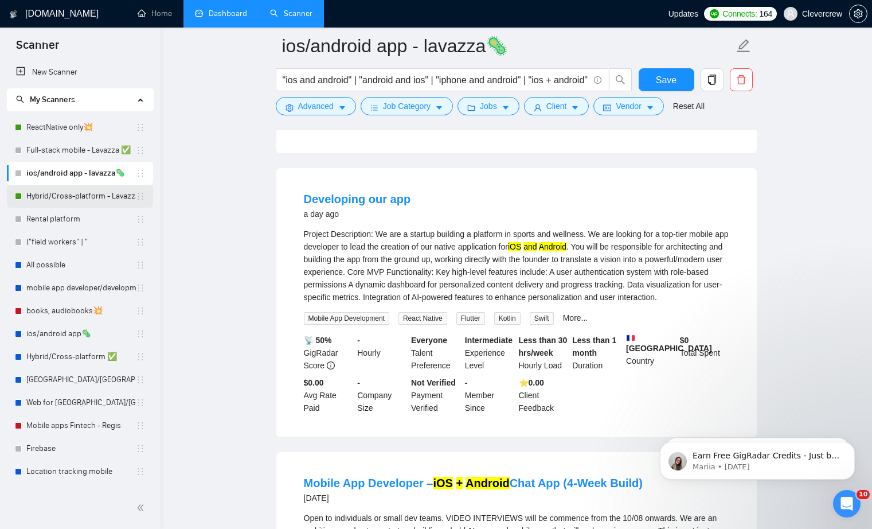
click at [99, 198] on link "Hybrid/Cross-platform - Lavazza ✅" at bounding box center [81, 196] width 110 height 23
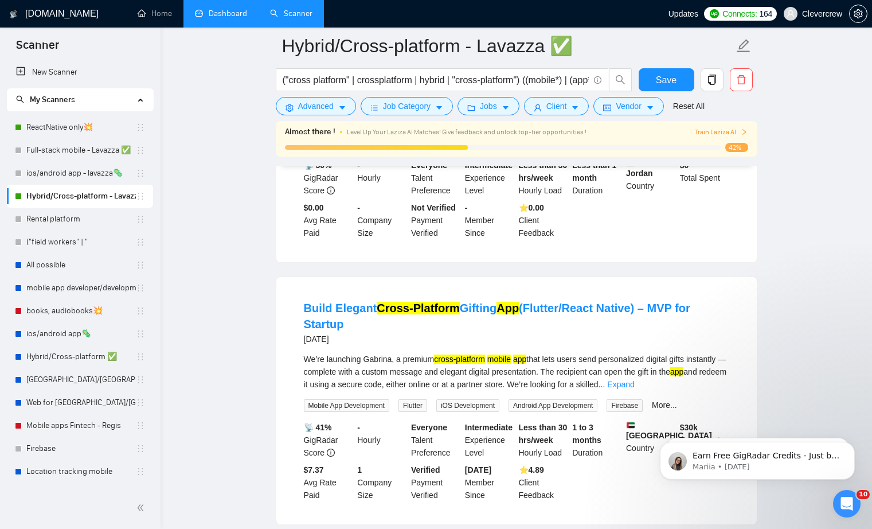
scroll to position [1240, 0]
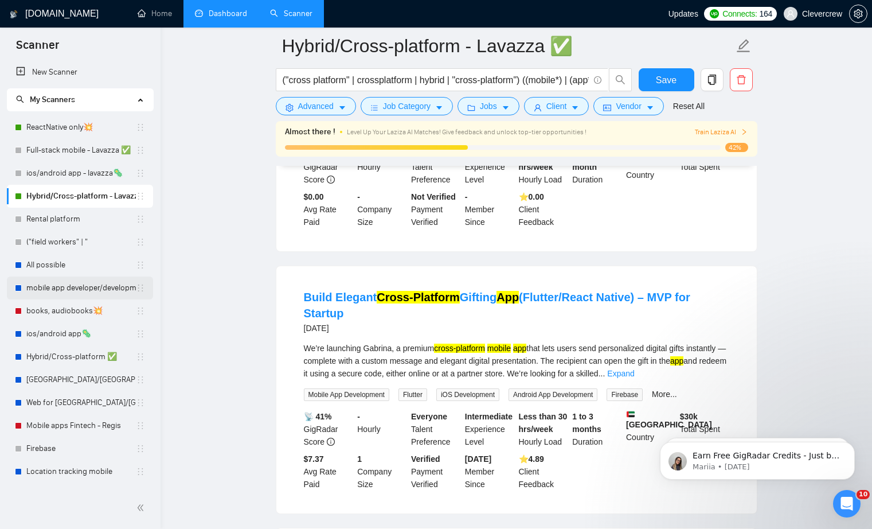
click at [105, 290] on link "mobile app developer/development📲" at bounding box center [81, 287] width 110 height 23
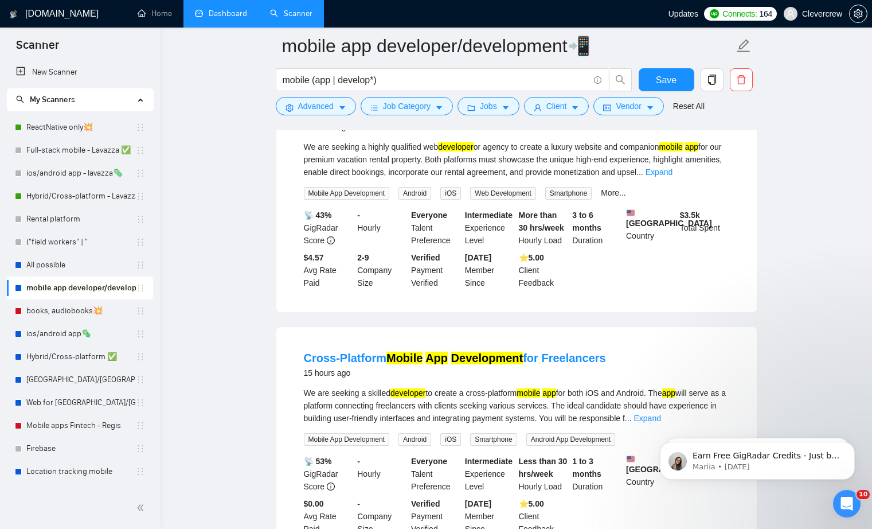
scroll to position [1027, 0]
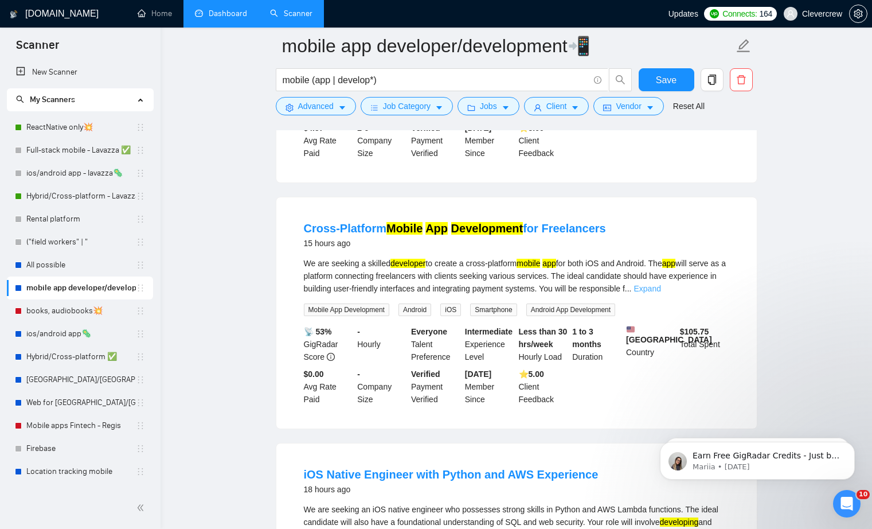
click at [661, 293] on link "Expand" at bounding box center [647, 288] width 27 height 9
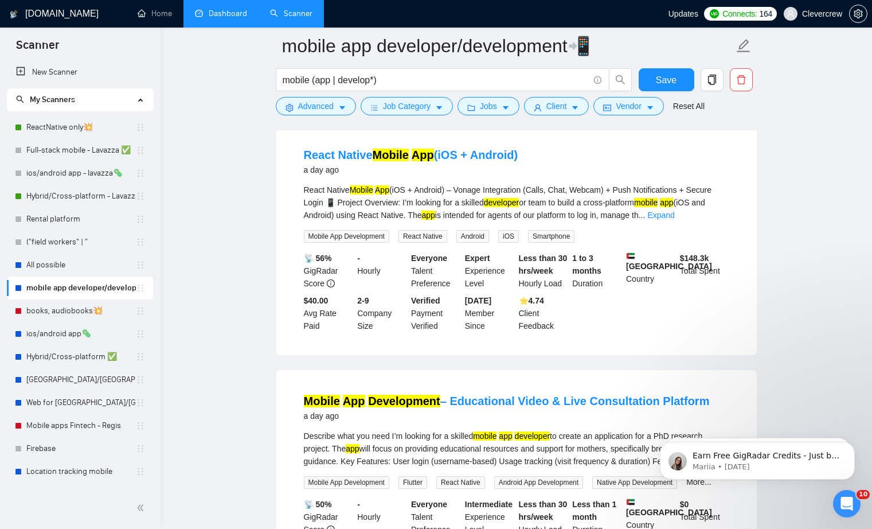
scroll to position [1863, 0]
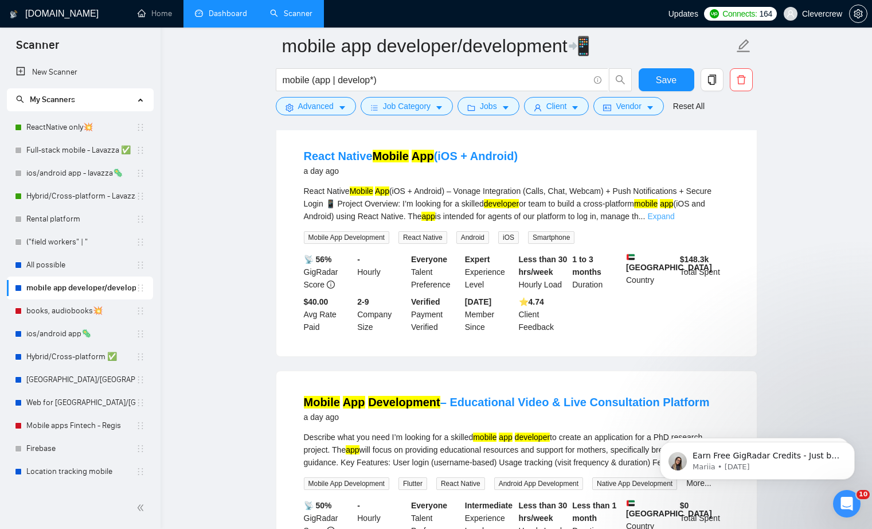
click at [674, 221] on link "Expand" at bounding box center [660, 216] width 27 height 9
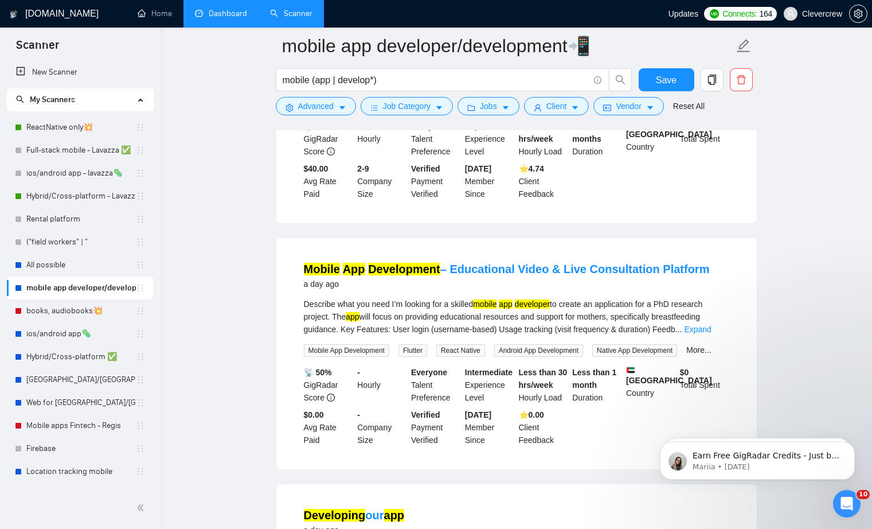
scroll to position [2261, 0]
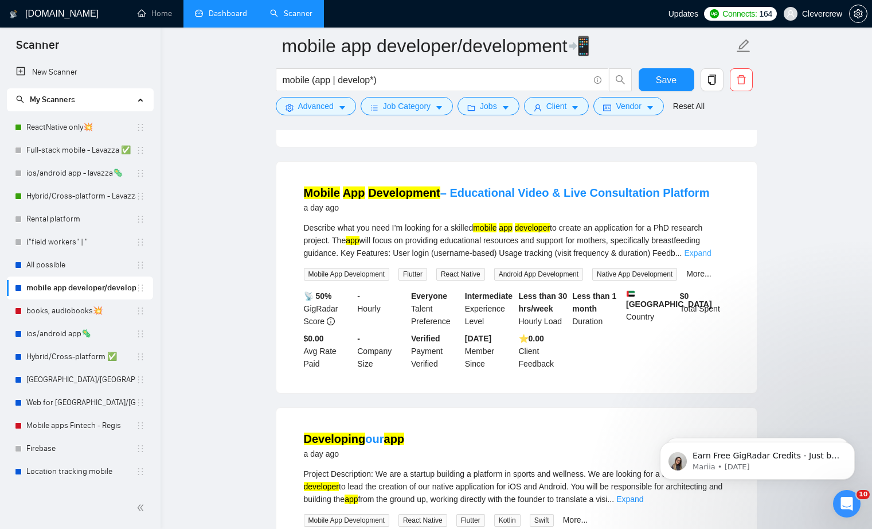
click at [711, 257] on link "Expand" at bounding box center [697, 252] width 27 height 9
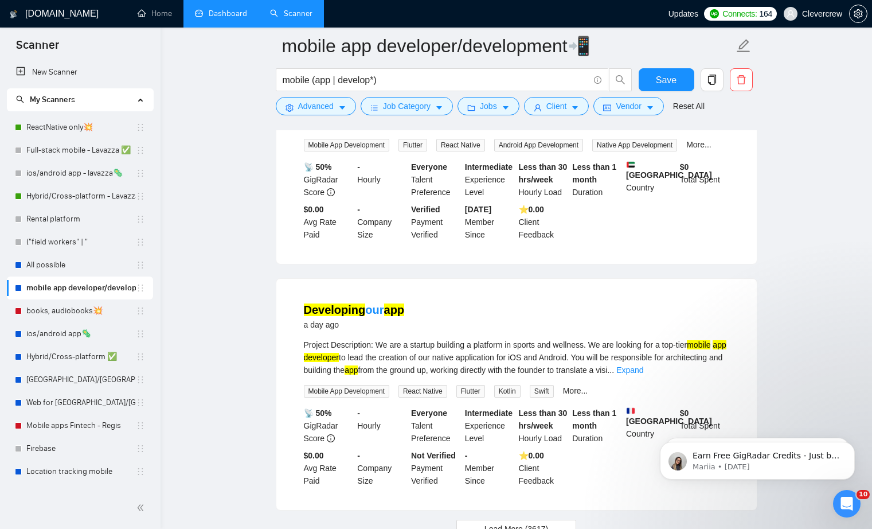
scroll to position [2582, 0]
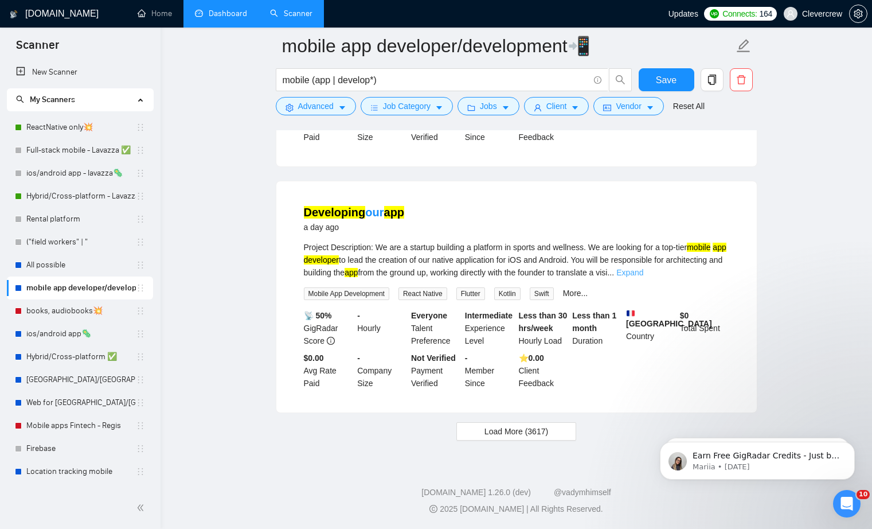
click at [643, 277] on link "Expand" at bounding box center [629, 272] width 27 height 9
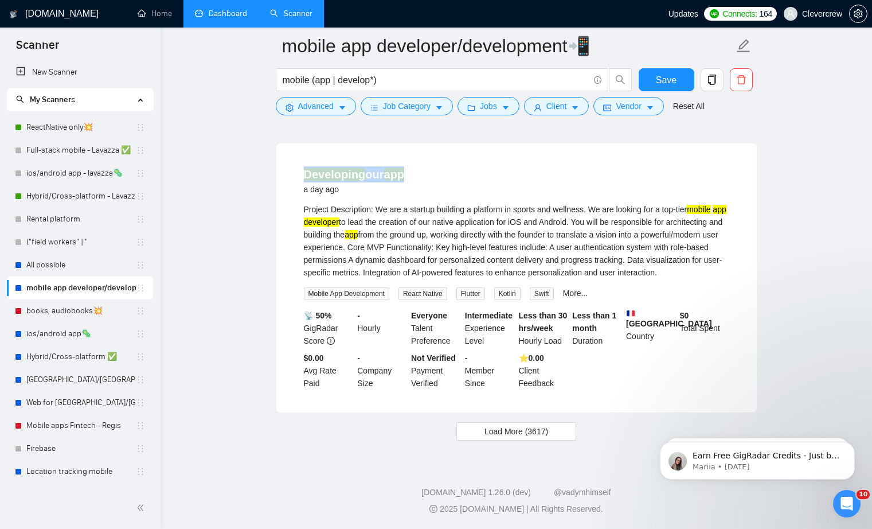
scroll to position [2684, 0]
click at [547, 435] on span "Load More (3617)" at bounding box center [517, 431] width 64 height 13
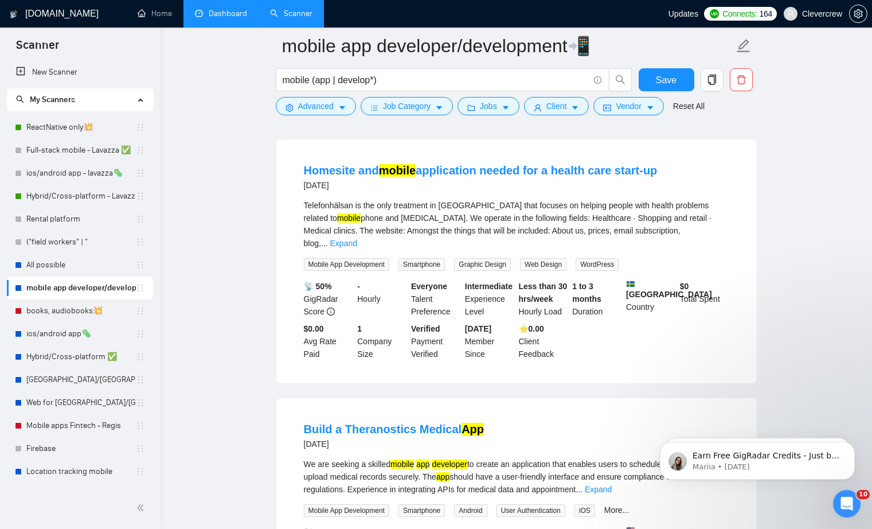
scroll to position [3647, 0]
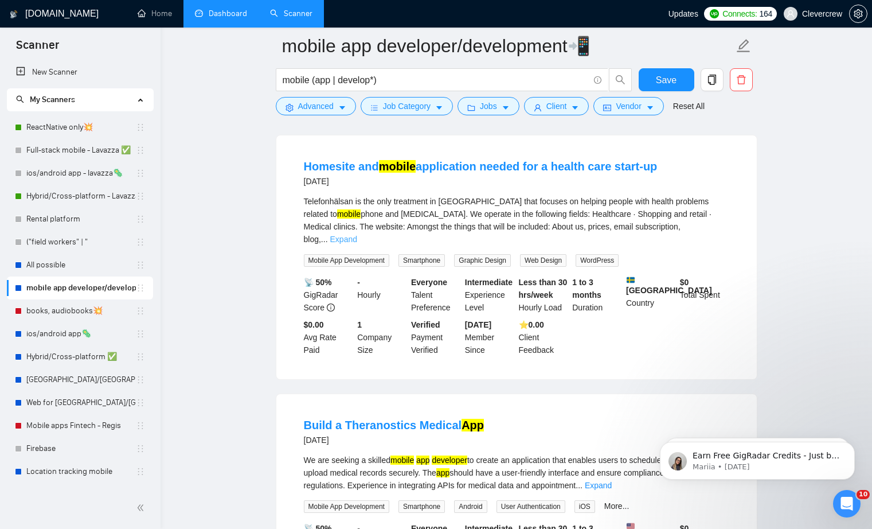
click at [357, 244] on link "Expand" at bounding box center [343, 239] width 27 height 9
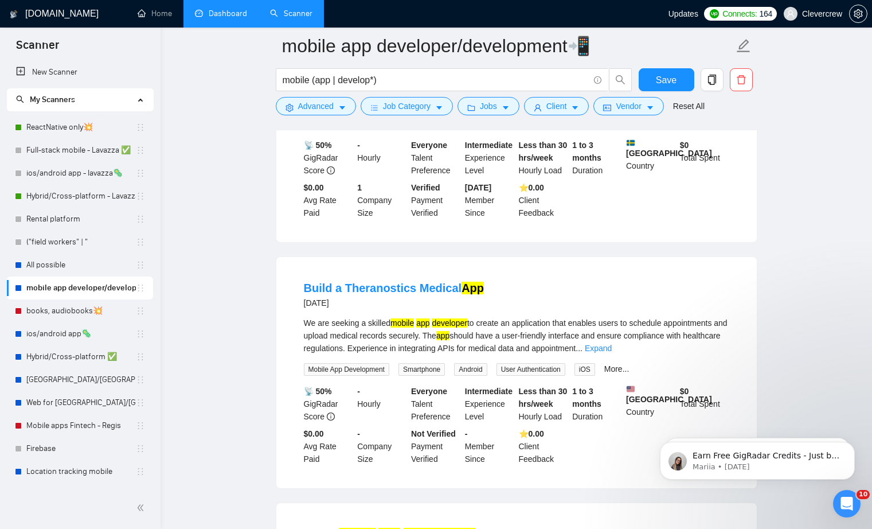
scroll to position [3921, 0]
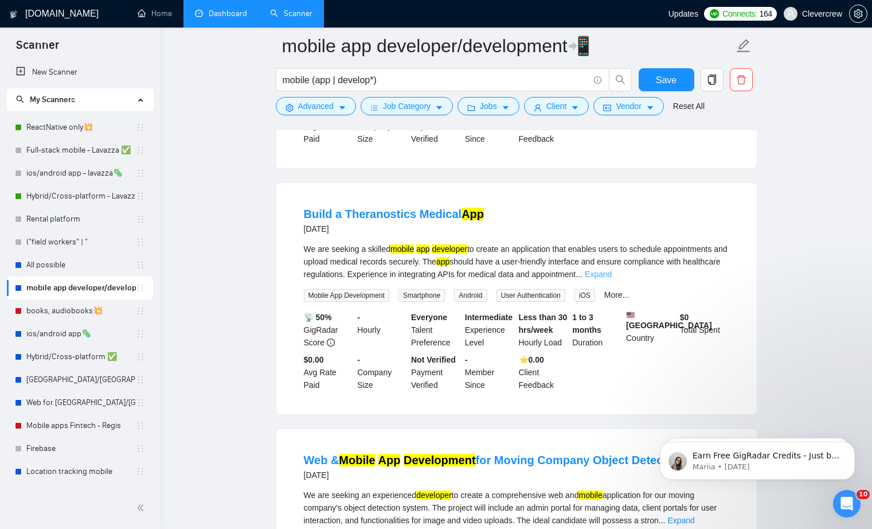
click at [612, 279] on link "Expand" at bounding box center [598, 274] width 27 height 9
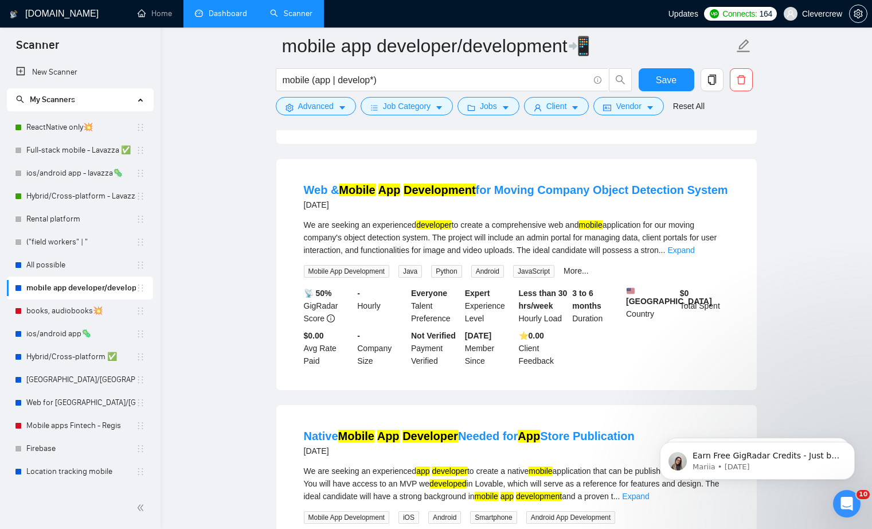
scroll to position [4237, 0]
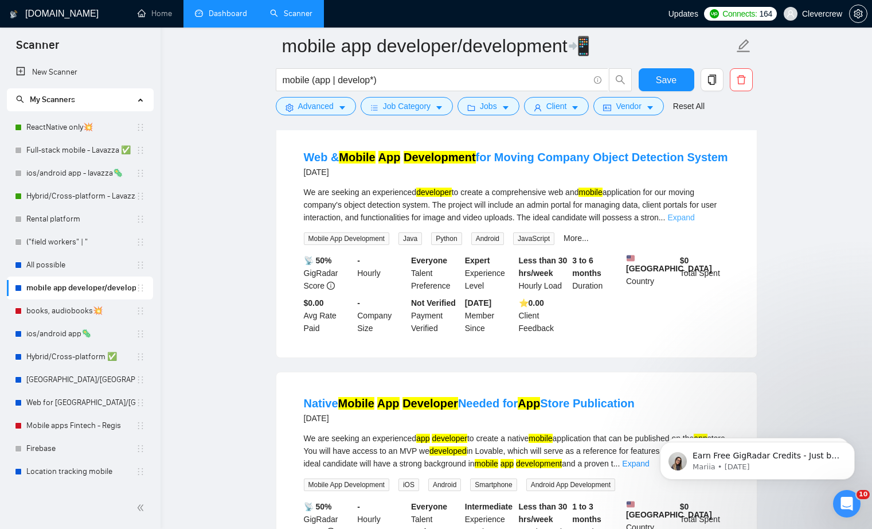
click at [694, 222] on link "Expand" at bounding box center [681, 217] width 27 height 9
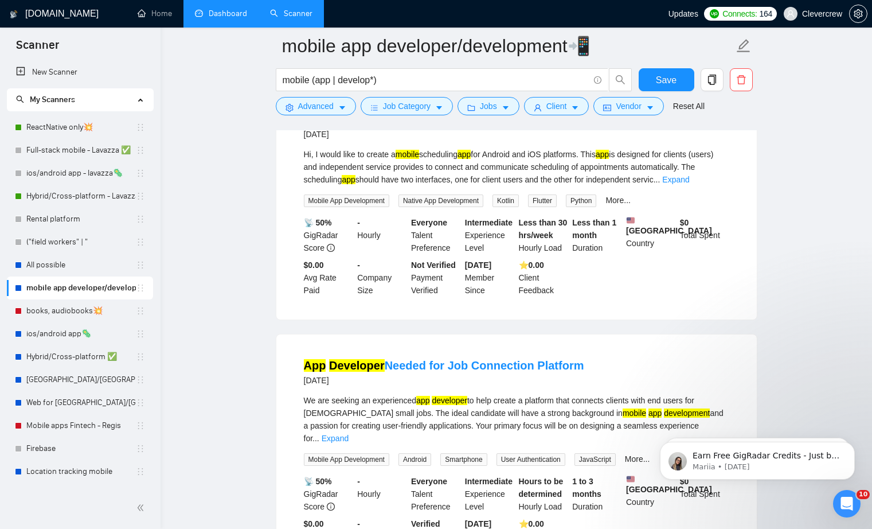
scroll to position [4780, 0]
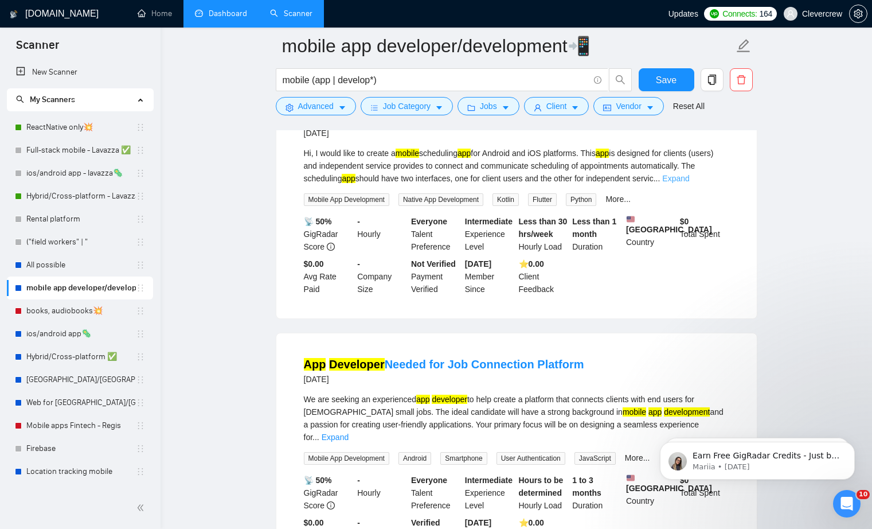
click at [689, 183] on link "Expand" at bounding box center [675, 178] width 27 height 9
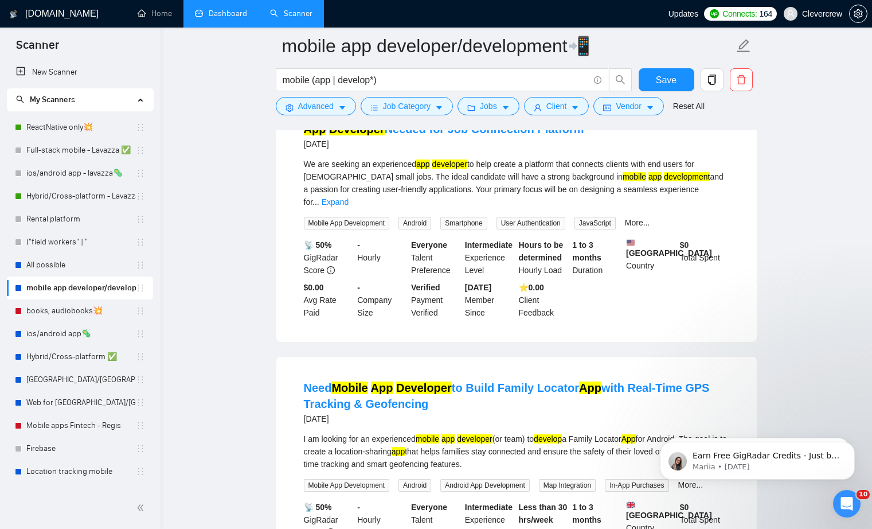
scroll to position [5105, 0]
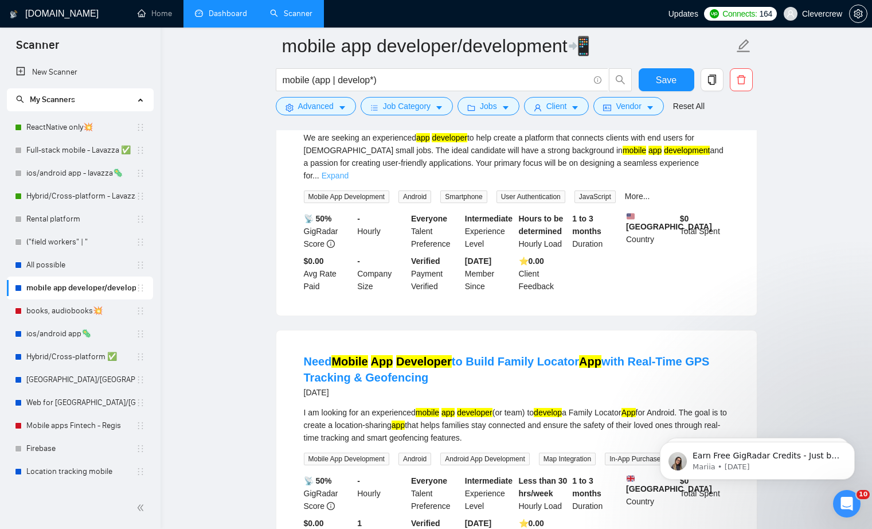
click at [349, 180] on link "Expand" at bounding box center [335, 175] width 27 height 9
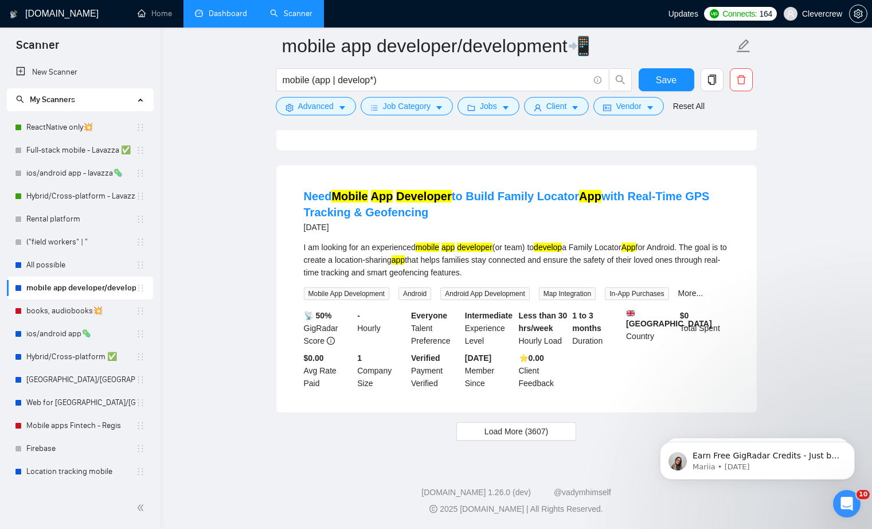
scroll to position [5446, 0]
click at [528, 439] on button "Load More (3607)" at bounding box center [516, 431] width 120 height 18
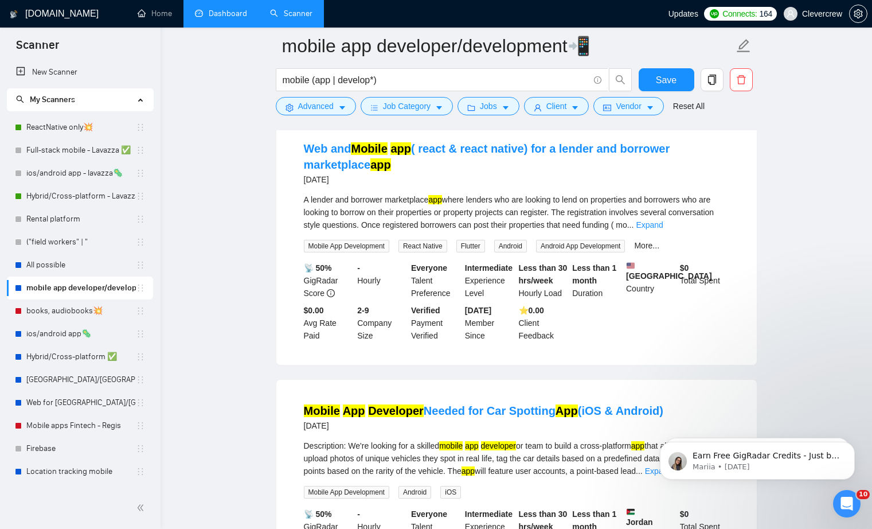
scroll to position [5640, 0]
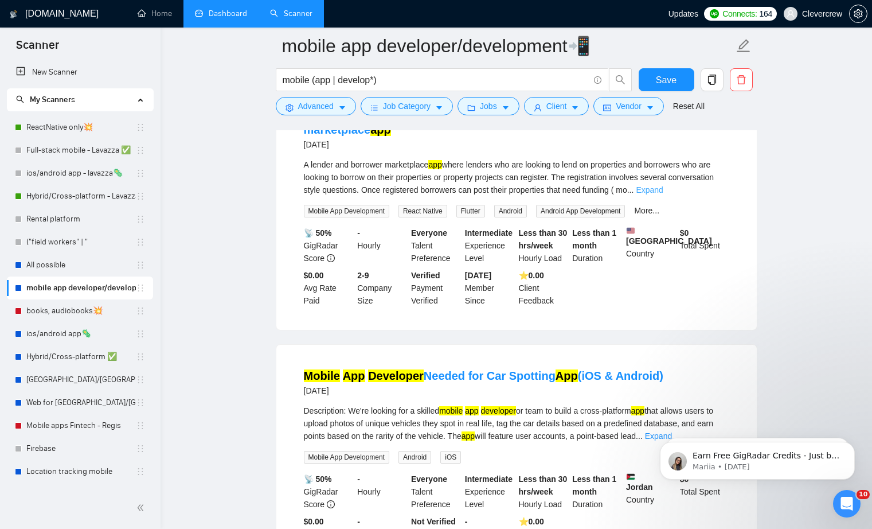
click at [663, 194] on link "Expand" at bounding box center [649, 189] width 27 height 9
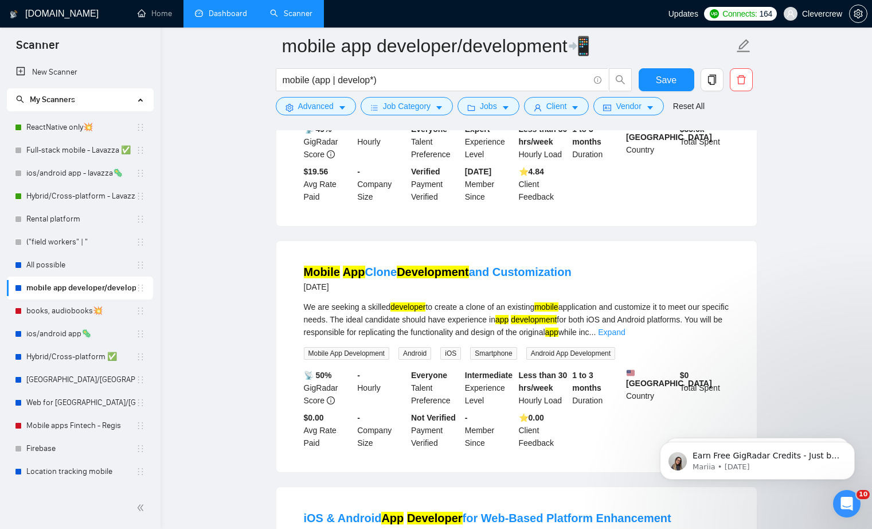
scroll to position [6758, 0]
